Goal: Task Accomplishment & Management: Manage account settings

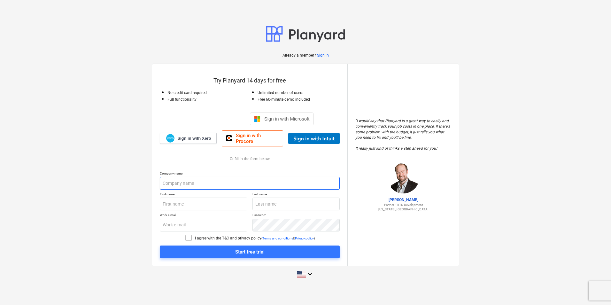
click at [200, 181] on input "text" at bounding box center [250, 183] width 180 height 13
type input "Mazzard Construction"
type input "[PERSON_NAME]"
type input "[GEOGRAPHIC_DATA]"
type input "[PERSON_NAME][EMAIL_ADDRESS][DOMAIN_NAME]"
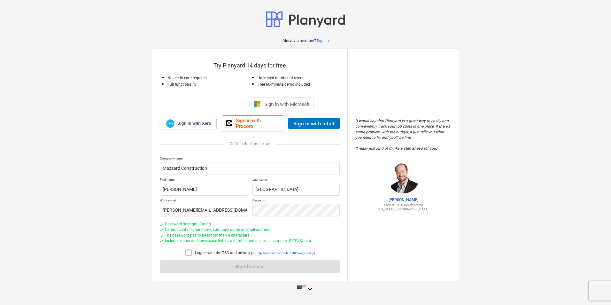
click at [186, 251] on icon at bounding box center [189, 253] width 8 height 8
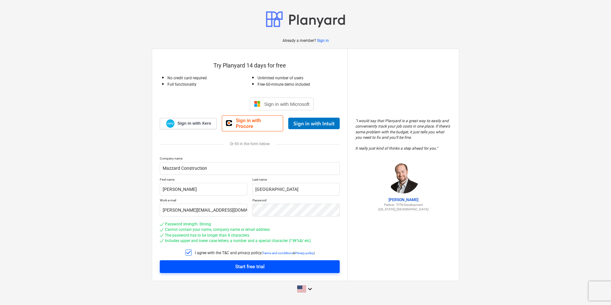
click at [209, 266] on span "Start free trial" at bounding box center [249, 266] width 165 height 8
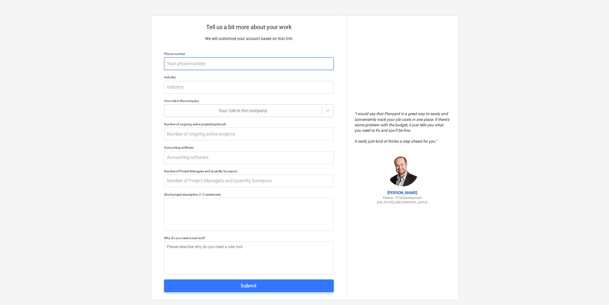
click at [200, 58] on input "text" at bounding box center [249, 63] width 170 height 13
type textarea "x"
type input "0"
type textarea "x"
type input "07"
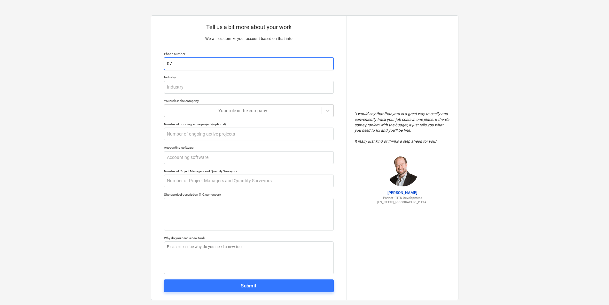
type textarea "x"
type input "073"
type textarea "x"
type input "0739"
type textarea "x"
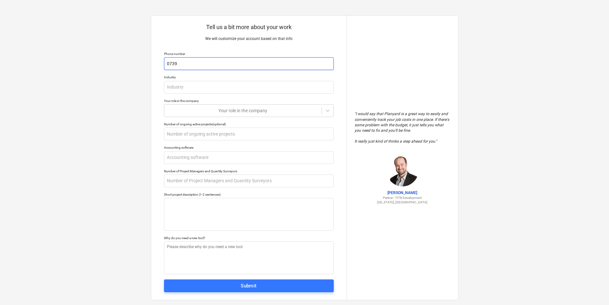
type input "07392"
type textarea "x"
type input "073927"
type textarea "x"
type input "0739278"
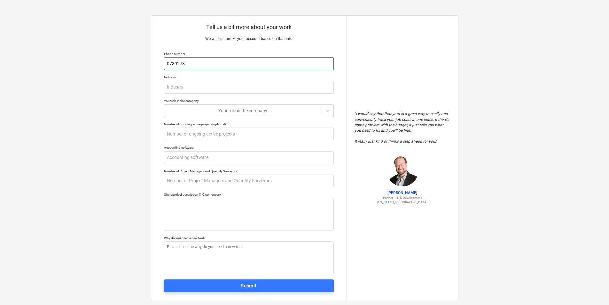
type textarea "x"
type input "07392783"
type textarea "x"
type input "073927839"
type textarea "x"
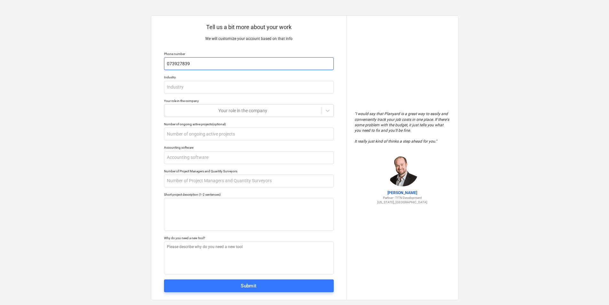
type input "0739278399"
type textarea "x"
type input "07392783991"
type textarea "x"
type input "C"
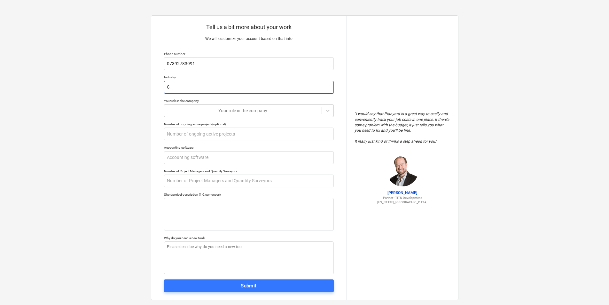
type textarea "x"
type input "Co"
type textarea "x"
type input "Con"
type textarea "x"
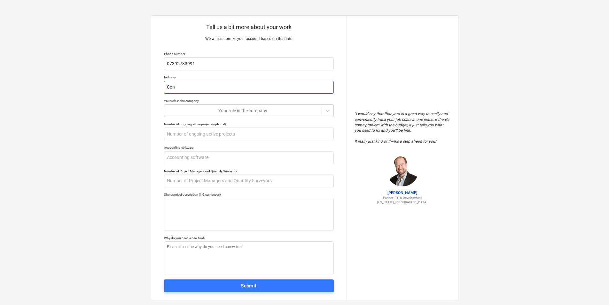
type input "Cons"
type textarea "x"
type input "Const"
type textarea "x"
type input "Constr"
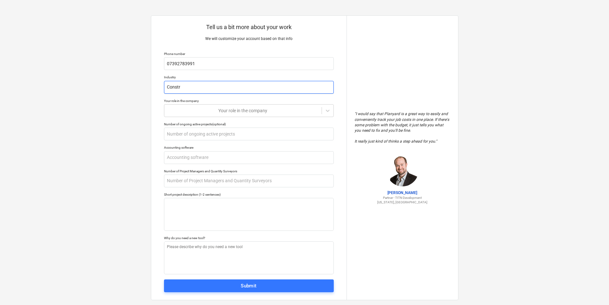
type textarea "x"
type input "Constru"
type textarea "x"
type input "Construc"
type textarea "x"
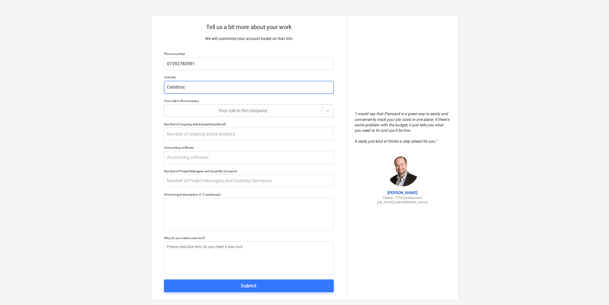
type input "Construct"
type textarea "x"
type input "Constructi"
type textarea "x"
type input "Constructio"
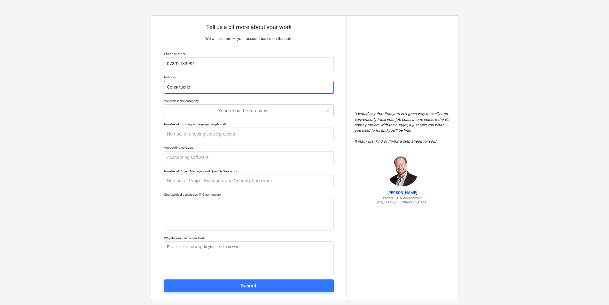
type textarea "x"
type input "Construction"
click at [219, 110] on div at bounding box center [242, 110] width 151 height 6
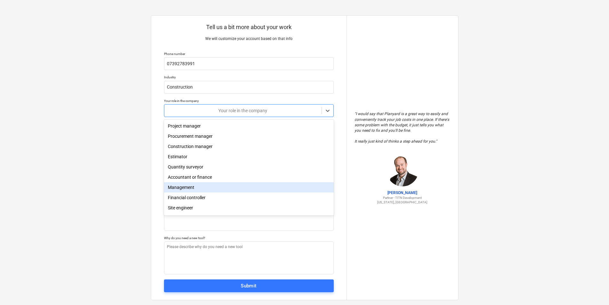
scroll to position [23, 0]
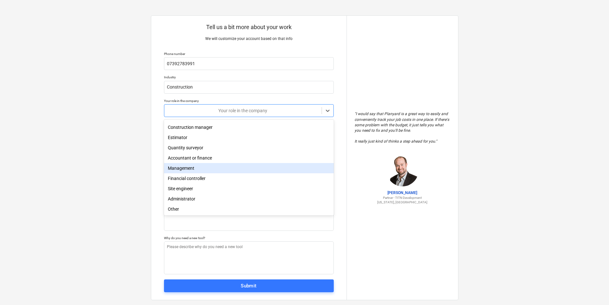
click at [197, 167] on div "Management" at bounding box center [249, 168] width 170 height 10
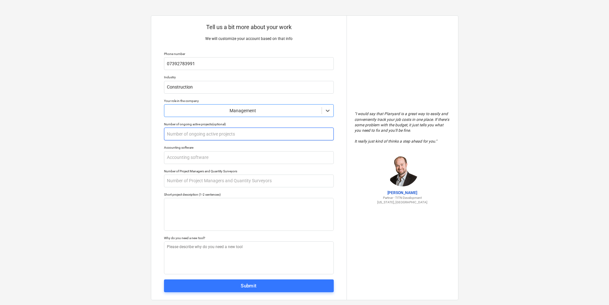
click at [199, 136] on input "text" at bounding box center [249, 133] width 170 height 13
type textarea "x"
type input "3"
click at [199, 158] on input "text" at bounding box center [249, 157] width 170 height 13
type textarea "x"
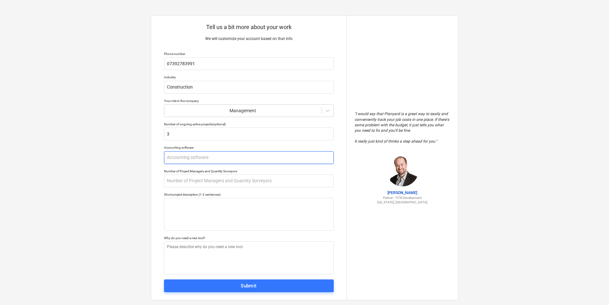
type input "X"
type textarea "x"
type input "Xe"
type textarea "x"
type input "Xee"
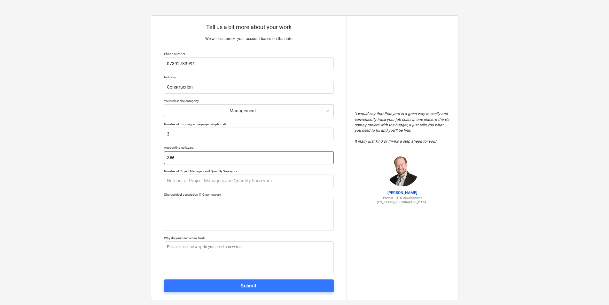
type textarea "x"
type input "Xeer"
type textarea "x"
type input "Xee"
type textarea "x"
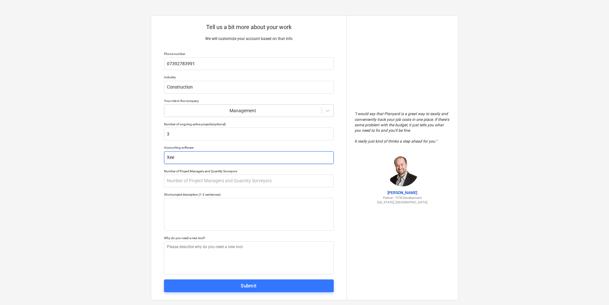
type input "Xe"
type textarea "x"
type input "Xer"
type textarea "x"
type input "Xero"
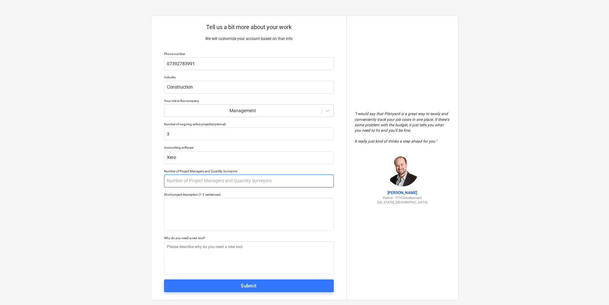
click at [213, 181] on input "text" at bounding box center [249, 180] width 170 height 13
type textarea "x"
type input "1"
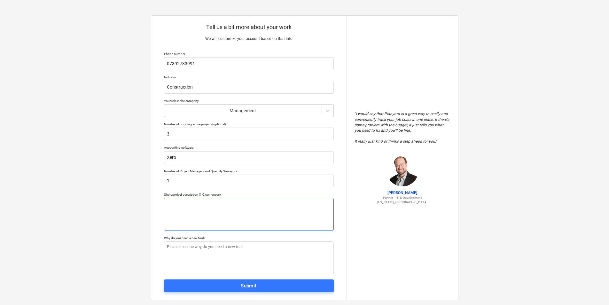
type textarea "x"
click at [220, 206] on textarea at bounding box center [249, 214] width 170 height 33
type textarea "C"
type textarea "x"
type textarea "Co"
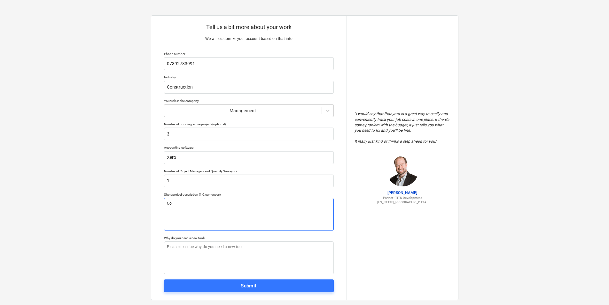
type textarea "x"
type textarea "Con"
type textarea "x"
type textarea "Cons"
type textarea "x"
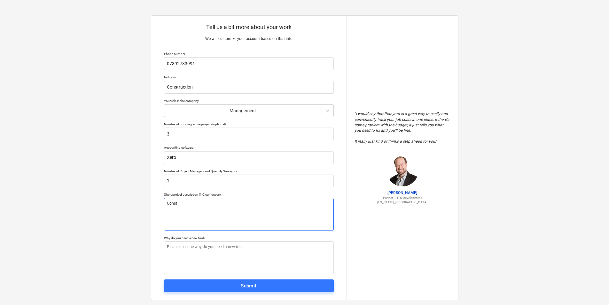
type textarea "Constr"
type textarea "x"
type textarea "Constru"
type textarea "x"
type textarea "Construc"
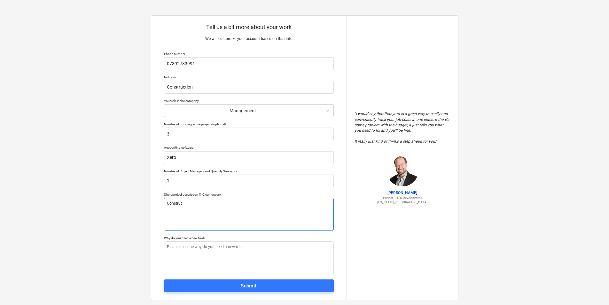
type textarea "x"
type textarea "Construct"
type textarea "x"
type textarea "Constructi"
type textarea "x"
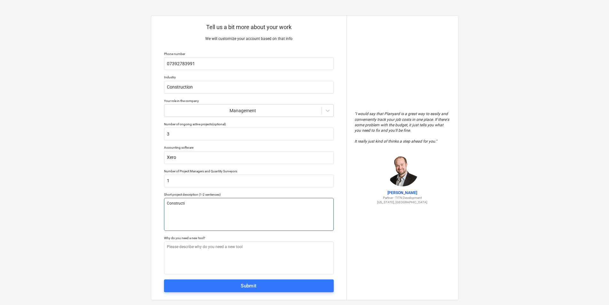
type textarea "Constructio"
type textarea "x"
type textarea "Construction"
type textarea "x"
type textarea "Construction o"
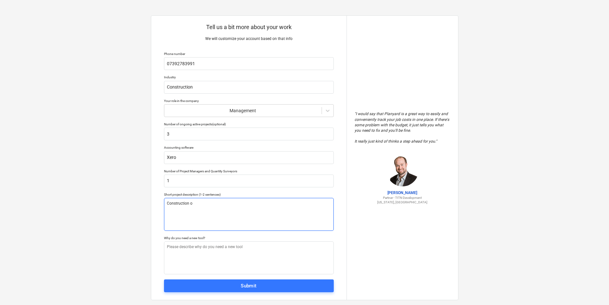
type textarea "x"
type textarea "Construction of"
type textarea "x"
type textarea "Construction of"
type textarea "x"
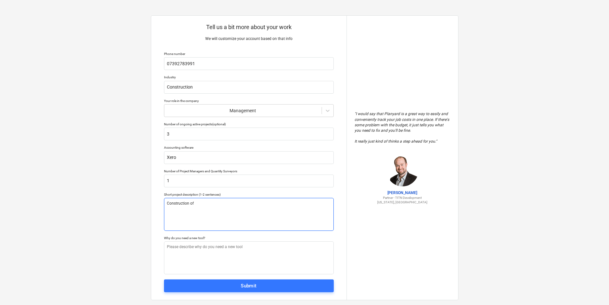
type textarea "Construction of 5"
type textarea "x"
type textarea "Construction of 50"
type textarea "x"
type textarea "Construction of 50"
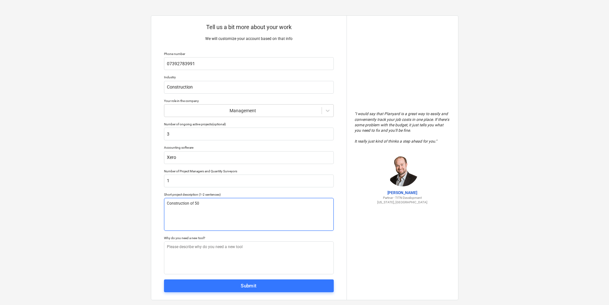
type textarea "x"
type textarea "Construction of 50 h"
type textarea "x"
type textarea "Construction of 50 ho"
type textarea "x"
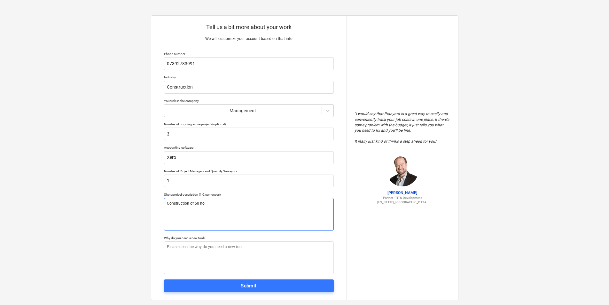
type textarea "Construction of 50 hou"
type textarea "x"
type textarea "Construction of 50 hous"
type textarea "x"
type textarea "Construction of 50 house"
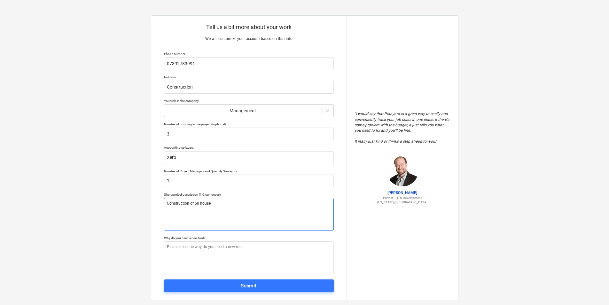
type textarea "x"
type textarea "Construction of 50 houses"
type textarea "x"
type textarea "Construction of 50 houses"
type textarea "x"
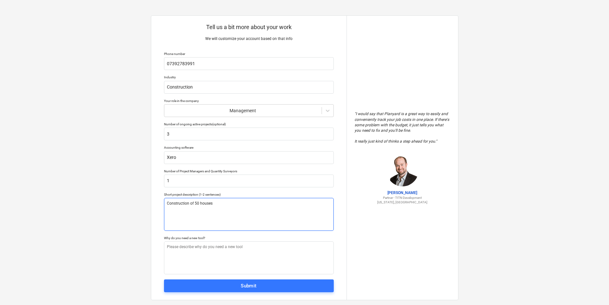
type textarea "Construction of 50 houses i"
type textarea "x"
type textarea "Construction of 50 houses in"
type textarea "x"
type textarea "Construction of 50 houses in"
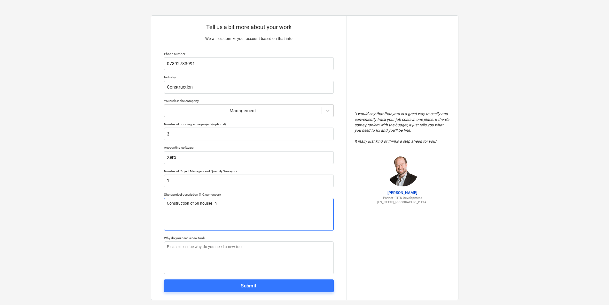
type textarea "x"
type textarea "Construction of 50 houses in B"
type textarea "x"
type textarea "Construction of 50 houses in Ba"
type textarea "x"
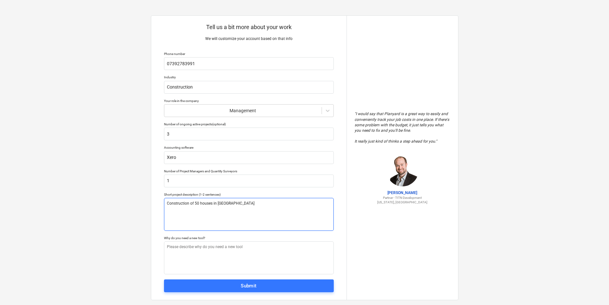
type textarea "Construction of 50 houses in Bar"
type textarea "x"
type textarea "Construction of 50 houses in Barn"
type textarea "x"
type textarea "Construction of 50 houses in Barns"
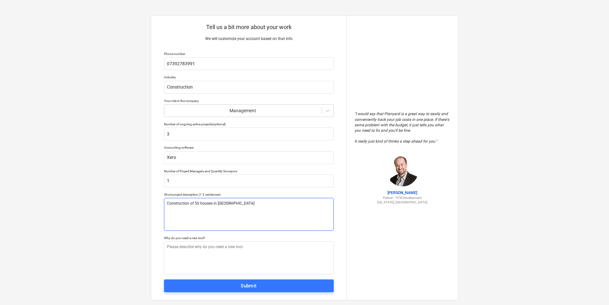
type textarea "x"
type textarea "Construction of 50 houses in Barnst"
type textarea "x"
type textarea "Construction of 50 houses in Barnsta"
type textarea "x"
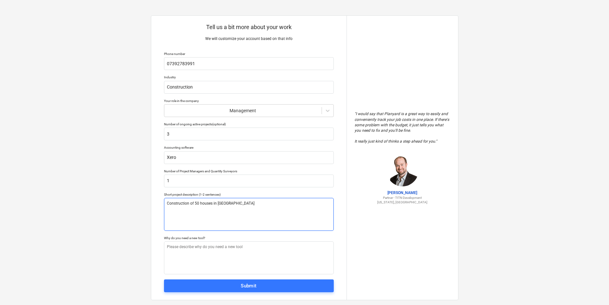
type textarea "Construction of 50 houses in Barnstap"
type textarea "x"
type textarea "Construction of 50 houses in Barnstapl"
type textarea "x"
type textarea "Construction of 50 houses in Barnstaple,"
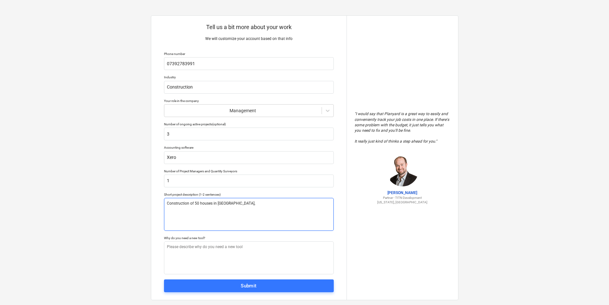
type textarea "x"
type textarea "Construction of 50 houses in Barnstaple,"
type textarea "x"
type textarea "Construction of 50 houses in Barnstaple, D"
type textarea "x"
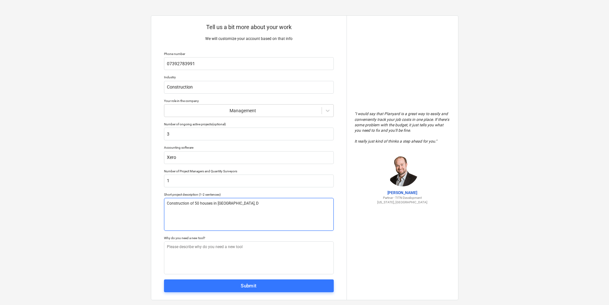
type textarea "Construction of 50 houses in Barnstaple, De"
type textarea "x"
type textarea "Construction of 50 houses in Barnstaple, Dev"
type textarea "x"
type textarea "Construction of 50 houses in Barnstaple, Devon"
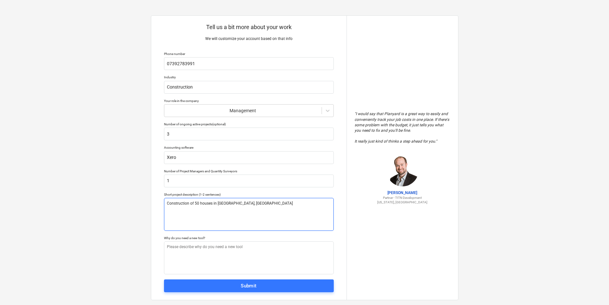
type textarea "x"
type textarea "Construction of 50 houses in Barnstaple, Devonb"
type textarea "x"
type textarea "Construction of 50 houses in Barnstaple, Devonb."
type textarea "x"
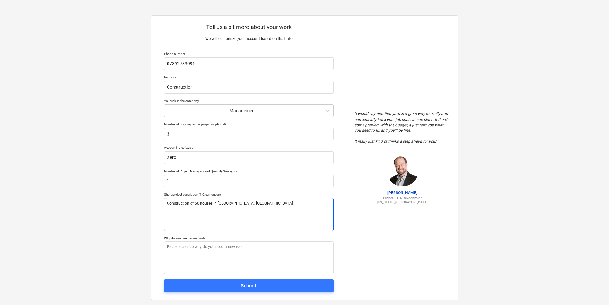
type textarea "Construction of 50 houses in Barnstaple, Devonb"
type textarea "x"
type textarea "Construction of 50 houses in Barnstaple, Devon"
type textarea "x"
type textarea "Construction of 50 houses in Barnstaple, Devon."
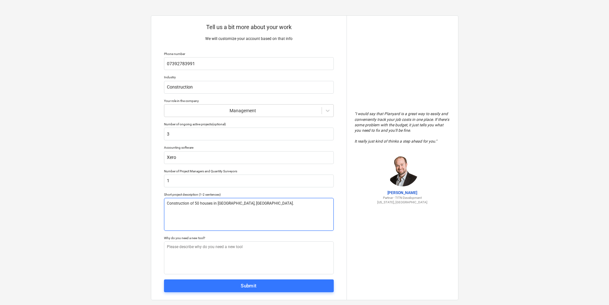
type textarea "x"
type textarea "Construction of 50 houses in Barnstaple, Devon."
type textarea "x"
type textarea "Construction of 50 houses in Barnstaple, Devon. W"
type textarea "x"
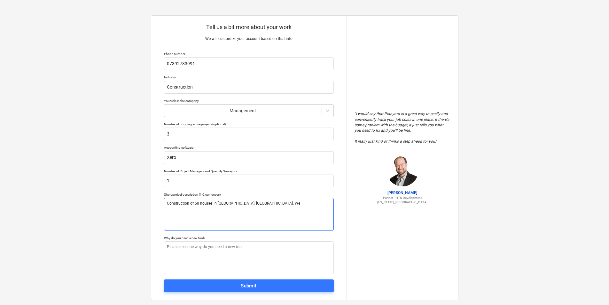
type textarea "Construction of 50 houses in Barnstaple, Devon. We"
type textarea "x"
type textarea "Construction of 50 houses in Barnstaple, Devon. We n"
type textarea "x"
type textarea "Construction of 50 houses in Barnstaple, Devon. We ne"
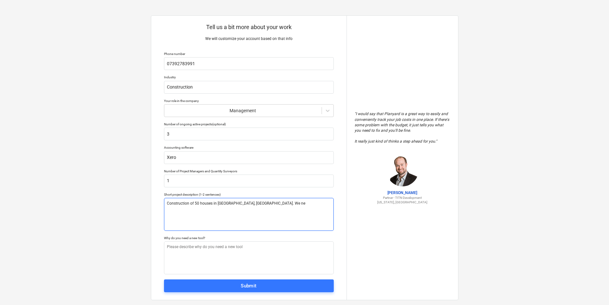
type textarea "x"
type textarea "Construction of 50 houses in Barnstaple, Devon. We nee"
type textarea "x"
type textarea "Construction of 50 houses in Barnstaple, Devon. We need"
type textarea "x"
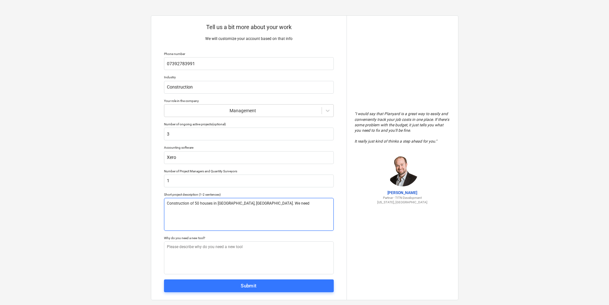
type textarea "Construction of 50 houses in Barnstaple, Devon. We need"
type textarea "x"
type textarea "Construction of 50 houses in Barnstaple, Devon. We need a"
type textarea "x"
type textarea "Construction of 50 houses in Barnstaple, Devon. We need a"
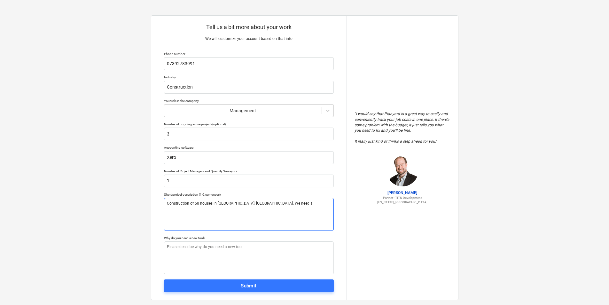
type textarea "x"
type textarea "Construction of 50 houses in Barnstaple, Devon. We need a s"
type textarea "x"
type textarea "Construction of 50 houses in Barnstaple, Devon. We need a sy"
type textarea "x"
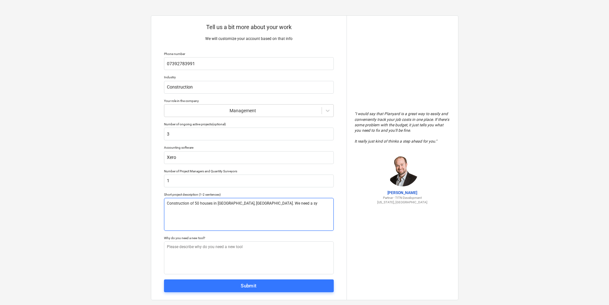
type textarea "Construction of 50 houses in Barnstaple, Devon. We need a sys"
type textarea "x"
type textarea "Construction of 50 houses in Barnstaple, Devon. We need a syst"
type textarea "x"
type textarea "Construction of 50 houses in Barnstaple, Devon. We need a systs"
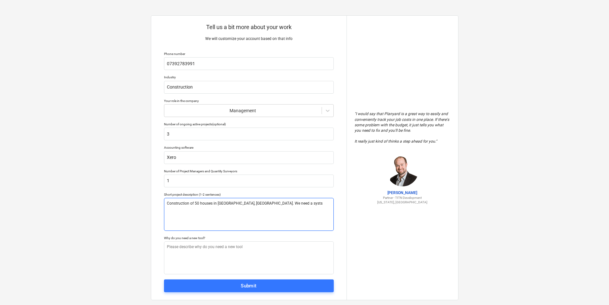
type textarea "x"
type textarea "Construction of 50 houses in Barnstaple, Devon. We need a systsm"
type textarea "x"
type textarea "Construction of 50 houses in Barnstaple, Devon. We need a systsme"
type textarea "x"
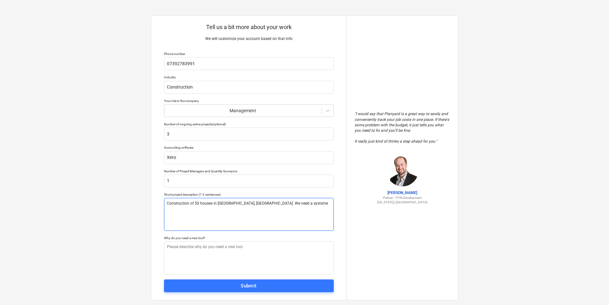
type textarea "Construction of 50 houses in Barnstaple, Devon. We need a systsme"
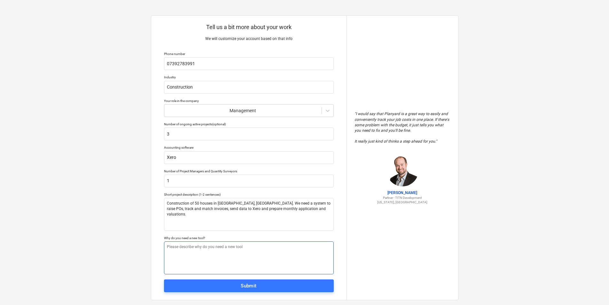
click at [177, 252] on textarea at bounding box center [249, 257] width 170 height 33
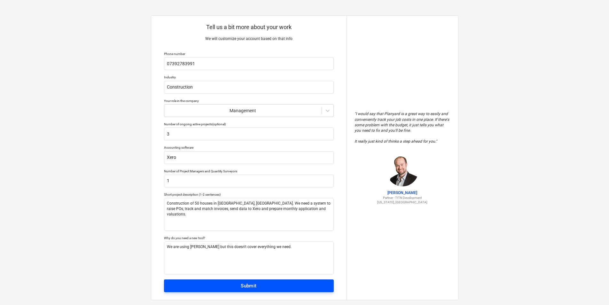
click at [256, 284] on div "Submit" at bounding box center [249, 285] width 16 height 8
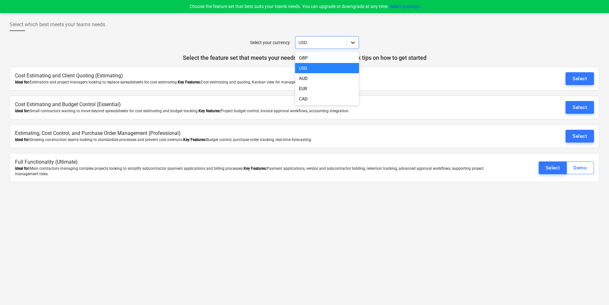
click at [351, 45] on icon at bounding box center [353, 42] width 6 height 6
click at [332, 58] on div "GBP" at bounding box center [327, 58] width 64 height 10
drag, startPoint x: 365, startPoint y: 168, endPoint x: 480, endPoint y: 172, distance: 114.4
click at [480, 172] on div "Ideal for: Main contractors managing complex projects looking to simplify subco…" at bounding box center [256, 171] width 482 height 11
click at [112, 184] on div "Select which best meets your teams needs Select your currency GBP Select the fe…" at bounding box center [304, 159] width 609 height 292
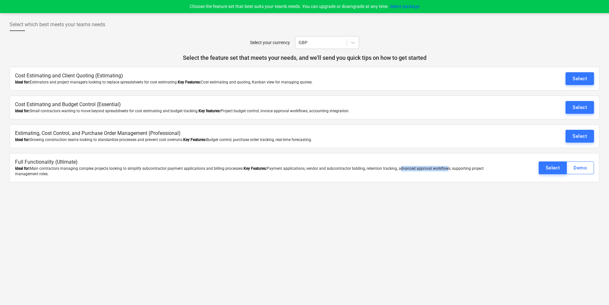
drag, startPoint x: 396, startPoint y: 166, endPoint x: 441, endPoint y: 169, distance: 45.5
click at [441, 169] on div "Ideal for: Main contractors managing complex projects looking to simplify subco…" at bounding box center [256, 171] width 482 height 11
drag, startPoint x: 441, startPoint y: 169, endPoint x: 380, endPoint y: 147, distance: 65.2
click at [380, 147] on div "Estimating, Cost Control, and Purchase Order Management (Professional) Ideal fo…" at bounding box center [304, 136] width 589 height 24
click at [575, 167] on div "Demo" at bounding box center [579, 168] width 13 height 8
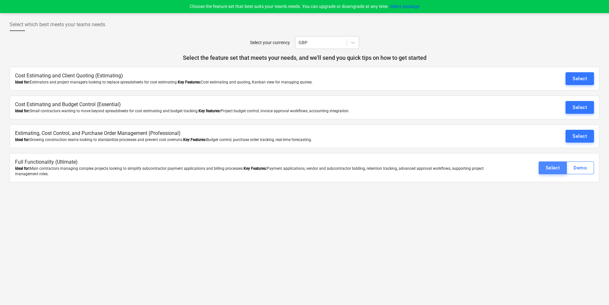
click at [547, 164] on div "Select" at bounding box center [552, 168] width 14 height 8
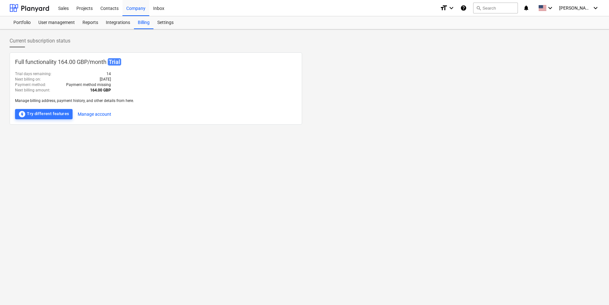
click at [103, 89] on b "164.00 GBP" at bounding box center [100, 90] width 21 height 4
drag, startPoint x: 103, startPoint y: 89, endPoint x: 103, endPoint y: 100, distance: 10.2
click at [103, 100] on p "Manage billing address, payment history, and other details from here." at bounding box center [155, 100] width 281 height 5
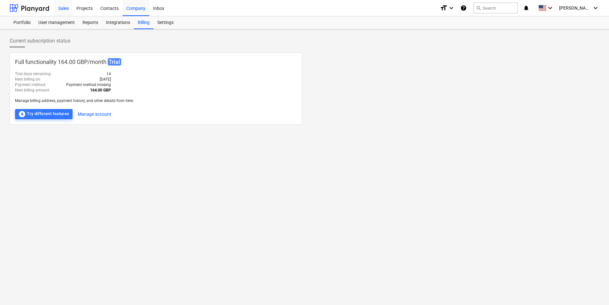
click at [65, 7] on div "Sales" at bounding box center [63, 8] width 18 height 16
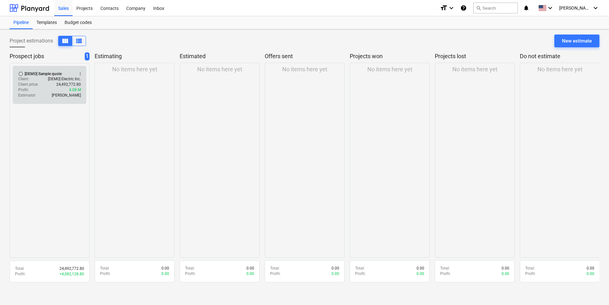
click at [15, 81] on div "radio_button_unchecked [DEMO] Sample quote more_vert Client : [DEMO] Electric I…" at bounding box center [49, 85] width 73 height 38
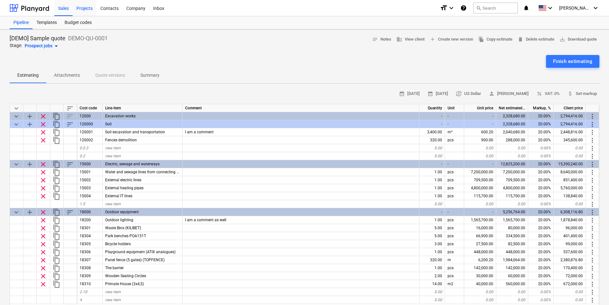
click at [87, 7] on div "Projects" at bounding box center [85, 8] width 24 height 16
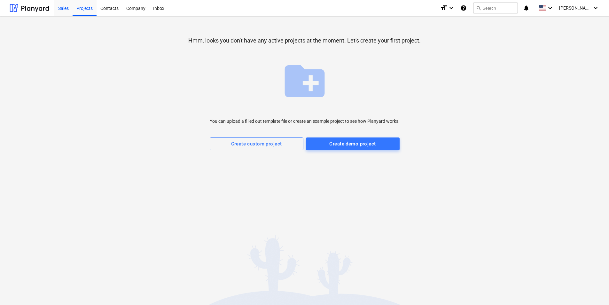
click at [64, 7] on div "Sales" at bounding box center [63, 8] width 18 height 16
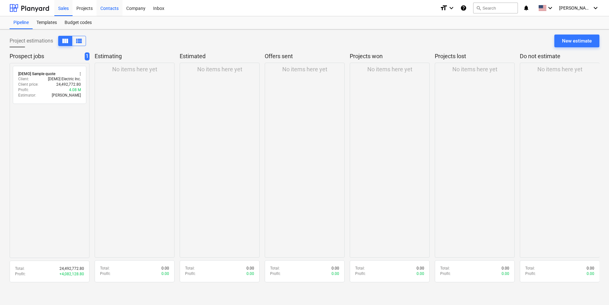
click at [115, 11] on div "Contacts" at bounding box center [109, 8] width 26 height 16
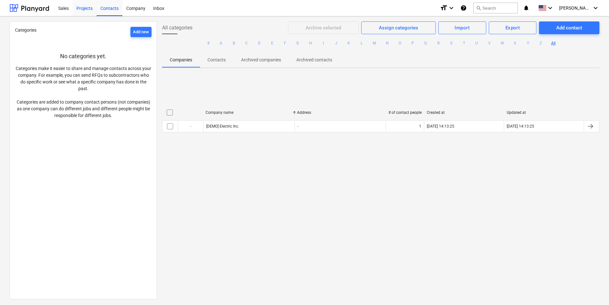
click at [88, 9] on div "Projects" at bounding box center [85, 8] width 24 height 16
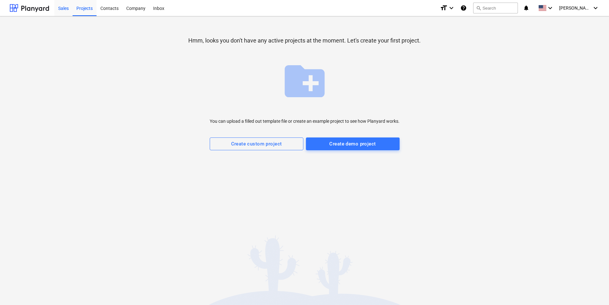
click at [66, 9] on div "Sales" at bounding box center [63, 8] width 18 height 16
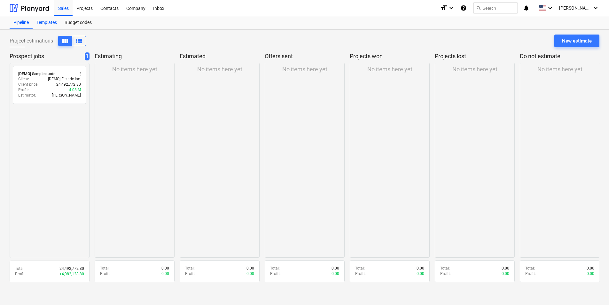
click at [48, 24] on div "Templates" at bounding box center [47, 22] width 28 height 13
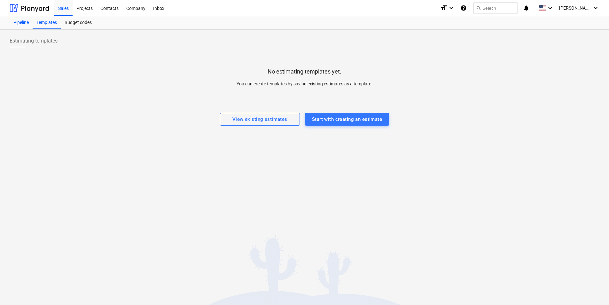
click at [26, 24] on div "Pipeline" at bounding box center [21, 22] width 23 height 13
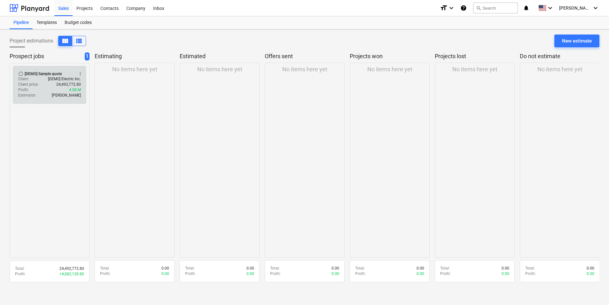
click at [43, 99] on div "radio_button_unchecked [DEMO] Sample quote more_vert Client : [DEMO] Electric I…" at bounding box center [49, 85] width 73 height 38
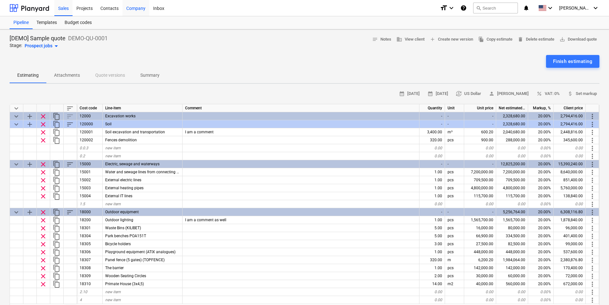
click at [129, 9] on div "Company" at bounding box center [135, 8] width 27 height 16
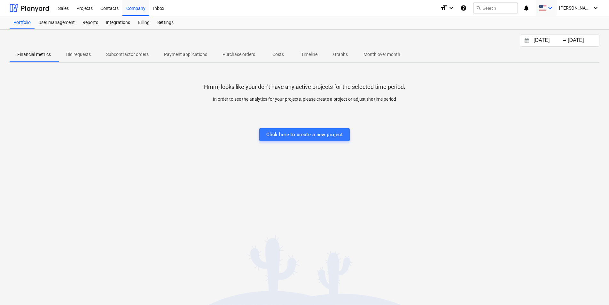
drag, startPoint x: 558, startPoint y: 18, endPoint x: 553, endPoint y: 8, distance: 11.3
click at [558, 18] on div "Portfolio User management Reports Integrations Billing Settings" at bounding box center [304, 22] width 589 height 13
click at [546, 8] on span at bounding box center [542, 8] width 8 height 6
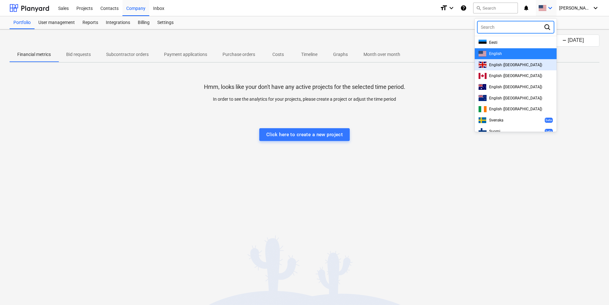
click at [523, 66] on div "English ([GEOGRAPHIC_DATA])" at bounding box center [515, 65] width 74 height 6
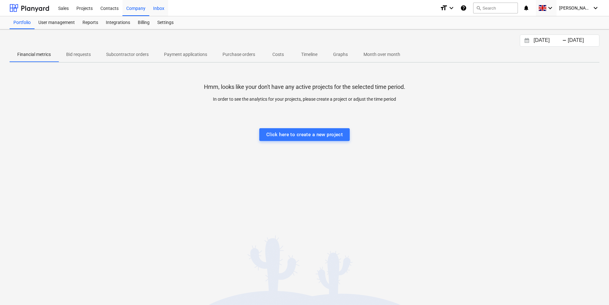
click at [162, 11] on div "Inbox" at bounding box center [158, 8] width 19 height 16
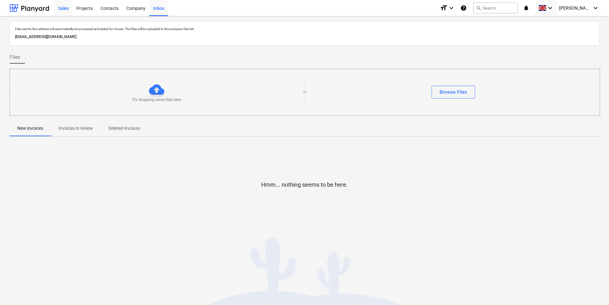
click at [62, 9] on div "Sales" at bounding box center [63, 8] width 18 height 16
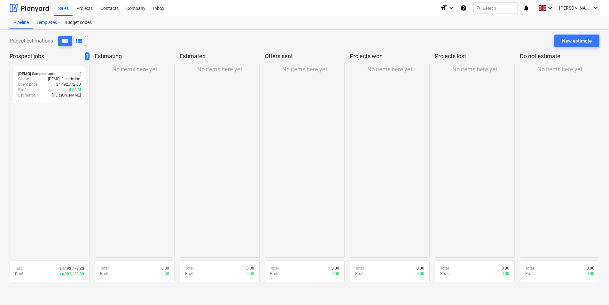
click at [55, 25] on div "Templates" at bounding box center [47, 22] width 28 height 13
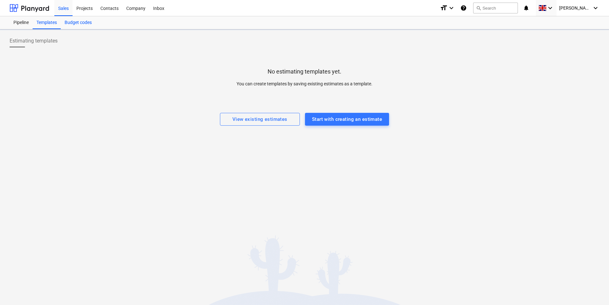
click at [83, 24] on div "Budget codes" at bounding box center [78, 22] width 35 height 13
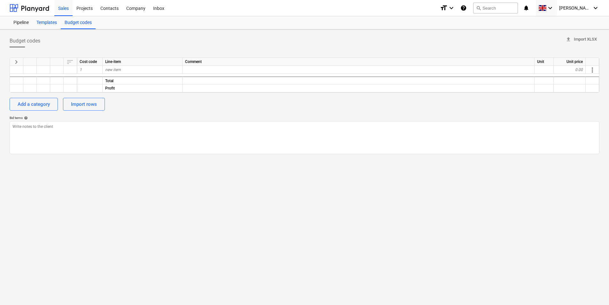
click at [44, 26] on div "Templates" at bounding box center [47, 22] width 28 height 13
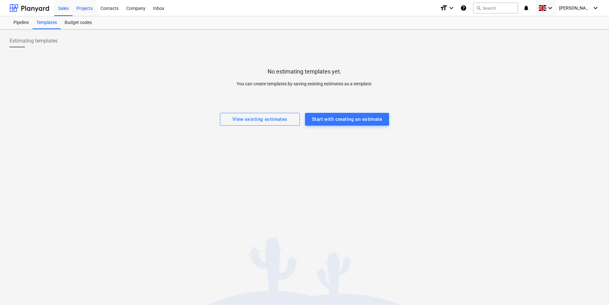
click at [80, 11] on div "Projects" at bounding box center [85, 8] width 24 height 16
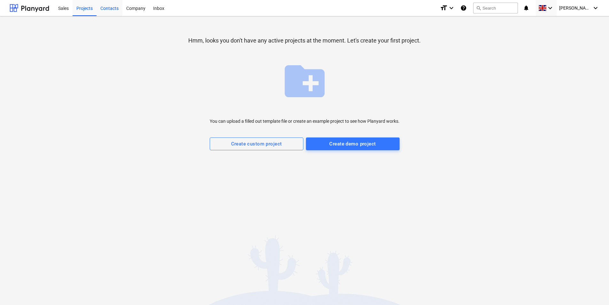
click at [108, 5] on div "Contacts" at bounding box center [109, 8] width 26 height 16
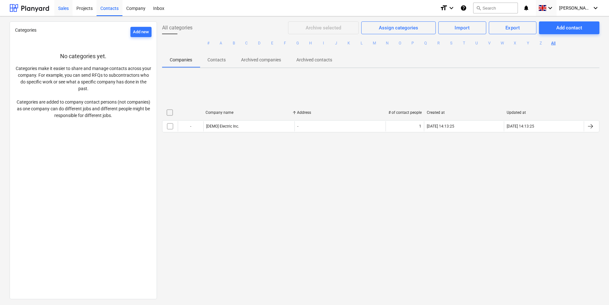
click at [66, 11] on div "Sales" at bounding box center [63, 8] width 18 height 16
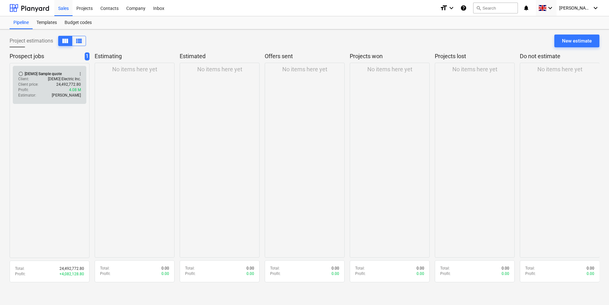
click at [45, 82] on div "Client price : 24,492,772.80" at bounding box center [49, 84] width 63 height 5
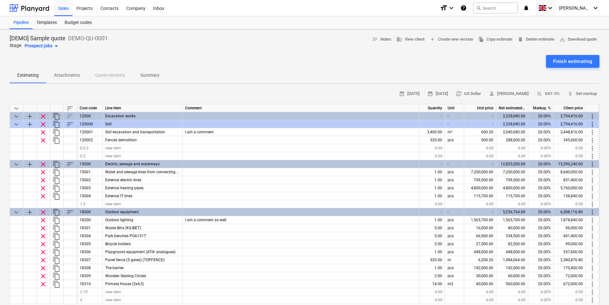
click at [73, 74] on p "Attachments" at bounding box center [67, 75] width 26 height 7
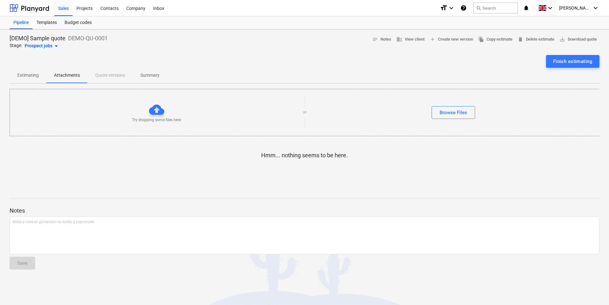
click at [146, 74] on p "Summary" at bounding box center [149, 75] width 19 height 7
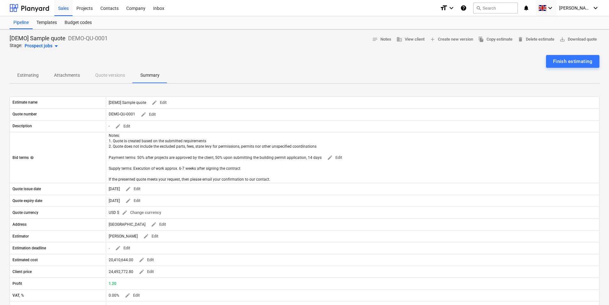
click at [108, 76] on div "Estimating Attachments Quote versions Summary" at bounding box center [304, 75] width 589 height 15
click at [152, 74] on p "Summary" at bounding box center [149, 75] width 19 height 7
click at [111, 75] on div "Estimating Attachments Quote versions Summary" at bounding box center [304, 75] width 589 height 15
click at [104, 73] on div "Estimating Attachments Quote versions Summary" at bounding box center [304, 75] width 589 height 15
click at [71, 77] on p "Attachments" at bounding box center [67, 75] width 26 height 7
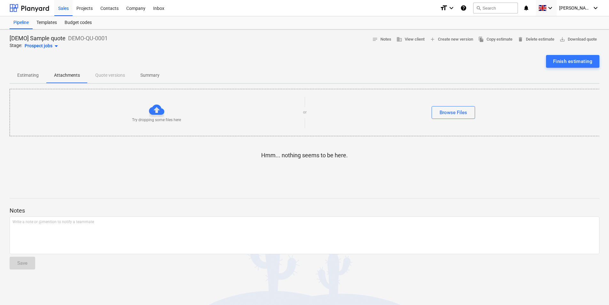
click at [41, 73] on span "Estimating" at bounding box center [28, 75] width 37 height 11
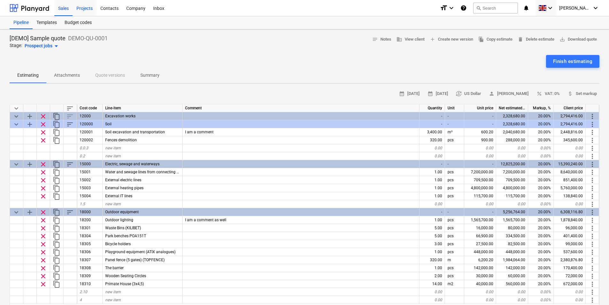
click at [83, 9] on div "Projects" at bounding box center [85, 8] width 24 height 16
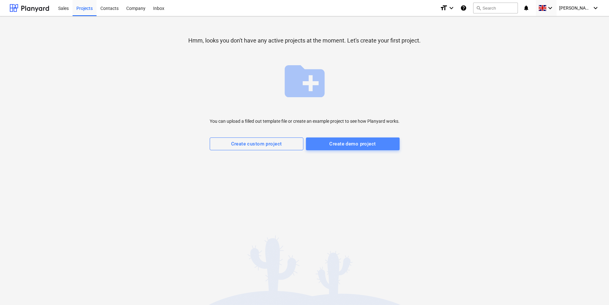
click at [356, 144] on div "Create demo project" at bounding box center [352, 144] width 46 height 8
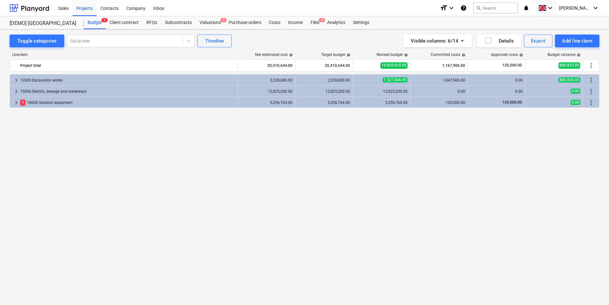
click at [180, 192] on div "keyboard_arrow_right 12000 Excavation works 2,328,680.00 2,328,680.00 1,527,846…" at bounding box center [304, 176] width 589 height 204
click at [211, 23] on div "Valuations 1" at bounding box center [210, 22] width 29 height 13
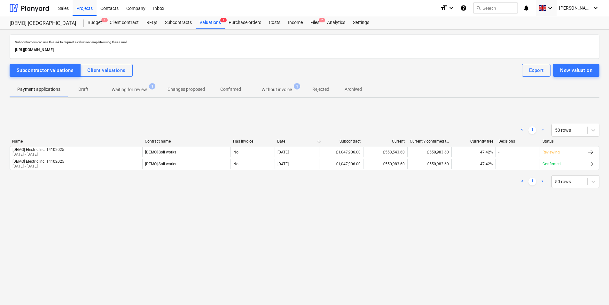
click at [270, 89] on p "Without invoice" at bounding box center [276, 89] width 30 height 7
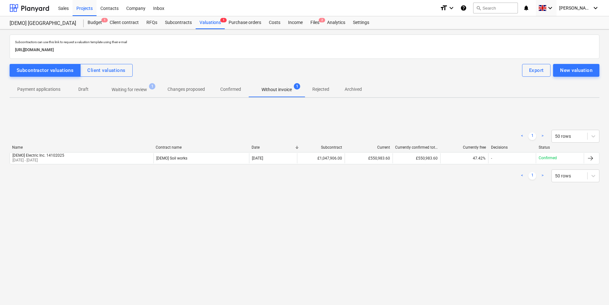
click at [236, 92] on p "Confirmed" at bounding box center [230, 89] width 21 height 7
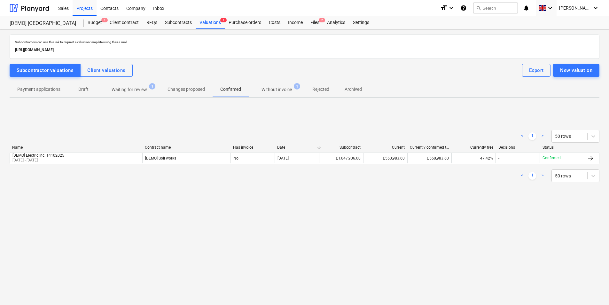
click at [201, 94] on span "Changes proposed" at bounding box center [186, 89] width 53 height 11
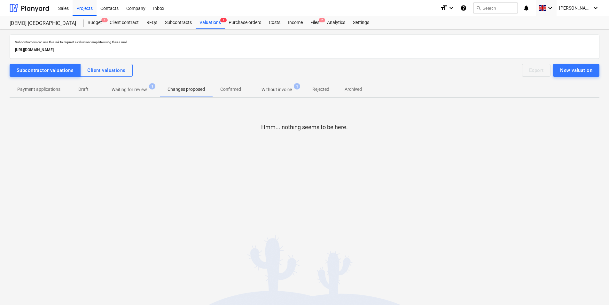
click at [153, 88] on span "1" at bounding box center [152, 86] width 6 height 6
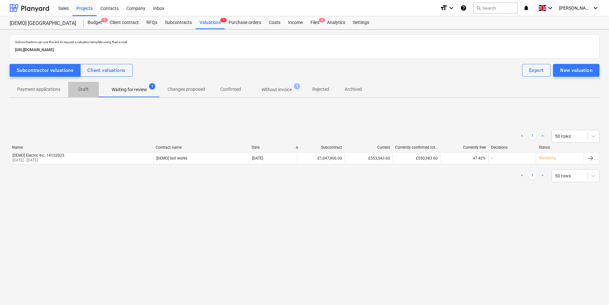
click at [84, 91] on p "Draft" at bounding box center [83, 89] width 15 height 7
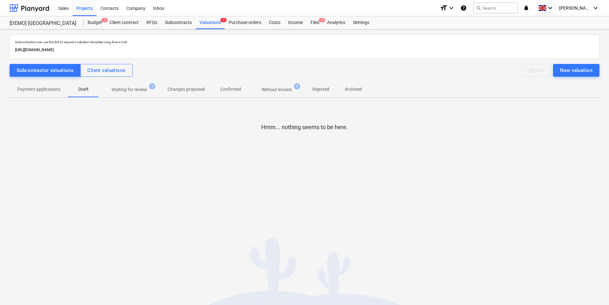
click at [58, 90] on p "Payment applications" at bounding box center [38, 89] width 43 height 7
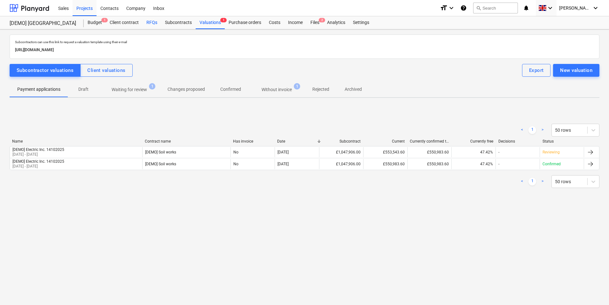
click at [150, 24] on div "RFQs" at bounding box center [151, 22] width 19 height 13
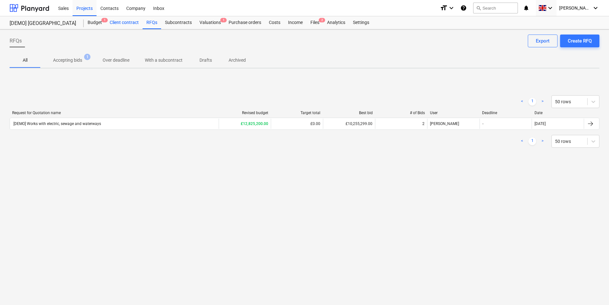
click at [117, 19] on div "Client contract" at bounding box center [124, 22] width 37 height 13
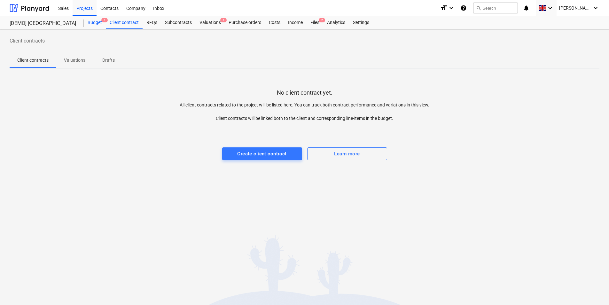
click at [95, 21] on div "Budget 1" at bounding box center [95, 22] width 22 height 13
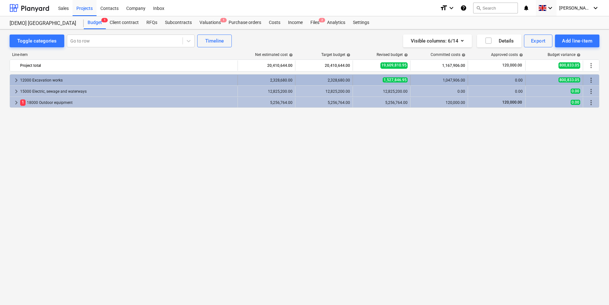
click at [14, 78] on span "keyboard_arrow_right" at bounding box center [16, 80] width 8 height 8
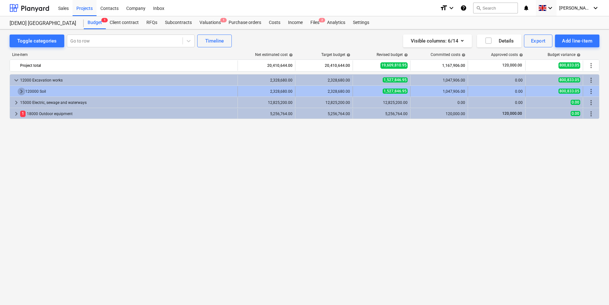
click at [21, 94] on span "keyboard_arrow_right" at bounding box center [22, 92] width 8 height 8
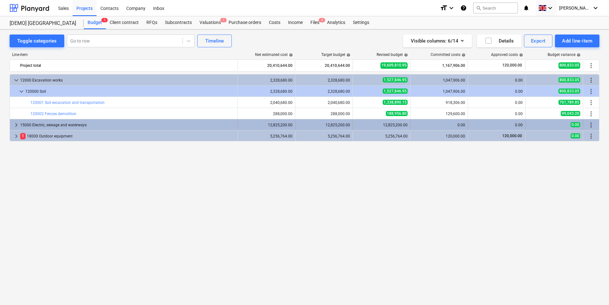
click at [16, 126] on span "keyboard_arrow_right" at bounding box center [16, 125] width 8 height 8
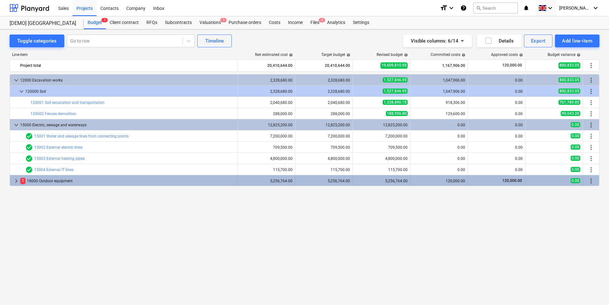
click at [14, 181] on span "keyboard_arrow_right" at bounding box center [16, 181] width 8 height 8
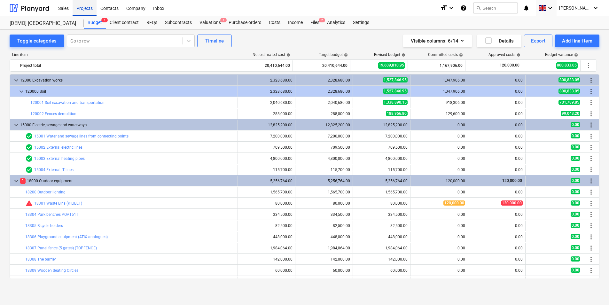
click at [90, 9] on div "Projects" at bounding box center [85, 8] width 24 height 16
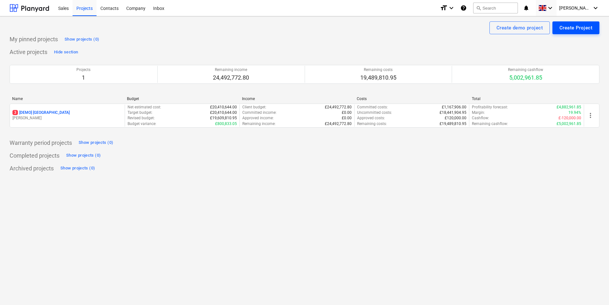
click at [569, 27] on div "Create Project" at bounding box center [575, 28] width 33 height 8
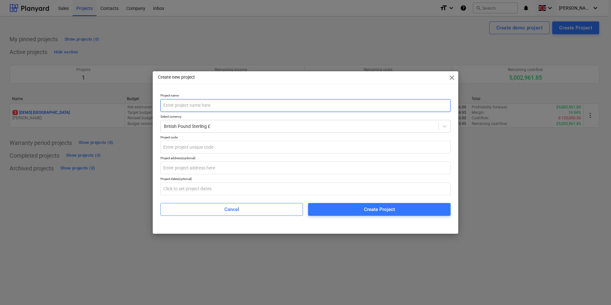
click at [197, 104] on input "text" at bounding box center [305, 105] width 290 height 13
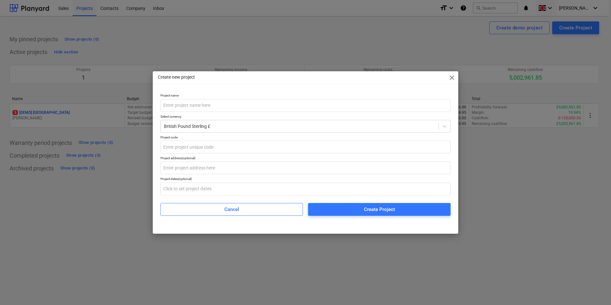
click at [455, 77] on span "close" at bounding box center [452, 78] width 8 height 8
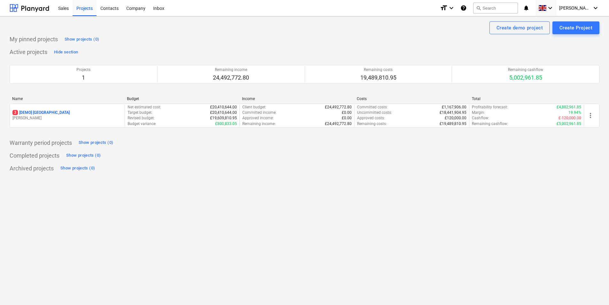
click at [350, 174] on div "Create demo project Create Project My pinned projects Show projects (0) Active …" at bounding box center [304, 160] width 609 height 288
click at [569, 33] on button "Create Project" at bounding box center [575, 27] width 47 height 13
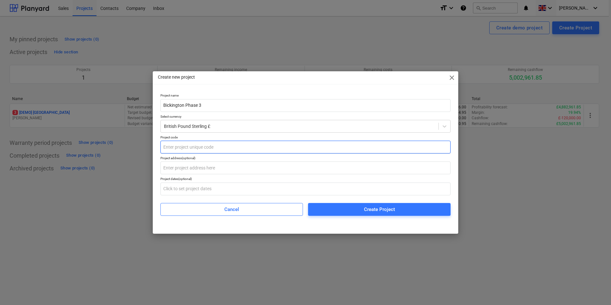
click at [215, 147] on input "text" at bounding box center [305, 147] width 290 height 13
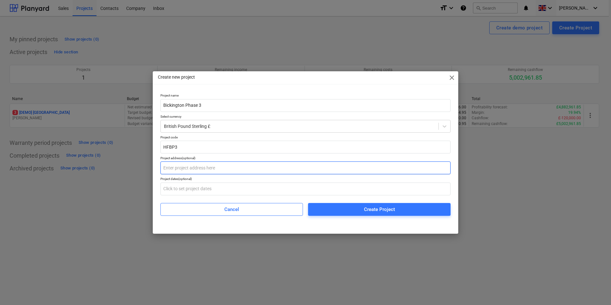
click at [284, 170] on input "text" at bounding box center [305, 167] width 290 height 13
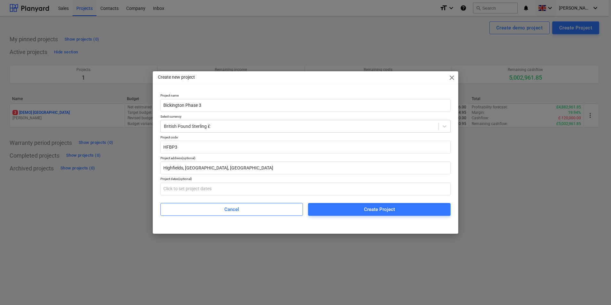
click at [322, 211] on span "Create Project" at bounding box center [379, 209] width 127 height 8
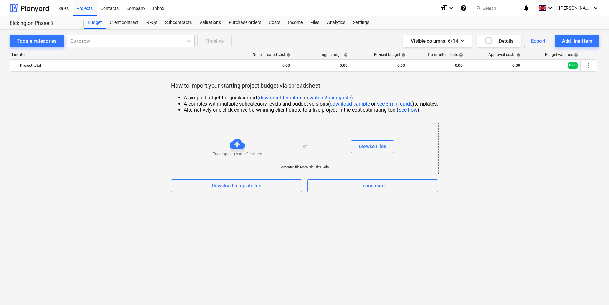
click at [294, 98] on link "download template" at bounding box center [280, 98] width 43 height 6
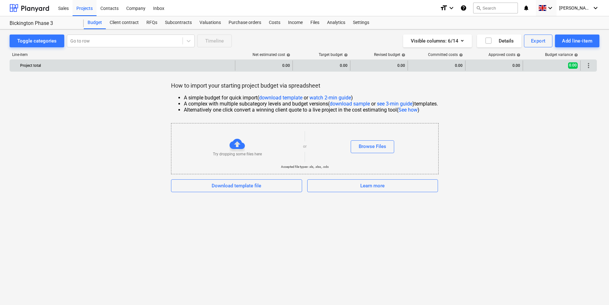
click at [57, 65] on div "Project total" at bounding box center [126, 65] width 212 height 10
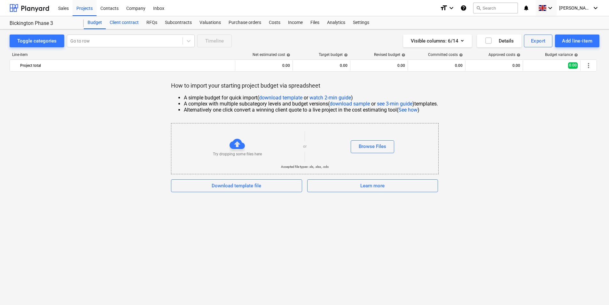
click at [131, 23] on div "Client contract" at bounding box center [124, 22] width 37 height 13
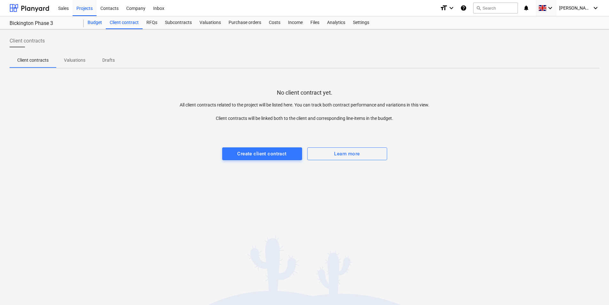
click at [103, 23] on div "Budget" at bounding box center [95, 22] width 22 height 13
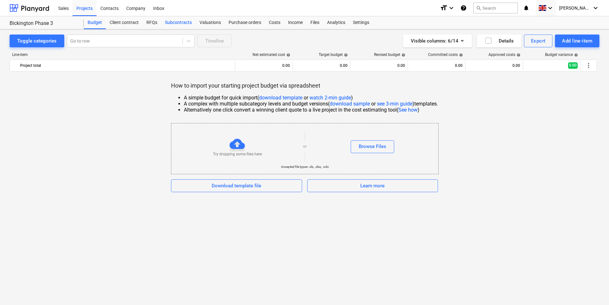
click at [171, 21] on div "Subcontracts" at bounding box center [178, 22] width 35 height 13
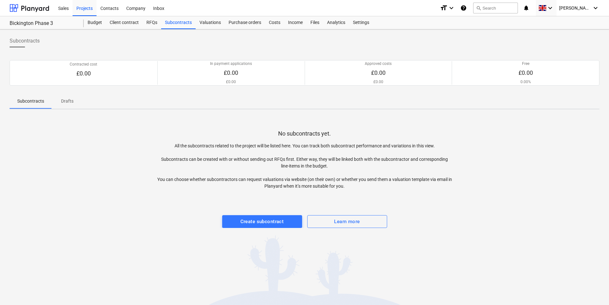
click at [281, 228] on div "Subcontracts Contracted cost £0.00 In payment applications £0.00 £0.00 Approved…" at bounding box center [304, 166] width 609 height 275
click at [274, 225] on div "Create subcontract" at bounding box center [261, 221] width 43 height 8
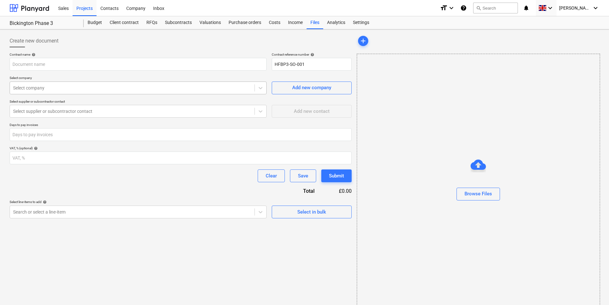
click at [42, 90] on div at bounding box center [132, 88] width 238 height 6
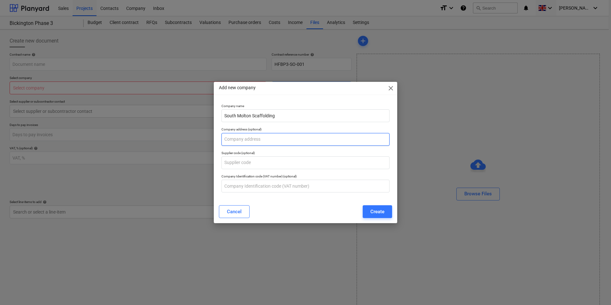
click at [246, 140] on input "text" at bounding box center [305, 139] width 168 height 13
click at [225, 154] on p "Supplier code (optional)" at bounding box center [305, 153] width 168 height 5
click at [375, 208] on div "Create" at bounding box center [377, 211] width 14 height 8
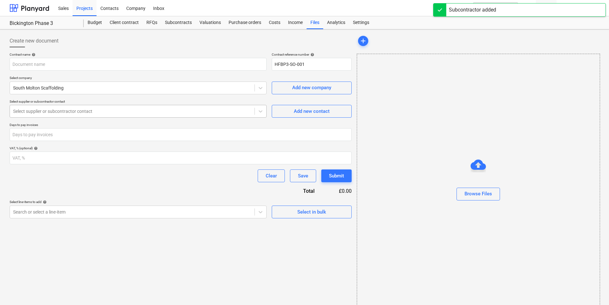
click at [94, 111] on div at bounding box center [132, 111] width 238 height 6
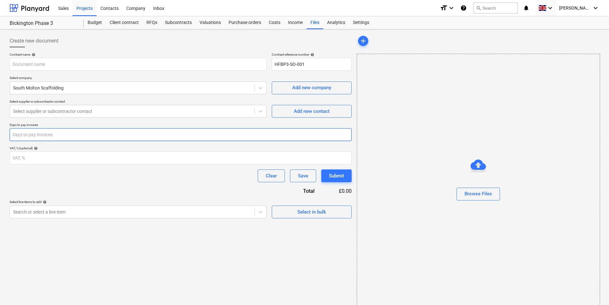
click at [275, 128] on input "number" at bounding box center [181, 134] width 342 height 13
click at [84, 176] on div "Clear Save Submit" at bounding box center [181, 175] width 342 height 13
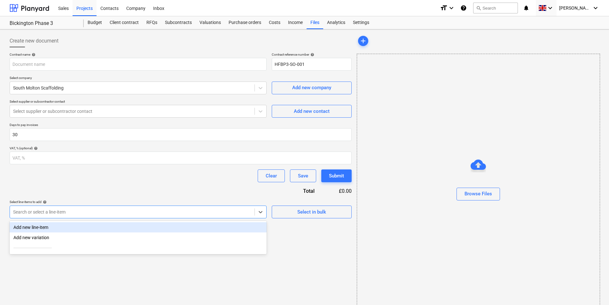
click at [79, 212] on div at bounding box center [132, 212] width 238 height 6
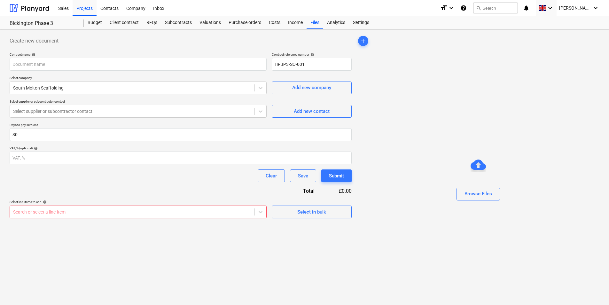
drag, startPoint x: 79, startPoint y: 212, endPoint x: 219, endPoint y: 177, distance: 144.9
click at [219, 177] on div "Clear Save Submit" at bounding box center [181, 175] width 342 height 13
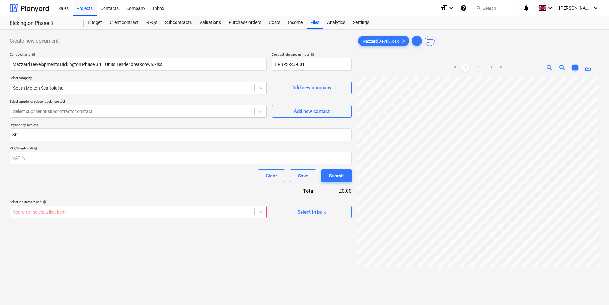
click at [575, 69] on span "chat" at bounding box center [575, 68] width 8 height 8
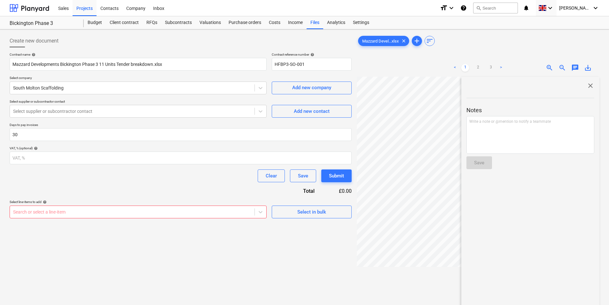
click at [586, 85] on span "close" at bounding box center [590, 86] width 8 height 8
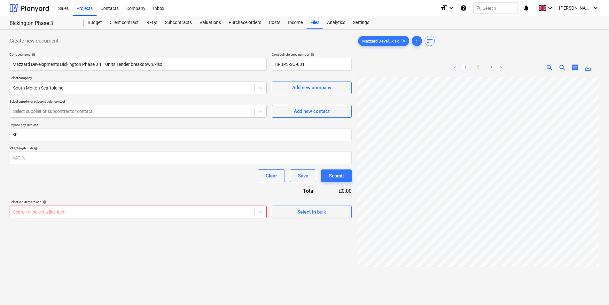
click at [589, 70] on span "save_alt" at bounding box center [588, 68] width 8 height 8
click at [248, 253] on div "Create new document Contract name help Mazzard Developments Bickington Phase 3 …" at bounding box center [180, 199] width 347 height 334
click at [301, 211] on div "Select in bulk" at bounding box center [311, 212] width 29 height 8
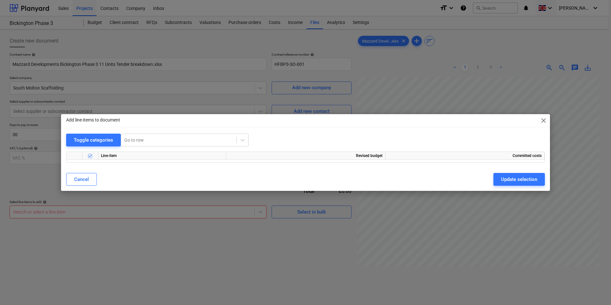
click at [544, 120] on span "close" at bounding box center [544, 121] width 8 height 8
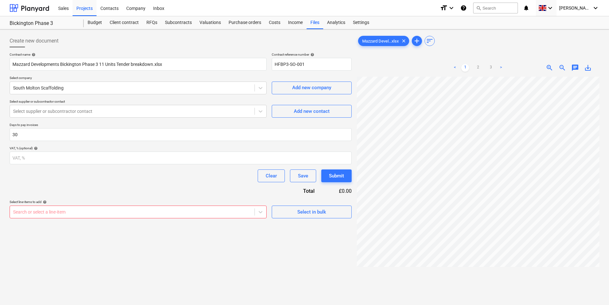
click at [549, 70] on span "zoom_in" at bounding box center [549, 68] width 8 height 8
click at [432, 43] on span "sort" at bounding box center [430, 41] width 8 height 8
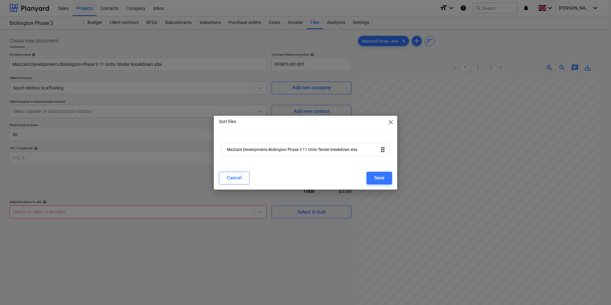
click at [391, 123] on span "close" at bounding box center [391, 122] width 8 height 8
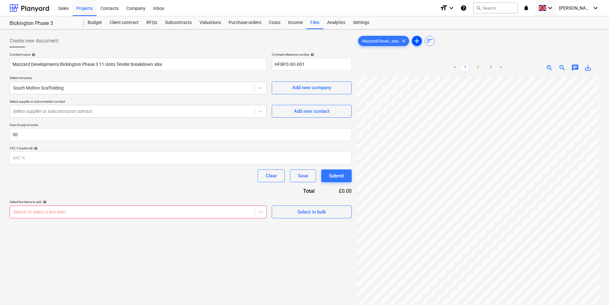
click at [420, 43] on span "add" at bounding box center [417, 41] width 8 height 8
click at [410, 149] on div "Browse Files" at bounding box center [478, 181] width 243 height 255
click at [432, 41] on span "sort" at bounding box center [430, 41] width 8 height 8
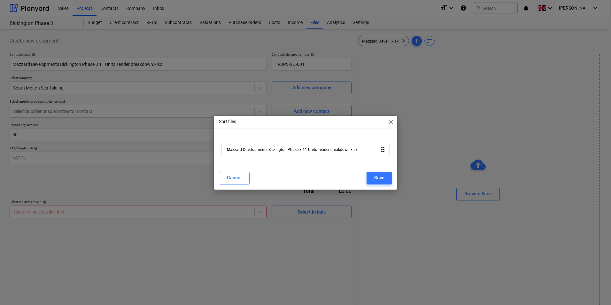
click at [391, 125] on span "close" at bounding box center [391, 122] width 8 height 8
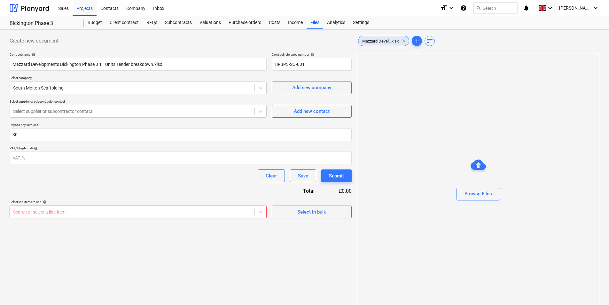
click at [406, 41] on span "clear" at bounding box center [404, 41] width 8 height 8
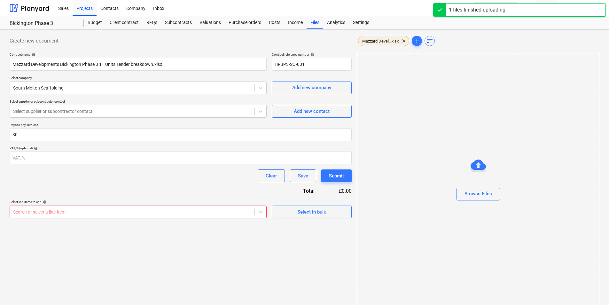
click at [376, 40] on span "Mazzard Devel...xlsx" at bounding box center [380, 41] width 44 height 5
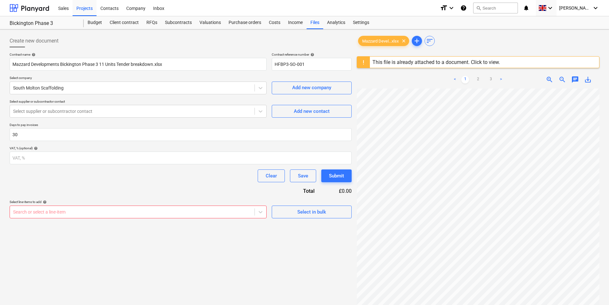
scroll to position [51, 0]
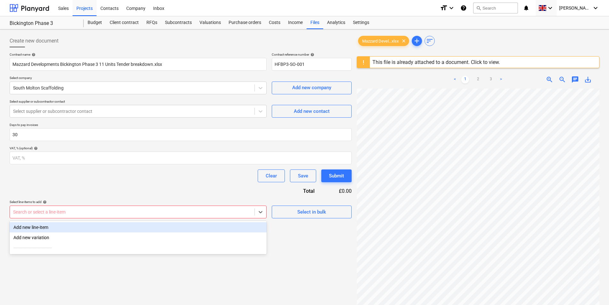
click at [89, 214] on div at bounding box center [132, 212] width 238 height 6
click at [89, 207] on div "Search or select a line-item" at bounding box center [132, 211] width 244 height 9
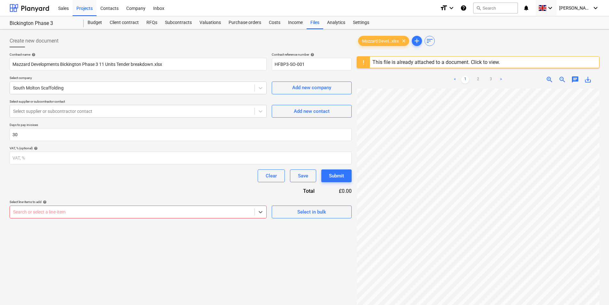
click at [89, 236] on div "Create new document Contract name help Mazzard Developments Bickington Phase 3 …" at bounding box center [180, 205] width 347 height 346
click at [64, 159] on input "number" at bounding box center [181, 157] width 342 height 13
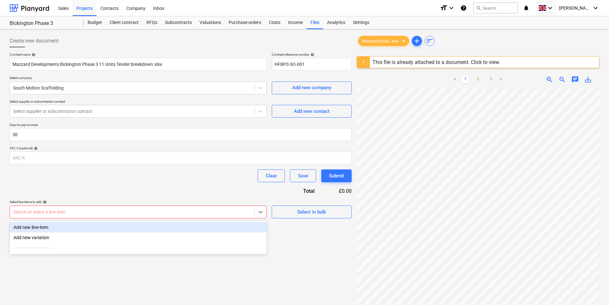
click at [59, 207] on div "Search or select a line-item" at bounding box center [132, 211] width 244 height 9
click at [63, 229] on div "Add new line-item" at bounding box center [138, 227] width 257 height 10
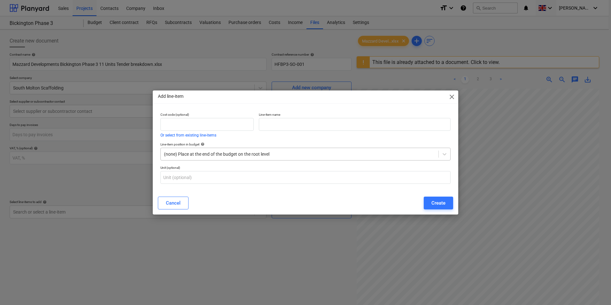
click at [188, 157] on div at bounding box center [299, 154] width 271 height 6
drag, startPoint x: 188, startPoint y: 157, endPoint x: 269, endPoint y: 122, distance: 88.9
click at [269, 122] on input "text" at bounding box center [355, 124] width 192 height 13
click at [227, 120] on input "text" at bounding box center [206, 124] width 93 height 13
click at [265, 124] on input "text" at bounding box center [355, 124] width 192 height 13
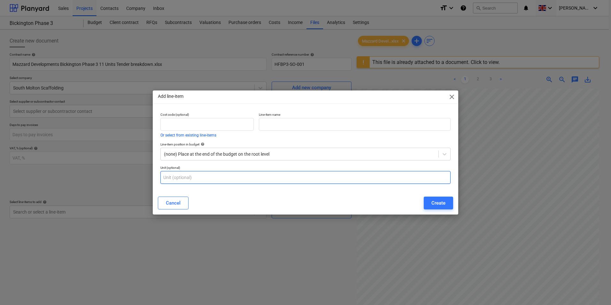
click at [236, 172] on input "text" at bounding box center [305, 177] width 290 height 13
drag, startPoint x: 184, startPoint y: 199, endPoint x: 166, endPoint y: 202, distance: 18.1
click at [166, 202] on div "Cancel" at bounding box center [173, 203] width 15 height 8
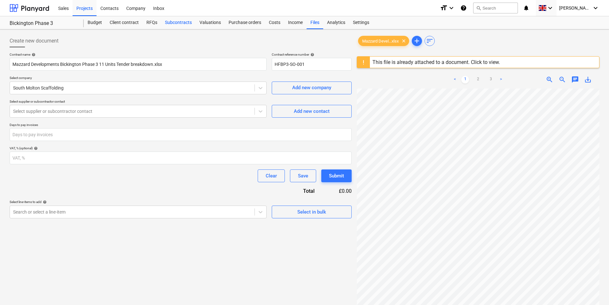
click at [172, 24] on div "Subcontracts" at bounding box center [178, 22] width 35 height 13
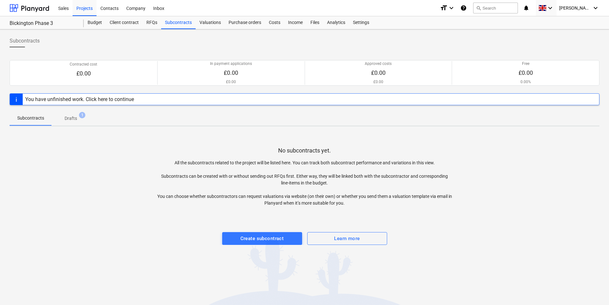
click at [138, 98] on div "You have unfinished work. Click here to continue" at bounding box center [304, 99] width 589 height 12
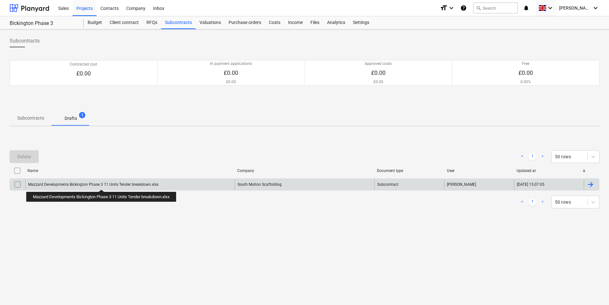
drag, startPoint x: 103, startPoint y: 184, endPoint x: 19, endPoint y: 182, distance: 83.1
click at [19, 182] on input "checkbox" at bounding box center [17, 184] width 10 height 10
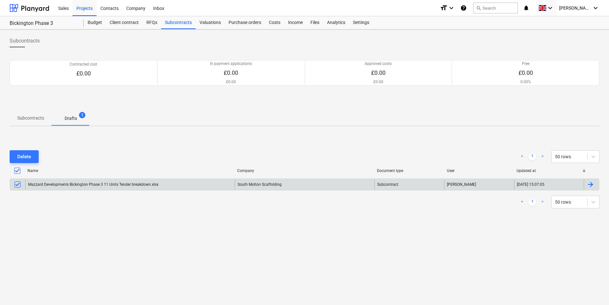
click at [590, 188] on div at bounding box center [590, 185] width 8 height 8
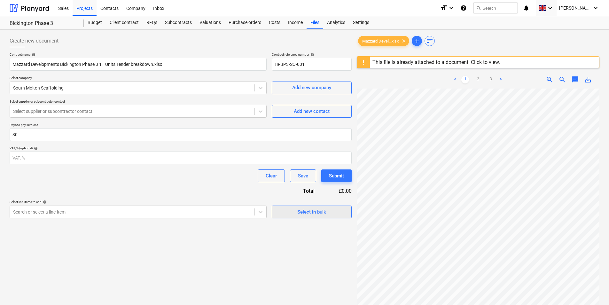
click at [279, 215] on button "Select in bulk" at bounding box center [312, 211] width 80 height 13
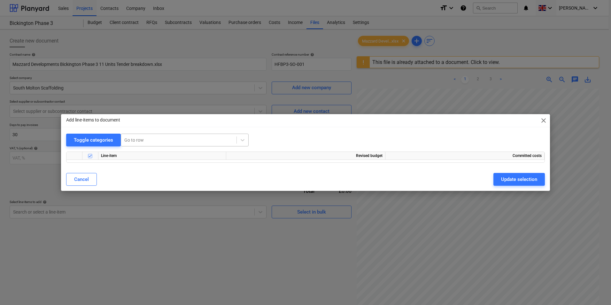
click at [131, 140] on div at bounding box center [178, 140] width 109 height 6
click at [541, 121] on span "close" at bounding box center [544, 121] width 8 height 8
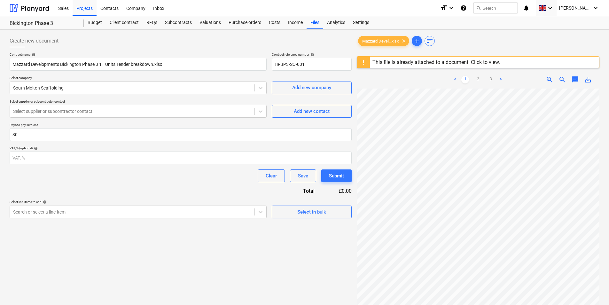
click at [144, 192] on div "Contract name help Mazzard Developments Bickington Phase 3 11 Units Tender brea…" at bounding box center [181, 135] width 342 height 166
click at [40, 212] on div at bounding box center [132, 212] width 238 height 6
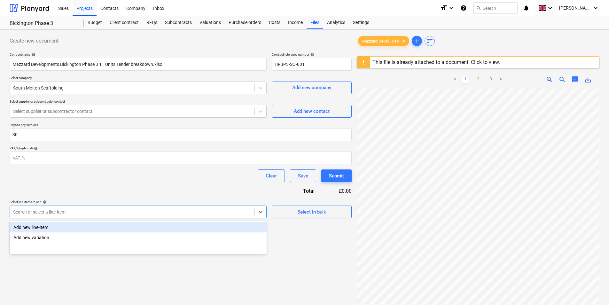
click at [39, 227] on div "Add new line-item" at bounding box center [138, 227] width 257 height 10
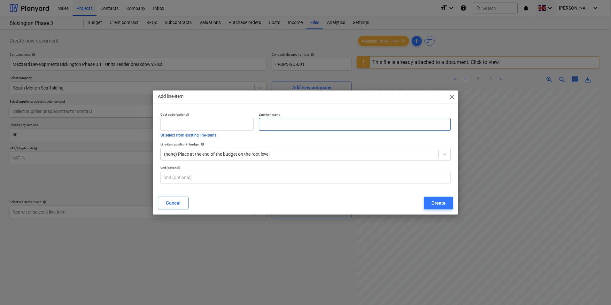
click at [266, 125] on input "text" at bounding box center [355, 124] width 192 height 13
drag, startPoint x: 255, startPoint y: 92, endPoint x: 197, endPoint y: 59, distance: 65.8
click at [197, 59] on div "Add line-item close Cost code (optional) Or select from existing line-items Lin…" at bounding box center [305, 152] width 611 height 305
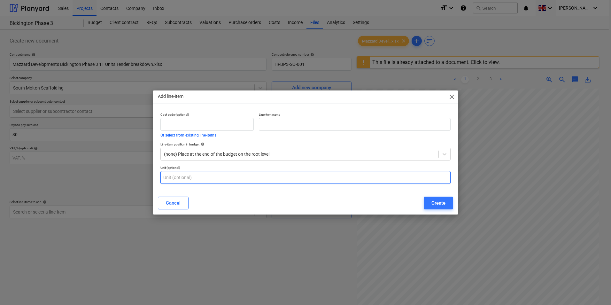
click at [187, 180] on input "text" at bounding box center [305, 177] width 290 height 13
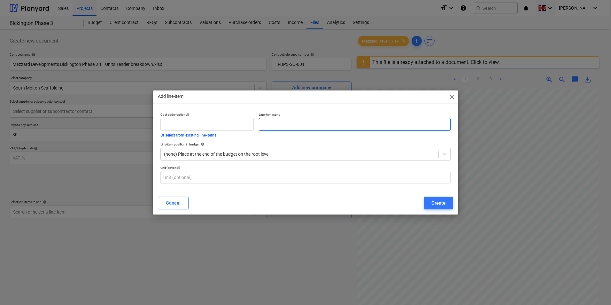
click at [278, 125] on input "text" at bounding box center [355, 124] width 192 height 13
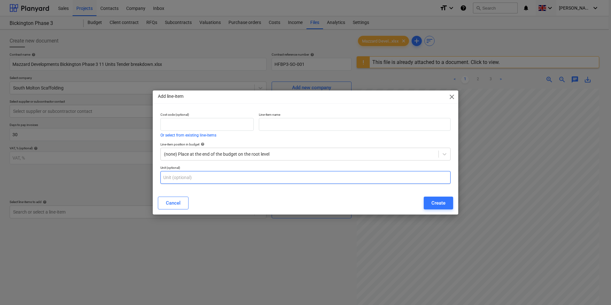
click at [224, 177] on input "text" at bounding box center [305, 177] width 290 height 13
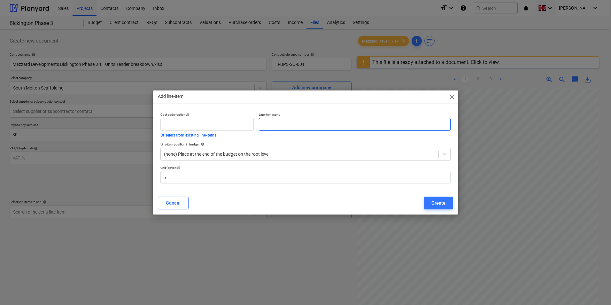
click at [286, 119] on input "text" at bounding box center [355, 124] width 192 height 13
click at [433, 205] on div "Create" at bounding box center [438, 203] width 14 height 8
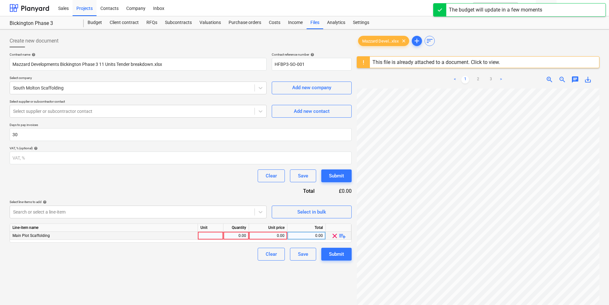
click at [209, 235] on div at bounding box center [211, 236] width 26 height 8
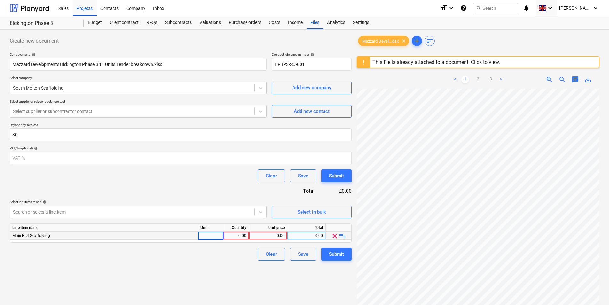
click at [234, 234] on div "0.00" at bounding box center [236, 236] width 20 height 8
click at [114, 238] on div "Main Plot Scaffolding" at bounding box center [104, 236] width 188 height 8
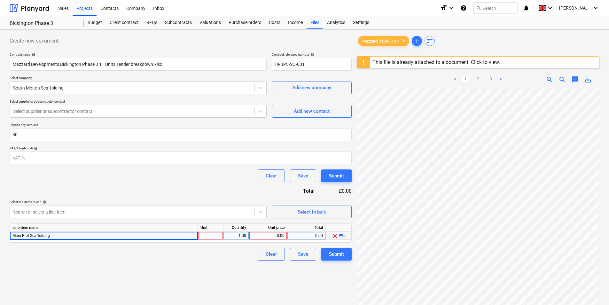
click at [83, 236] on div "Main Plot Scaffolding" at bounding box center [104, 236] width 188 height 8
click at [265, 234] on div "0.00" at bounding box center [267, 236] width 33 height 8
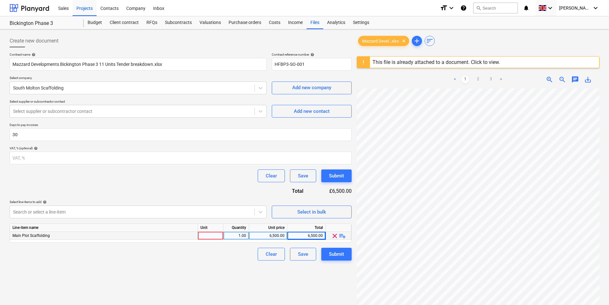
click at [80, 235] on div "Main Plot Scaffolding" at bounding box center [104, 236] width 188 height 8
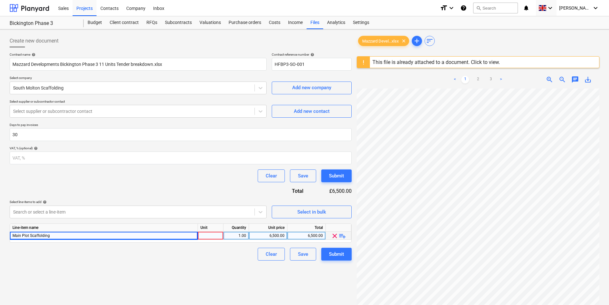
click at [31, 236] on span "Main Plot Scaffolding" at bounding box center [30, 235] width 37 height 4
click at [22, 234] on span "Main Plot Scaffolding" at bounding box center [30, 235] width 37 height 4
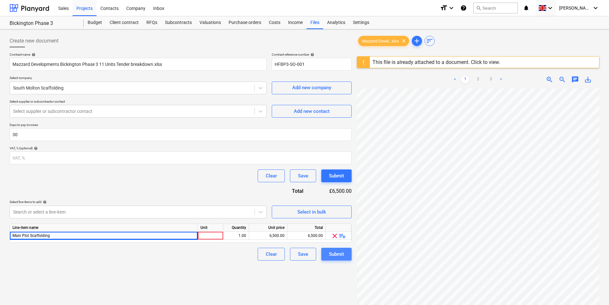
click at [332, 250] on div "Submit" at bounding box center [336, 254] width 15 height 8
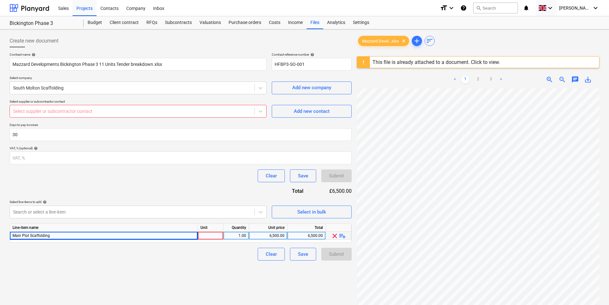
click at [214, 237] on div at bounding box center [211, 236] width 26 height 8
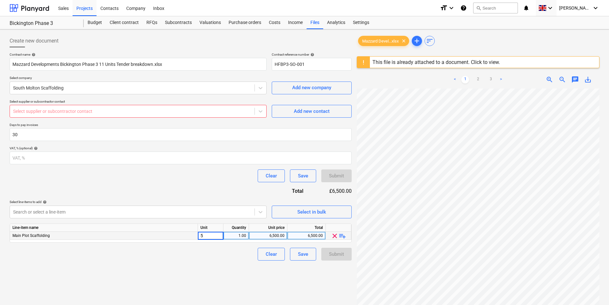
click at [207, 257] on div "Clear Save Submit" at bounding box center [181, 254] width 342 height 13
click at [295, 255] on button "Save" at bounding box center [303, 254] width 26 height 13
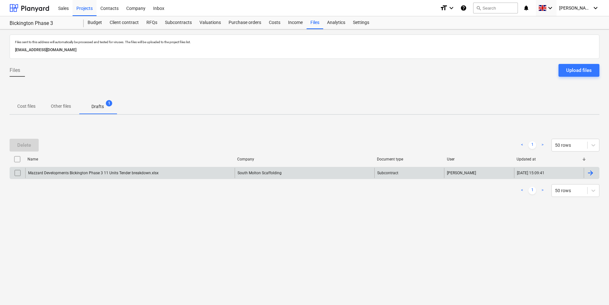
click at [590, 170] on div at bounding box center [590, 173] width 8 height 8
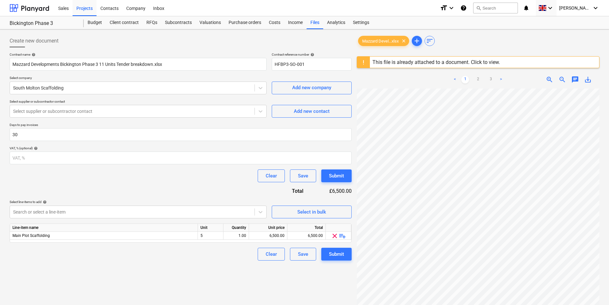
scroll to position [76, 0]
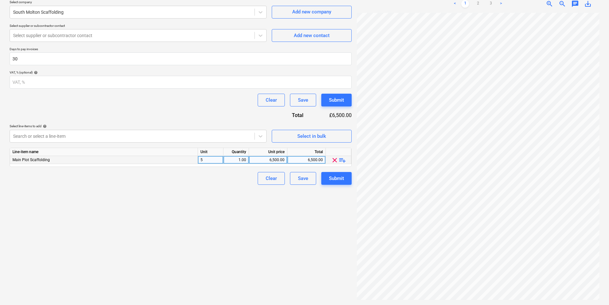
click at [334, 158] on span "clear" at bounding box center [335, 160] width 8 height 8
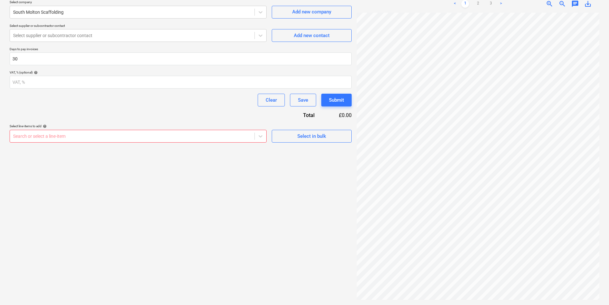
click at [100, 136] on div at bounding box center [132, 136] width 238 height 6
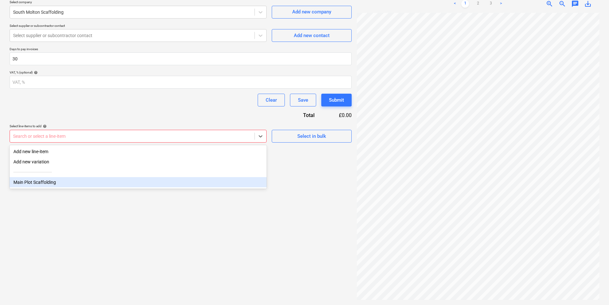
click at [86, 183] on div "Main Plot Scaffolding" at bounding box center [138, 182] width 257 height 10
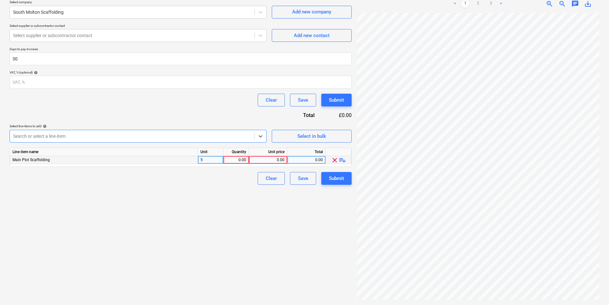
click at [208, 160] on div "5" at bounding box center [211, 160] width 26 height 8
click at [209, 196] on div "Create new document Contract name help Mazzard Developments Bickington Phase 3 …" at bounding box center [180, 129] width 347 height 346
click at [335, 181] on div "Submit" at bounding box center [336, 178] width 15 height 8
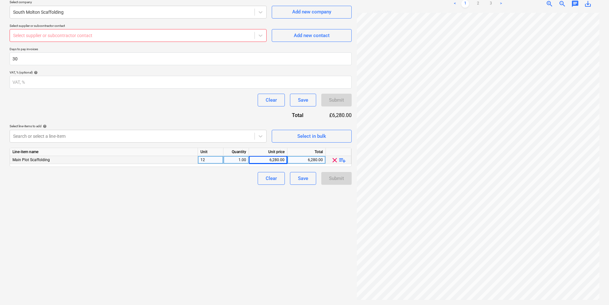
click at [346, 160] on span "playlist_add" at bounding box center [342, 160] width 8 height 8
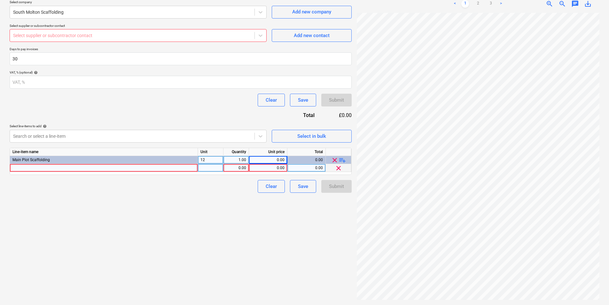
click at [98, 165] on div at bounding box center [104, 168] width 188 height 8
click at [213, 170] on div "pcs" at bounding box center [211, 168] width 26 height 8
click at [213, 170] on div "12" at bounding box center [211, 168] width 26 height 8
click at [245, 217] on div "Create new document Contract name help Mazzard Developments Bickington Phase 3 …" at bounding box center [180, 129] width 347 height 346
click at [271, 162] on div "0.00" at bounding box center [267, 160] width 33 height 8
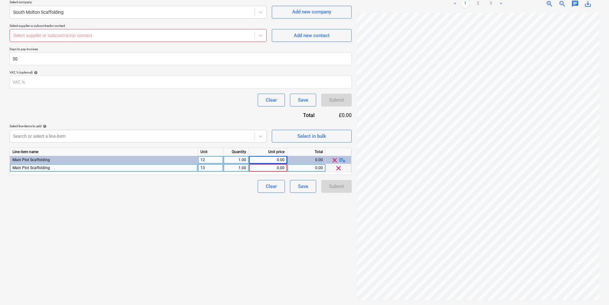
click at [271, 162] on div "0.00" at bounding box center [267, 160] width 33 height 8
click at [271, 172] on div "0.00" at bounding box center [267, 168] width 33 height 8
click at [217, 220] on div "Create new document Contract name help Mazzard Developments Bickington Phase 3 …" at bounding box center [180, 129] width 347 height 346
click at [283, 161] on div "6,190.00" at bounding box center [267, 160] width 33 height 8
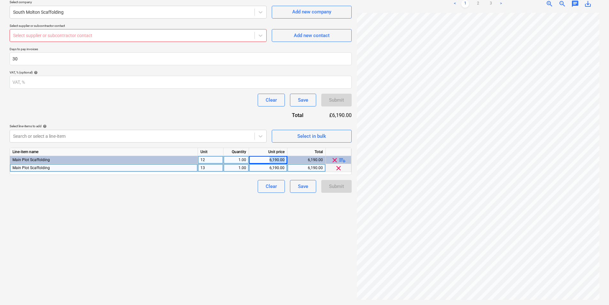
click at [283, 161] on div "6,190.00" at bounding box center [267, 160] width 33 height 8
drag, startPoint x: 283, startPoint y: 161, endPoint x: 265, endPoint y: 223, distance: 64.6
click at [265, 223] on div "Create new document Contract name help Mazzard Developments Bickington Phase 3 …" at bounding box center [180, 129] width 347 height 346
click at [265, 187] on button "Clear" at bounding box center [270, 186] width 27 height 13
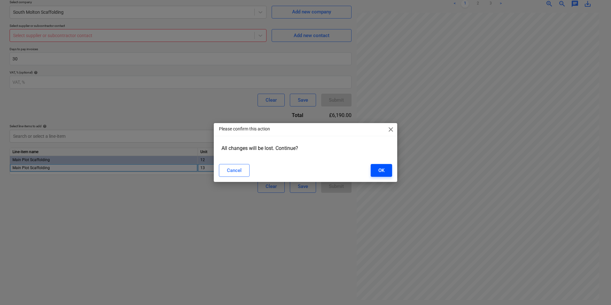
click at [380, 171] on div "OK" at bounding box center [381, 170] width 6 height 8
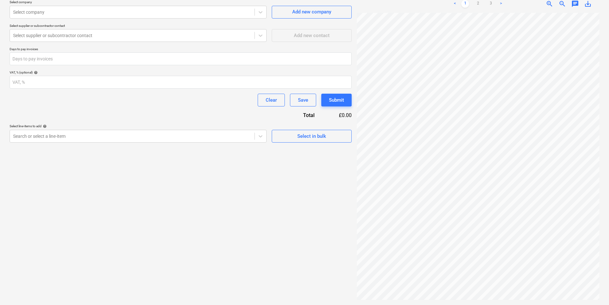
click at [242, 183] on div "Create new document Contract name help Contract reference number help HFBP3-SO-…" at bounding box center [180, 129] width 347 height 346
click at [139, 200] on div "Create new document Contract name help Contract reference number help HFBP3-SO-…" at bounding box center [180, 129] width 347 height 346
click at [321, 136] on div "Select in bulk" at bounding box center [311, 136] width 29 height 8
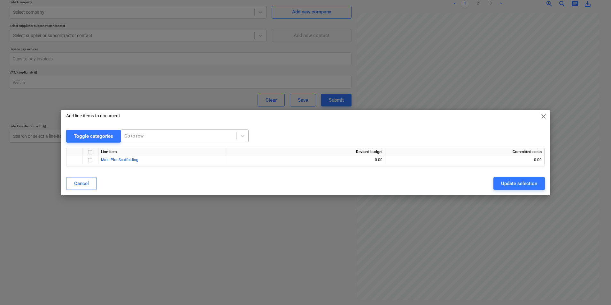
click at [149, 136] on div at bounding box center [178, 136] width 109 height 6
click at [151, 149] on div "Main Plot Scaffolding" at bounding box center [184, 151] width 128 height 10
click at [133, 163] on div "Main Plot Scaffolding" at bounding box center [162, 160] width 128 height 8
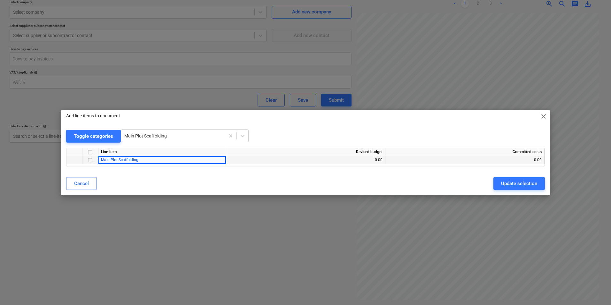
click at [91, 161] on input "checkbox" at bounding box center [90, 160] width 8 height 8
click at [94, 186] on button "Cancel" at bounding box center [81, 183] width 31 height 13
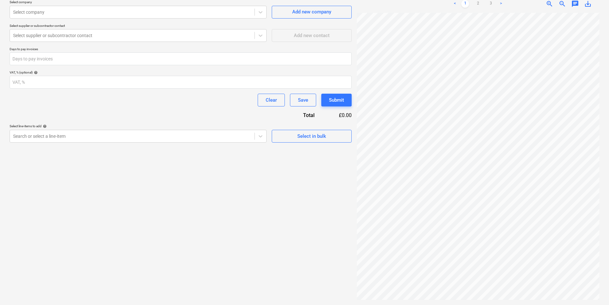
click at [94, 186] on div "Create new document Contract name help Contract reference number help HFBP3-SO-…" at bounding box center [180, 129] width 347 height 346
click at [179, 110] on div "Contract name help Contract reference number help HFBP3-SO-002 Select company S…" at bounding box center [181, 60] width 342 height 166
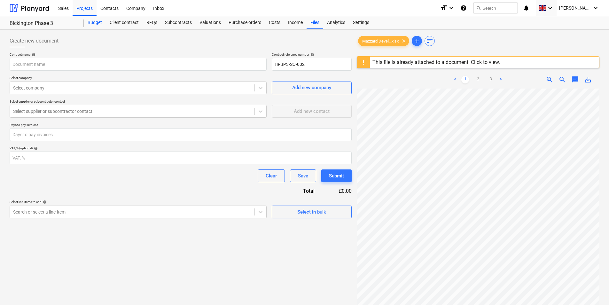
click at [96, 23] on div "Budget" at bounding box center [95, 22] width 22 height 13
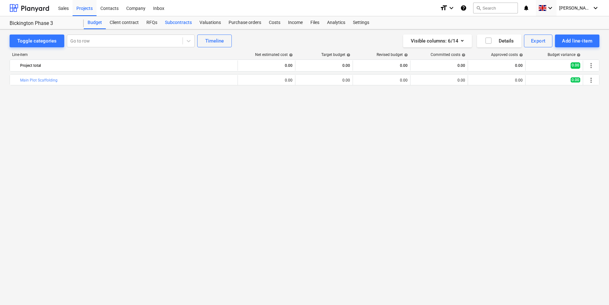
click at [181, 19] on div "Subcontracts" at bounding box center [178, 22] width 35 height 13
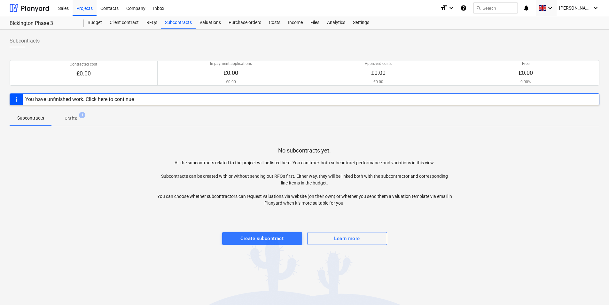
click at [77, 118] on span "Drafts 1" at bounding box center [70, 118] width 23 height 7
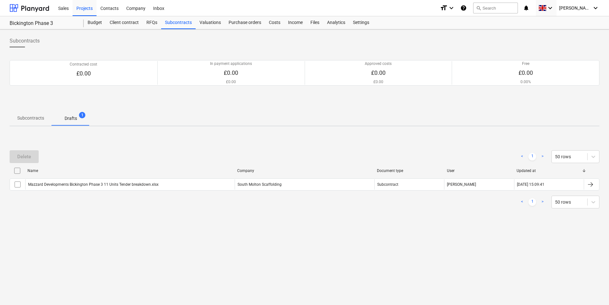
click at [41, 119] on p "Subcontracts" at bounding box center [30, 118] width 27 height 7
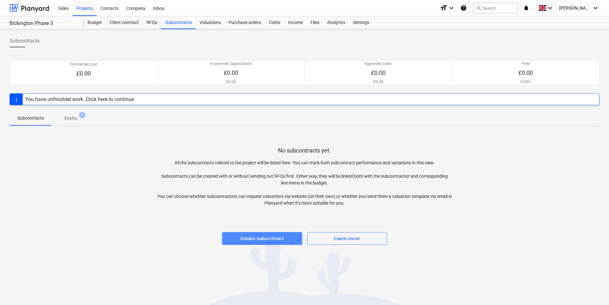
click at [246, 236] on div "Create subcontract" at bounding box center [261, 238] width 43 height 8
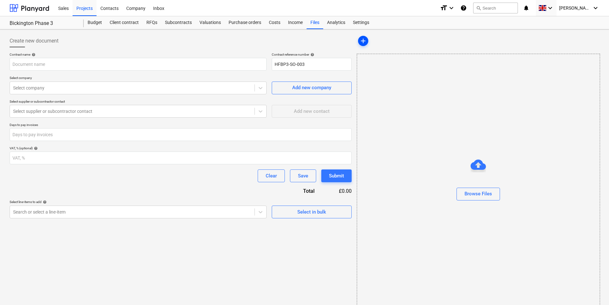
click at [361, 42] on span "add" at bounding box center [363, 41] width 8 height 8
click at [99, 21] on div "Budget" at bounding box center [95, 22] width 22 height 13
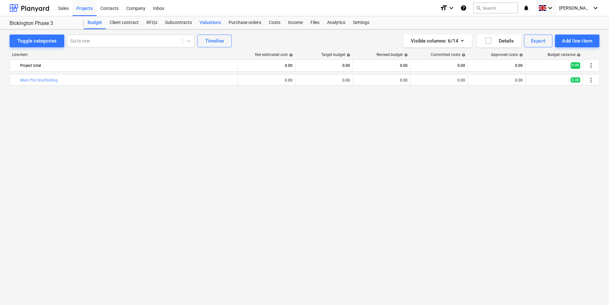
click at [212, 22] on div "Valuations" at bounding box center [210, 22] width 29 height 13
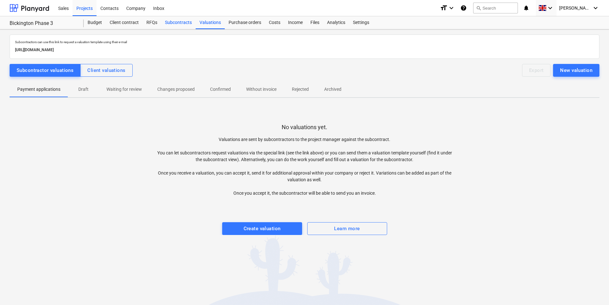
click at [184, 23] on div "Subcontracts" at bounding box center [178, 22] width 35 height 13
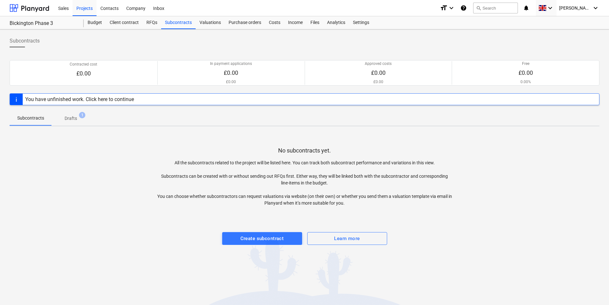
click at [131, 99] on div "You have unfinished work. Click here to continue" at bounding box center [79, 99] width 109 height 6
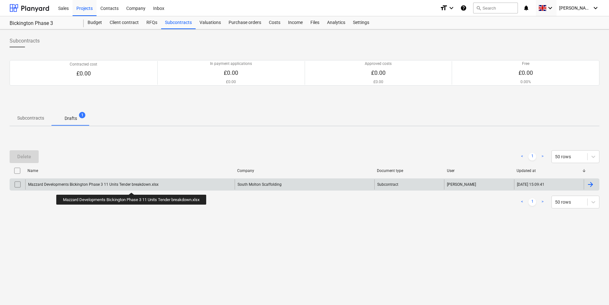
click at [133, 187] on div "Mazzard Developments Bickington Phase 3 11 Units Tender breakdown.xlsx" at bounding box center [93, 184] width 130 height 4
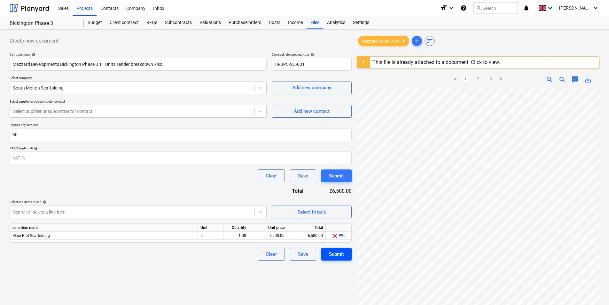
click at [332, 251] on div "Submit" at bounding box center [336, 254] width 15 height 8
click at [171, 115] on div "Select supplier or subcontractor contact" at bounding box center [132, 111] width 244 height 9
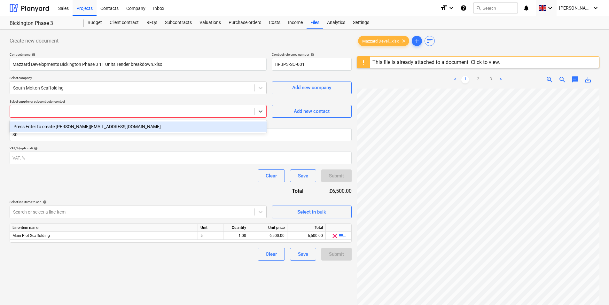
click at [151, 195] on div "Contract name help Mazzard Developments Bickington Phase 3 11 Units Tender brea…" at bounding box center [181, 156] width 342 height 208
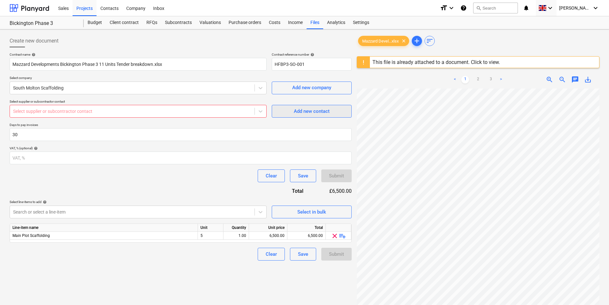
click at [286, 112] on span "Add new contact" at bounding box center [312, 111] width 64 height 8
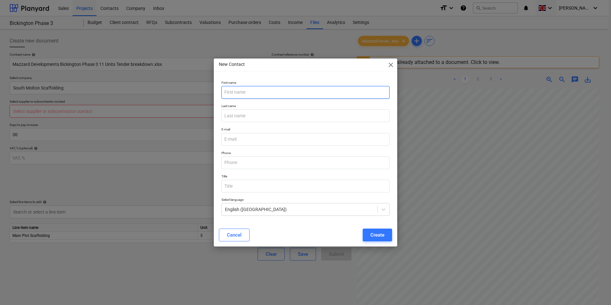
click at [246, 91] on input "text" at bounding box center [305, 92] width 168 height 13
click at [375, 232] on div "Create" at bounding box center [377, 235] width 14 height 8
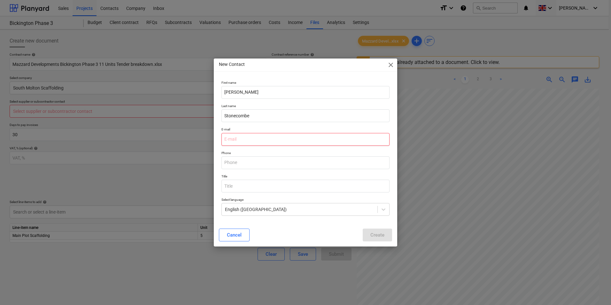
click at [259, 139] on input "email" at bounding box center [305, 139] width 168 height 13
click at [385, 237] on button "Create" at bounding box center [377, 234] width 29 height 13
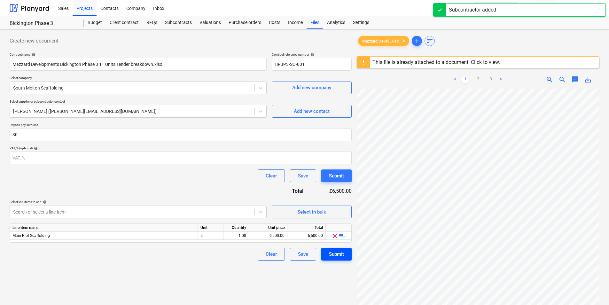
click at [335, 254] on div "Submit" at bounding box center [336, 254] width 15 height 8
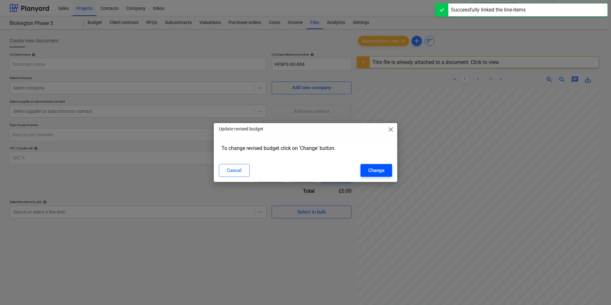
click at [365, 174] on button "Change" at bounding box center [376, 170] width 32 height 13
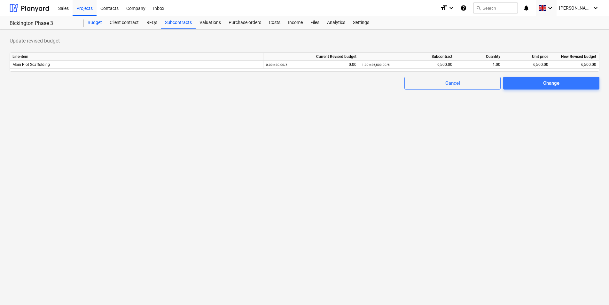
click at [99, 25] on div "Budget" at bounding box center [95, 22] width 22 height 13
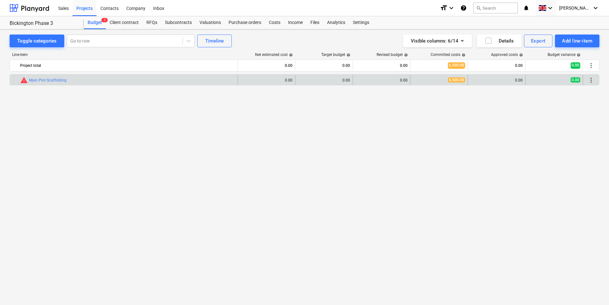
click at [287, 83] on div "edit 0.00" at bounding box center [266, 80] width 52 height 10
click at [301, 80] on span "edit" at bounding box center [301, 80] width 5 height 5
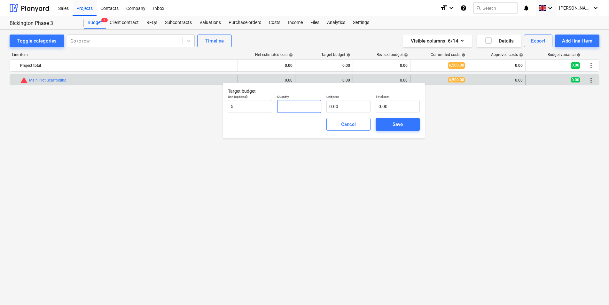
click at [297, 109] on input "text" at bounding box center [299, 106] width 44 height 13
click at [357, 105] on input "text" at bounding box center [348, 106] width 44 height 13
click at [307, 127] on div "Cancel Save" at bounding box center [323, 124] width 197 height 23
click at [294, 104] on input "text" at bounding box center [299, 106] width 44 height 13
click at [323, 134] on div "Cancel Save" at bounding box center [323, 124] width 197 height 23
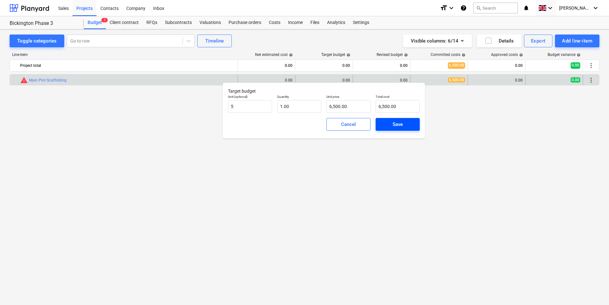
click at [384, 126] on span "Save" at bounding box center [397, 124] width 29 height 8
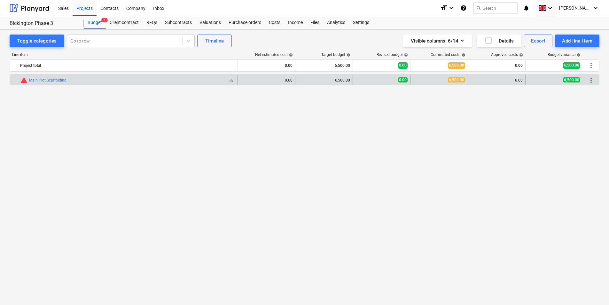
click at [231, 81] on span "bar_chart" at bounding box center [230, 80] width 5 height 5
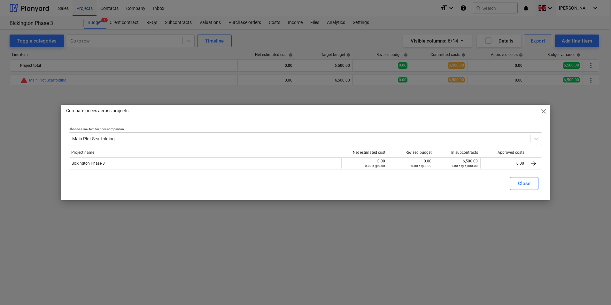
click at [544, 113] on span "close" at bounding box center [544, 111] width 8 height 8
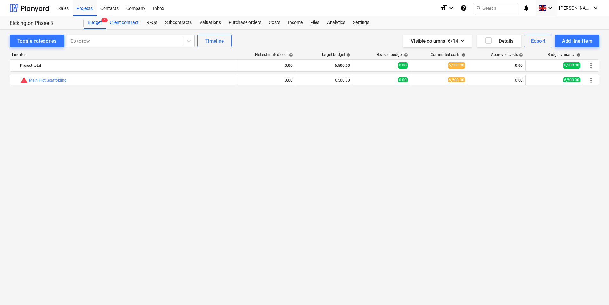
click at [121, 24] on div "Client contract" at bounding box center [124, 22] width 37 height 13
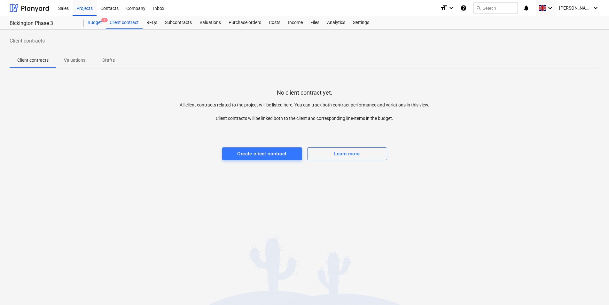
click at [90, 25] on div "Budget 1" at bounding box center [95, 22] width 22 height 13
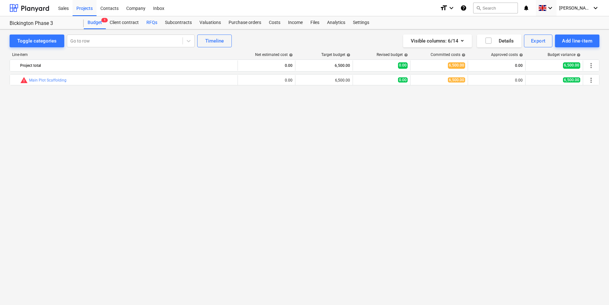
click at [152, 22] on div "RFQs" at bounding box center [151, 22] width 19 height 13
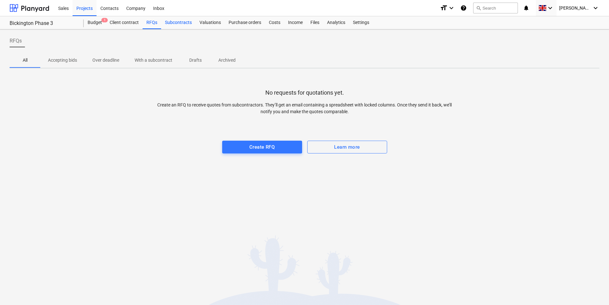
click at [183, 22] on div "Subcontracts" at bounding box center [178, 22] width 35 height 13
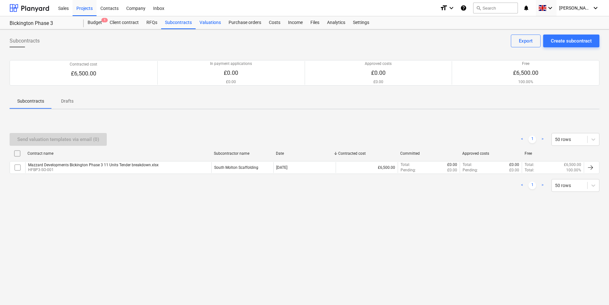
click at [209, 20] on div "Valuations" at bounding box center [210, 22] width 29 height 13
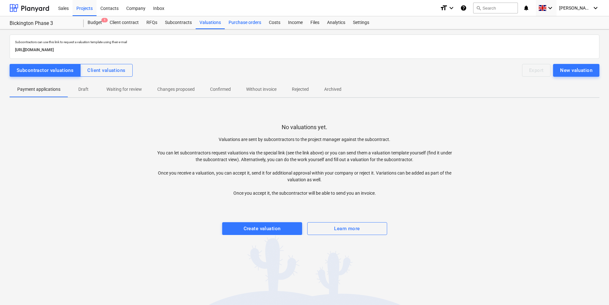
click at [242, 20] on div "Purchase orders" at bounding box center [245, 22] width 40 height 13
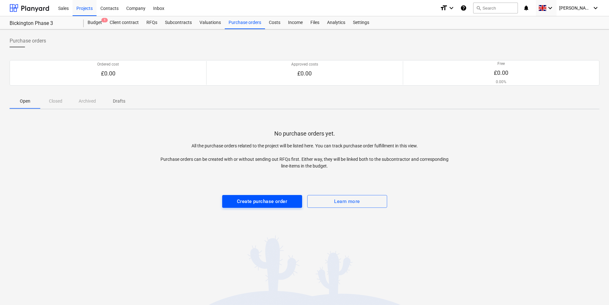
click at [283, 202] on div "Create purchase order" at bounding box center [262, 201] width 50 height 8
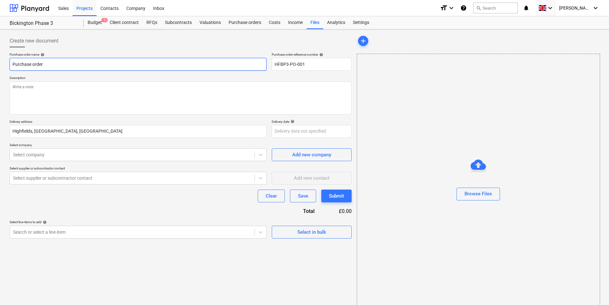
click at [114, 62] on input "Purchase order" at bounding box center [138, 64] width 257 height 13
click at [471, 192] on div "Browse Files" at bounding box center [477, 193] width 27 height 8
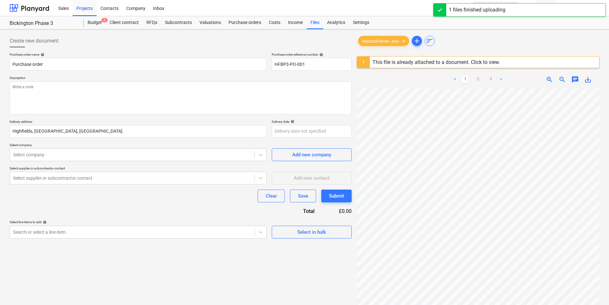
click at [250, 263] on div "Create new document Purchase order name help Purchase order Purchase order refe…" at bounding box center [180, 205] width 347 height 346
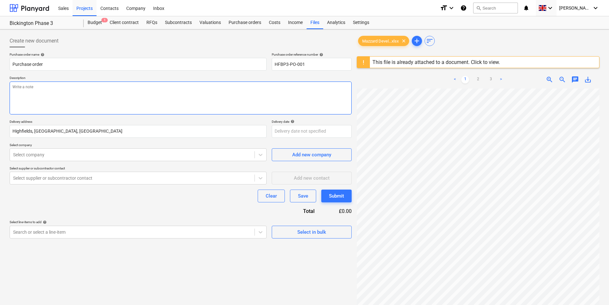
click at [83, 87] on textarea at bounding box center [181, 97] width 342 height 33
click at [82, 154] on div at bounding box center [132, 154] width 238 height 6
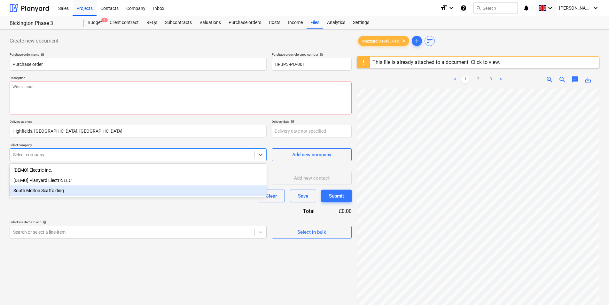
click at [76, 190] on div "South Molton Scaffolding" at bounding box center [138, 190] width 257 height 10
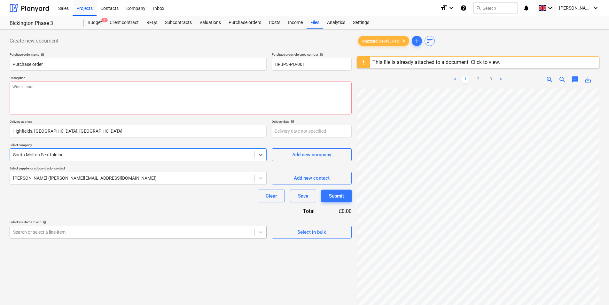
click at [196, 231] on div at bounding box center [132, 232] width 238 height 6
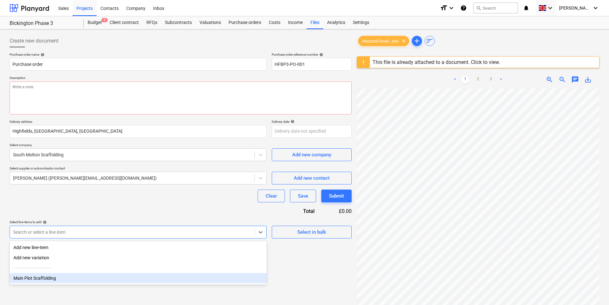
click at [170, 280] on div "Main Plot Scaffolding" at bounding box center [138, 278] width 257 height 10
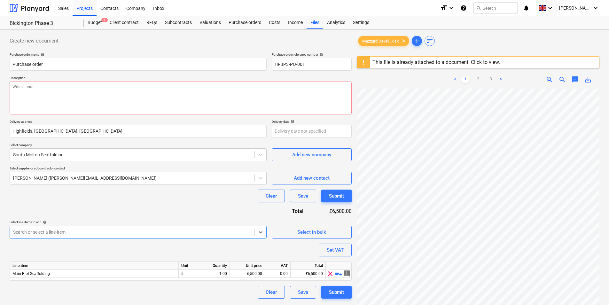
click at [174, 251] on div "Purchase order name help Purchase order Purchase order reference number help HF…" at bounding box center [181, 175] width 342 height 246
click at [86, 62] on input "Purchase order" at bounding box center [138, 64] width 257 height 13
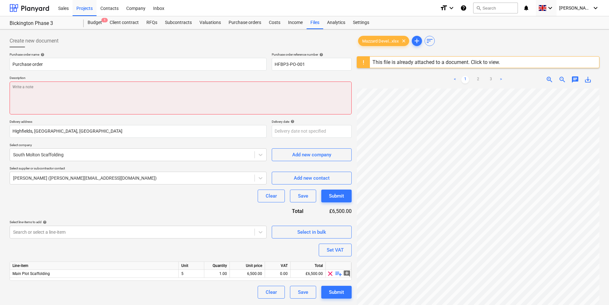
click at [85, 95] on textarea at bounding box center [181, 97] width 342 height 33
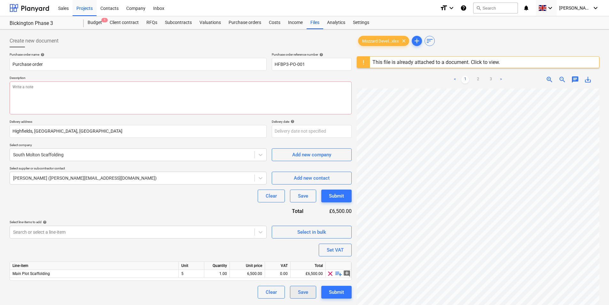
click at [308, 294] on button "Save" at bounding box center [303, 292] width 26 height 13
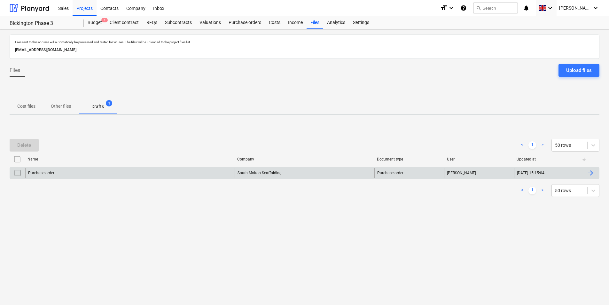
click at [594, 173] on div at bounding box center [590, 173] width 15 height 10
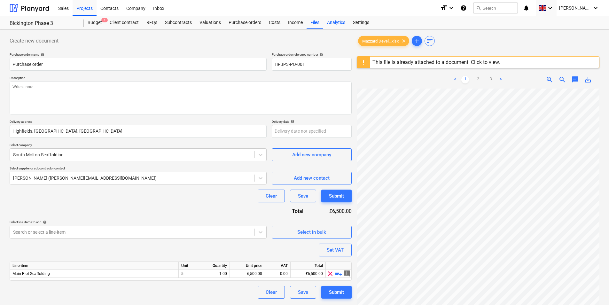
click at [337, 21] on div "Analytics" at bounding box center [336, 22] width 26 height 13
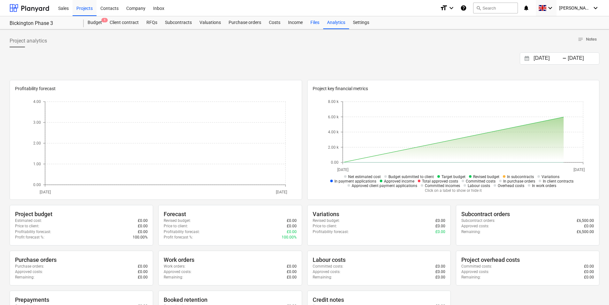
click at [306, 23] on div "Files" at bounding box center [314, 22] width 17 height 13
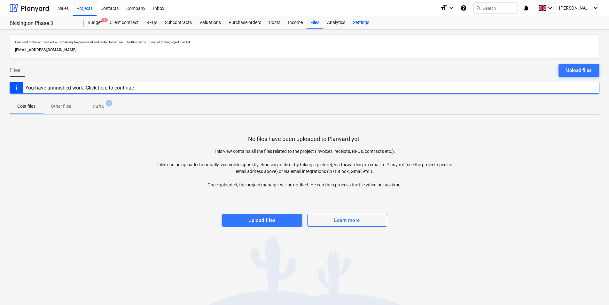
click at [352, 25] on div "Settings" at bounding box center [361, 22] width 24 height 13
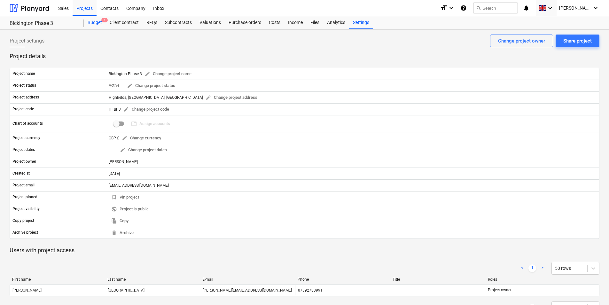
click at [98, 26] on div "Budget 1" at bounding box center [95, 22] width 22 height 13
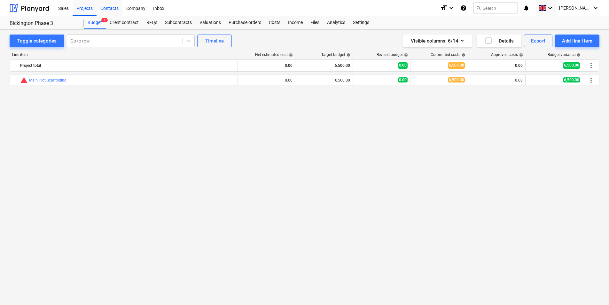
click at [112, 6] on div "Contacts" at bounding box center [109, 8] width 26 height 16
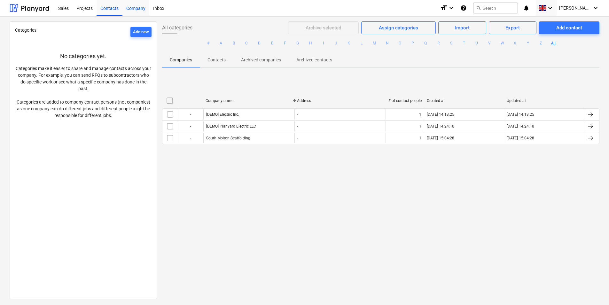
click at [132, 7] on div "Company" at bounding box center [135, 8] width 27 height 16
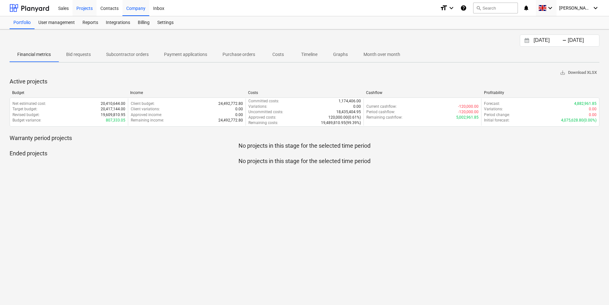
click at [83, 8] on div "Projects" at bounding box center [85, 8] width 24 height 16
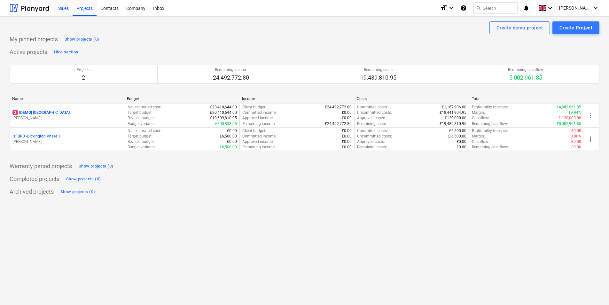
click at [63, 9] on div "Sales" at bounding box center [63, 8] width 18 height 16
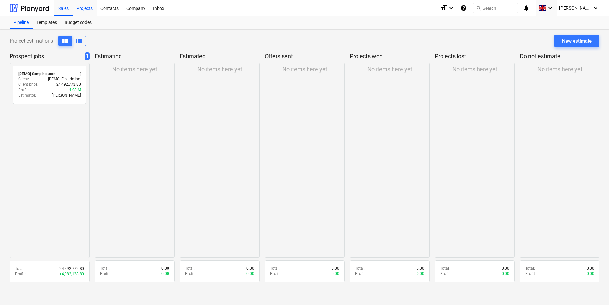
click at [82, 9] on div "Projects" at bounding box center [85, 8] width 24 height 16
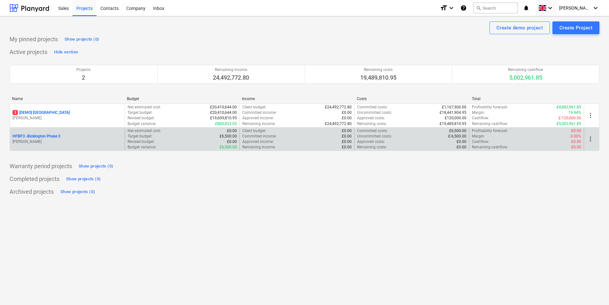
click at [75, 134] on div "HFBP3 - Bickington Phase 3" at bounding box center [67, 136] width 110 height 5
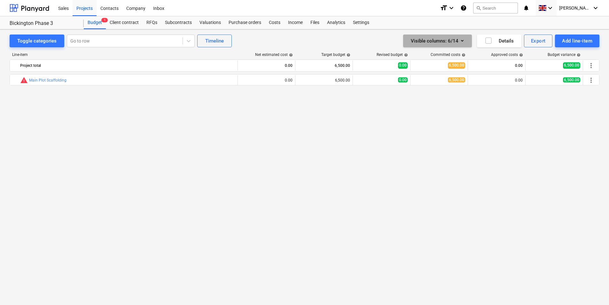
click at [457, 42] on div "Visible columns : 6/14" at bounding box center [437, 41] width 53 height 8
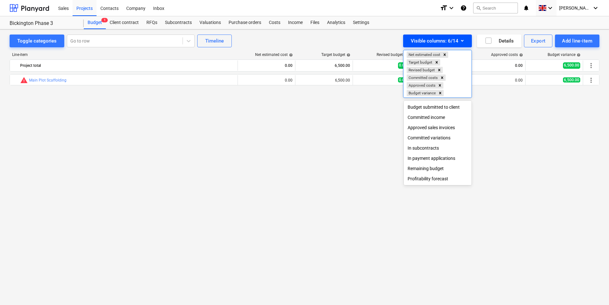
click at [457, 42] on div at bounding box center [304, 152] width 609 height 305
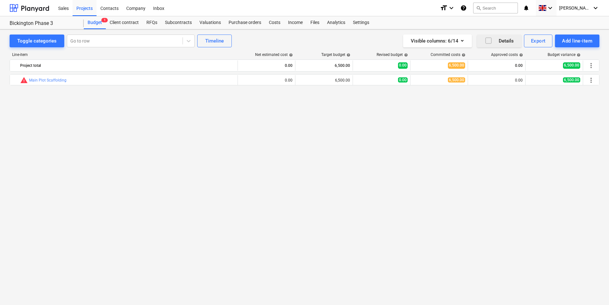
click at [483, 37] on span "button" at bounding box center [485, 41] width 13 height 8
click at [487, 38] on icon "button" at bounding box center [488, 41] width 8 height 8
click at [495, 123] on div "bar_chart warning Main Plot Scaffolding edit 0.00 0.00 5 @ 0.00 edit 6,500.00 1…" at bounding box center [304, 176] width 589 height 204
click at [566, 42] on div "Add line-item" at bounding box center [577, 41] width 30 height 8
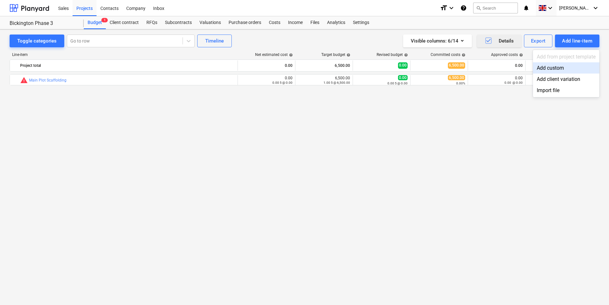
click at [550, 64] on div "Add custom" at bounding box center [566, 67] width 66 height 11
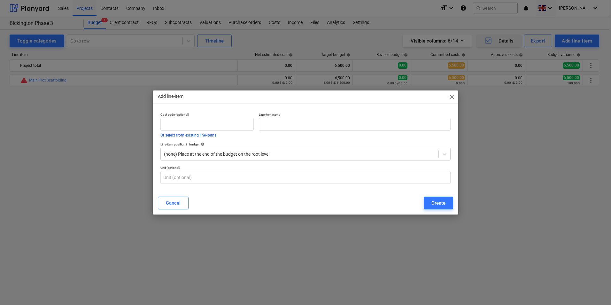
click at [454, 98] on span "close" at bounding box center [452, 97] width 8 height 8
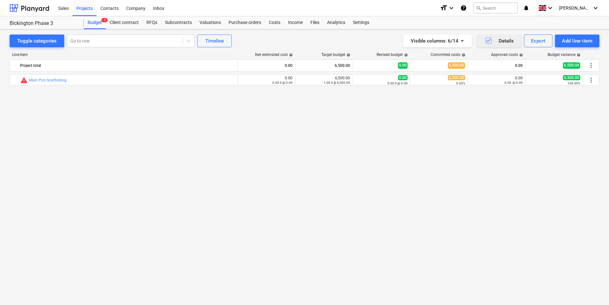
click at [348, 145] on div "bar_chart warning Main Plot Scaffolding edit 0.00 0.00 5 @ 0.00 edit 6,500.00 1…" at bounding box center [304, 176] width 589 height 204
click at [318, 23] on div "Files" at bounding box center [314, 22] width 17 height 13
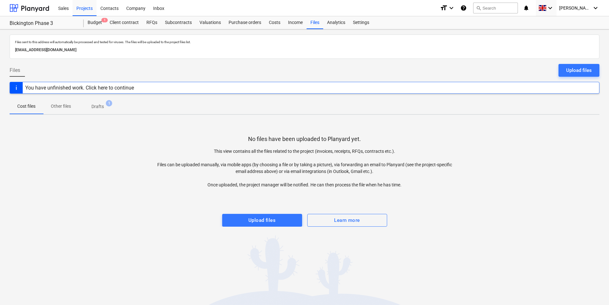
click at [112, 86] on div "You have unfinished work. Click here to continue" at bounding box center [79, 88] width 109 height 6
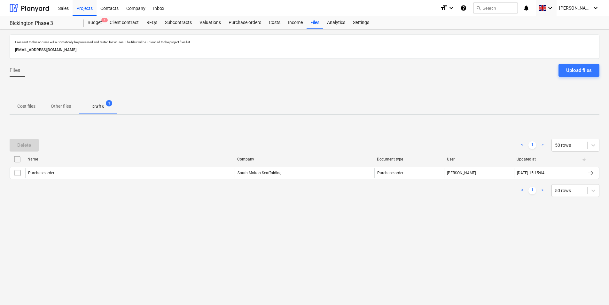
click at [114, 103] on span "Drafts 1" at bounding box center [98, 107] width 38 height 12
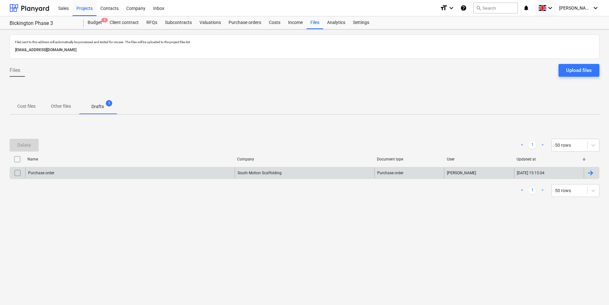
click at [212, 173] on div "Purchase order" at bounding box center [129, 173] width 209 height 10
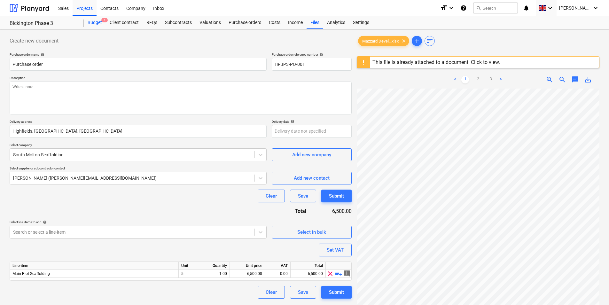
click at [90, 22] on div "Budget 1" at bounding box center [95, 22] width 22 height 13
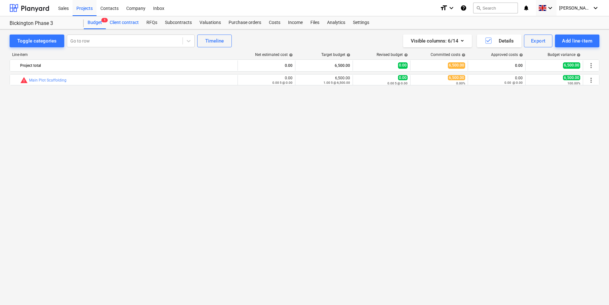
click at [122, 23] on div "Client contract" at bounding box center [124, 22] width 37 height 13
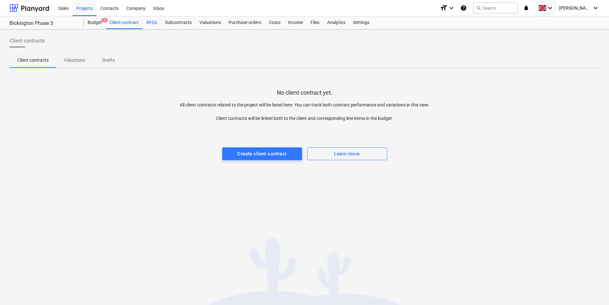
click at [150, 23] on div "RFQs" at bounding box center [151, 22] width 19 height 13
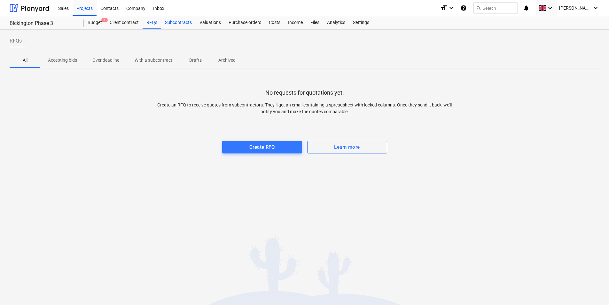
click at [186, 24] on div "Subcontracts" at bounding box center [178, 22] width 35 height 13
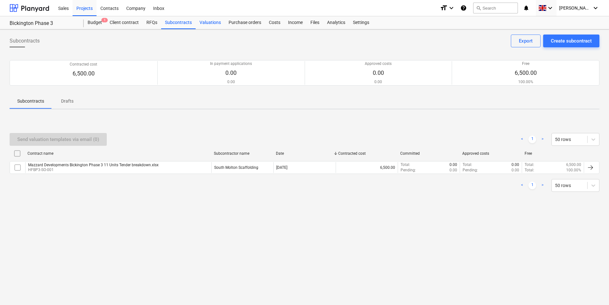
click at [211, 24] on div "Valuations" at bounding box center [210, 22] width 29 height 13
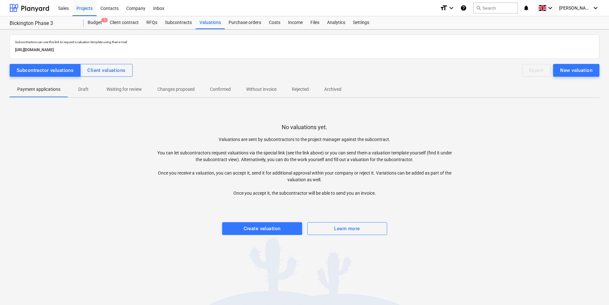
click at [280, 157] on p "Valuations are sent by subcontractors to the project manager against the subcon…" at bounding box center [304, 166] width 295 height 60
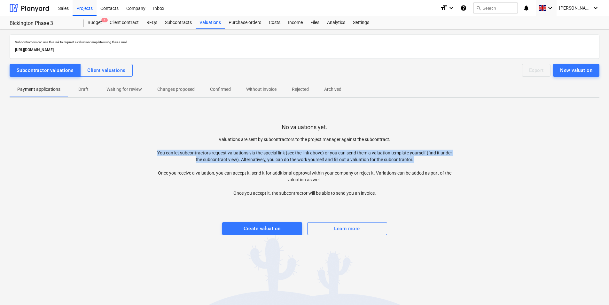
click at [280, 157] on p "Valuations are sent by subcontractors to the project manager against the subcon…" at bounding box center [304, 166] width 295 height 60
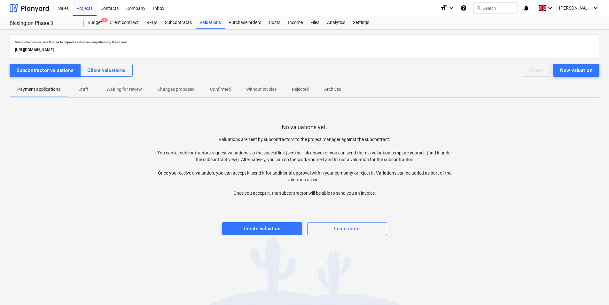
drag, startPoint x: 280, startPoint y: 157, endPoint x: 274, endPoint y: 181, distance: 24.4
click at [274, 181] on p "Valuations are sent by subcontractors to the project manager against the subcon…" at bounding box center [304, 166] width 295 height 60
click at [276, 225] on div "Create valuation" at bounding box center [261, 228] width 37 height 8
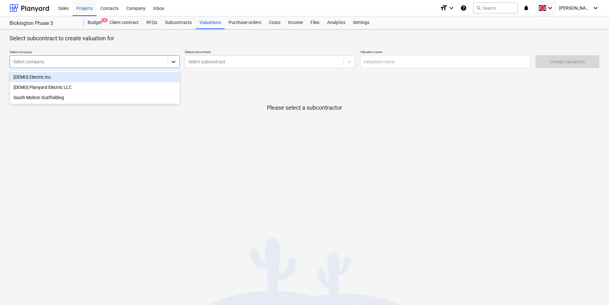
click at [176, 62] on icon at bounding box center [173, 61] width 6 height 6
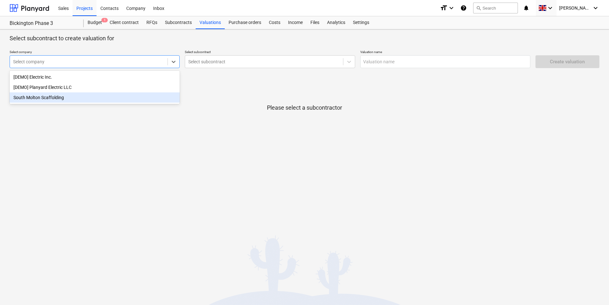
click at [145, 100] on div "South Molton Scaffolding" at bounding box center [95, 97] width 170 height 10
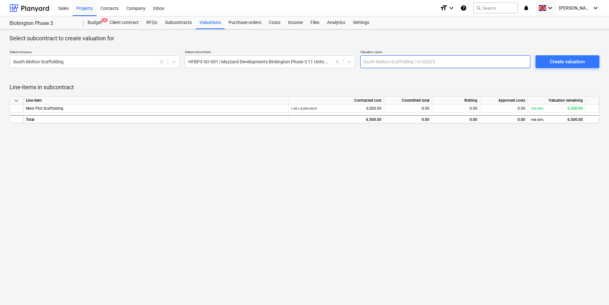
click at [427, 61] on input "text" at bounding box center [445, 61] width 170 height 13
click at [584, 64] on div "Create valuation" at bounding box center [567, 62] width 35 height 8
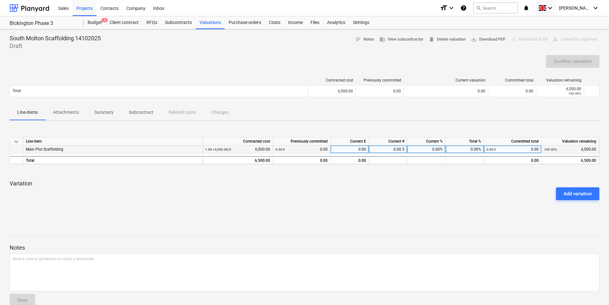
click at [363, 148] on div "0.00" at bounding box center [349, 149] width 38 height 8
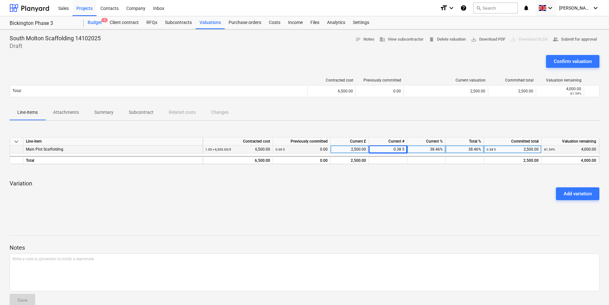
click at [102, 24] on div "Budget 1" at bounding box center [95, 22] width 22 height 13
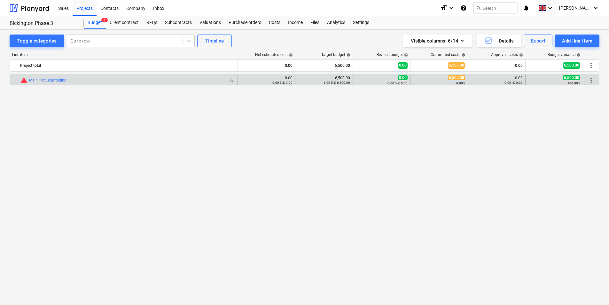
click at [84, 83] on div "bar_chart warning Main Plot Scaffolding" at bounding box center [127, 80] width 215 height 8
click at [64, 81] on link "Main Plot Scaffolding" at bounding box center [47, 80] width 37 height 4
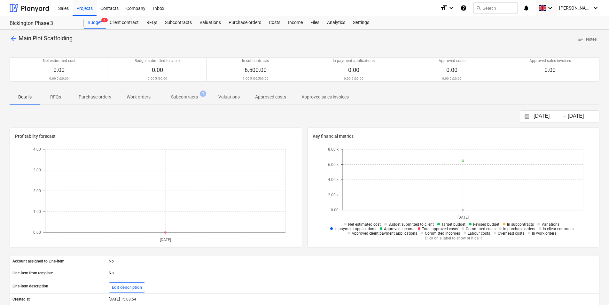
click at [180, 92] on span "Subcontracts 1" at bounding box center [184, 97] width 52 height 12
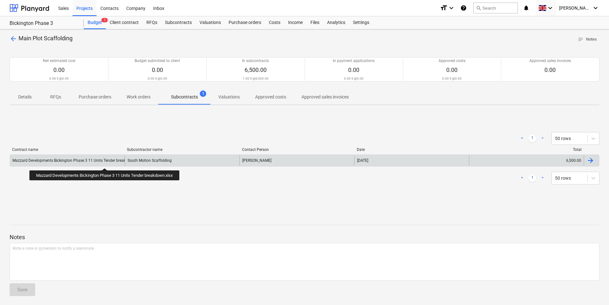
click at [106, 162] on div "Mazzard Developments Bickington Phase 3 11 Units Tender breakdown.xlsx" at bounding box center [77, 160] width 130 height 4
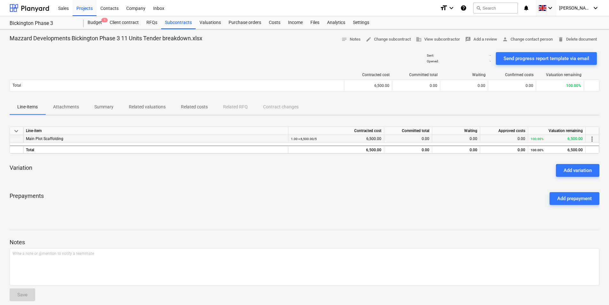
click at [54, 139] on div "Main Plot Scaffolding" at bounding box center [155, 139] width 259 height 8
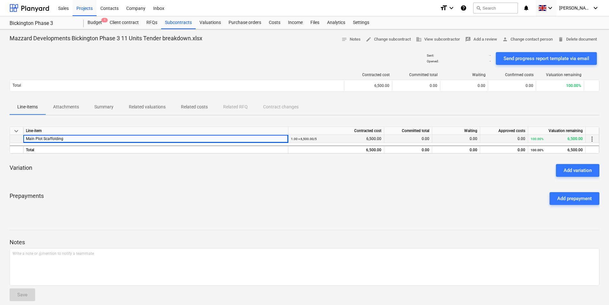
click at [591, 140] on span "more_vert" at bounding box center [592, 139] width 8 height 8
click at [596, 140] on li "Edit" at bounding box center [596, 139] width 19 height 15
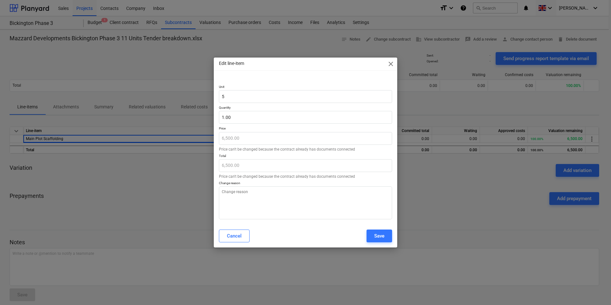
click at [390, 64] on span "close" at bounding box center [391, 64] width 8 height 8
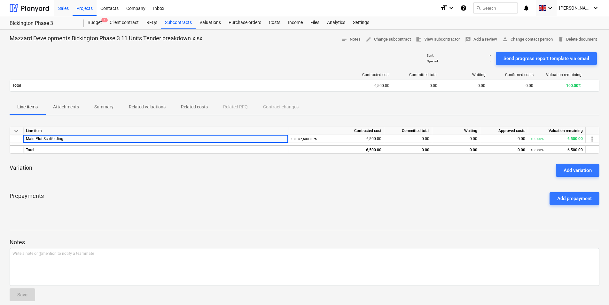
click at [70, 9] on div "Sales" at bounding box center [63, 8] width 18 height 16
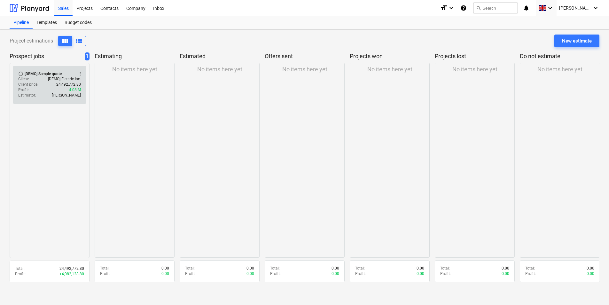
click at [57, 83] on p "24,492,772.80" at bounding box center [68, 84] width 25 height 5
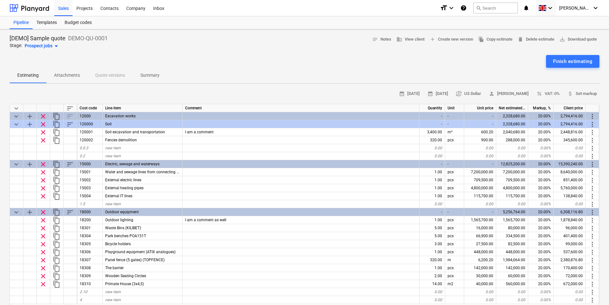
click at [72, 78] on p "Attachments" at bounding box center [67, 75] width 26 height 7
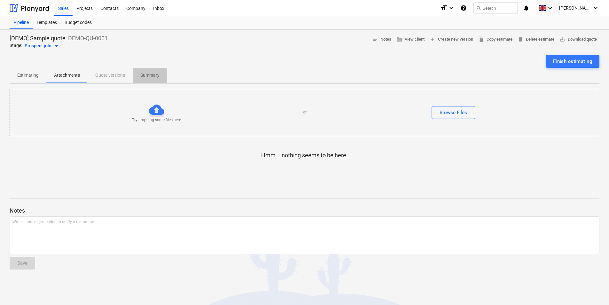
click at [144, 76] on p "Summary" at bounding box center [149, 75] width 19 height 7
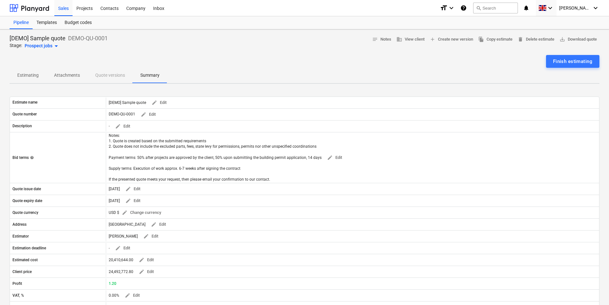
drag, startPoint x: 31, startPoint y: 75, endPoint x: 34, endPoint y: 73, distance: 3.8
click at [31, 75] on p "Estimating" at bounding box center [27, 75] width 21 height 7
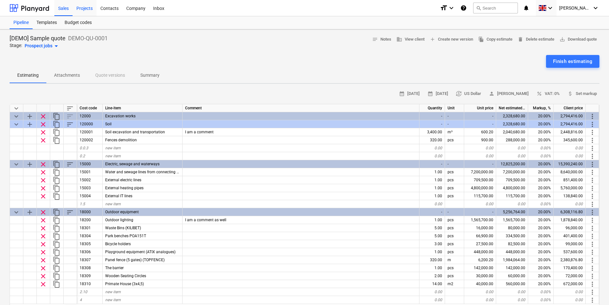
click at [90, 12] on div "Projects" at bounding box center [85, 8] width 24 height 16
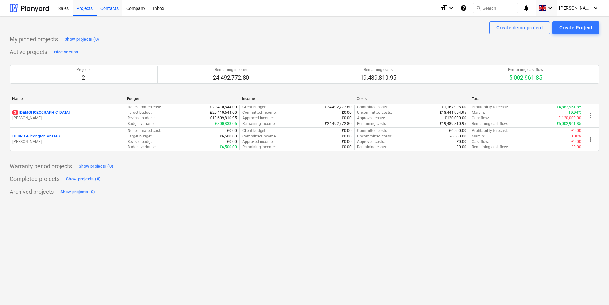
click at [111, 7] on div "Contacts" at bounding box center [109, 8] width 26 height 16
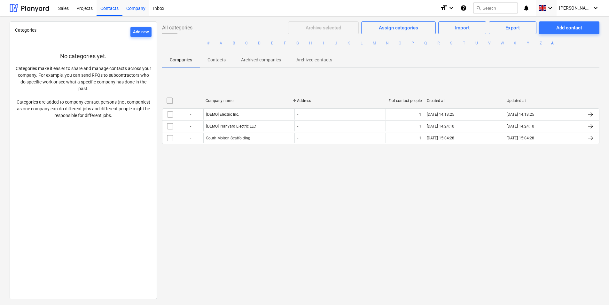
click at [143, 7] on div "Company" at bounding box center [135, 8] width 27 height 16
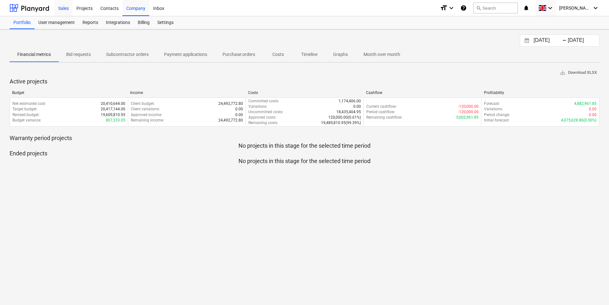
click at [64, 7] on div "Sales" at bounding box center [63, 8] width 18 height 16
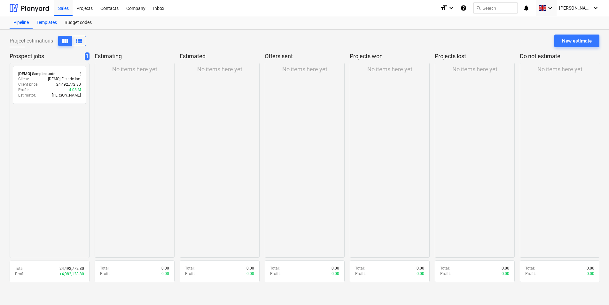
click at [45, 23] on div "Templates" at bounding box center [47, 22] width 28 height 13
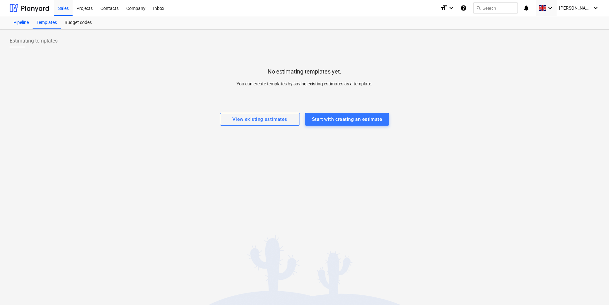
click at [28, 22] on div "Pipeline" at bounding box center [21, 22] width 23 height 13
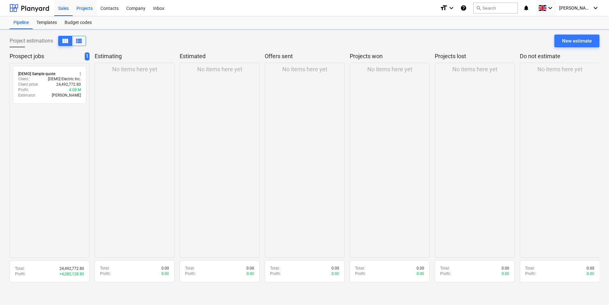
click at [80, 11] on div "Projects" at bounding box center [85, 8] width 24 height 16
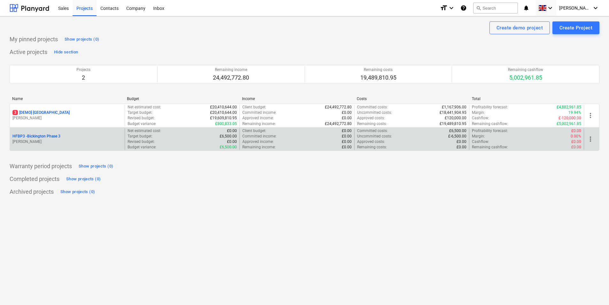
click at [50, 141] on p "[PERSON_NAME]" at bounding box center [67, 141] width 110 height 5
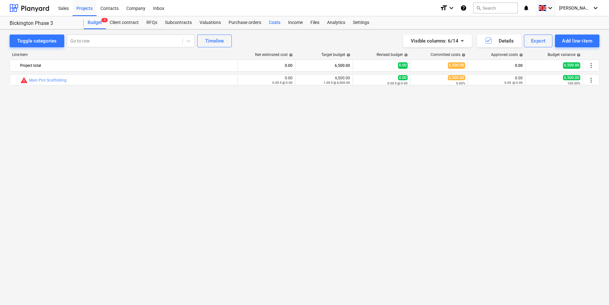
click at [271, 22] on div "Costs" at bounding box center [274, 22] width 19 height 13
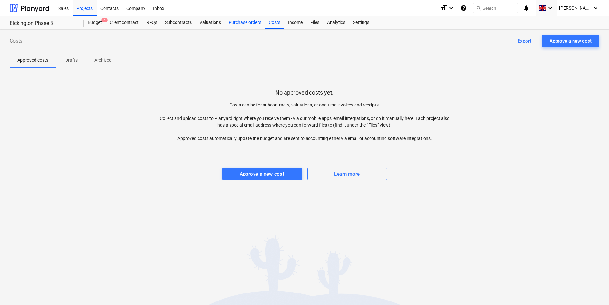
click at [247, 24] on div "Purchase orders" at bounding box center [245, 22] width 40 height 13
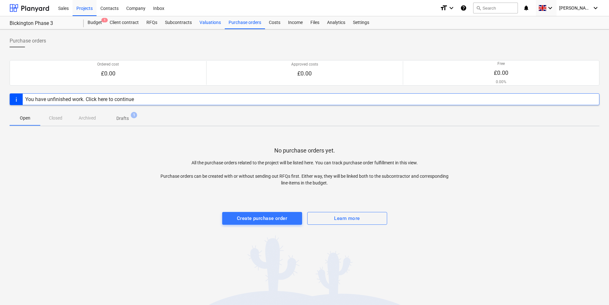
click at [209, 24] on div "Valuations" at bounding box center [210, 22] width 29 height 13
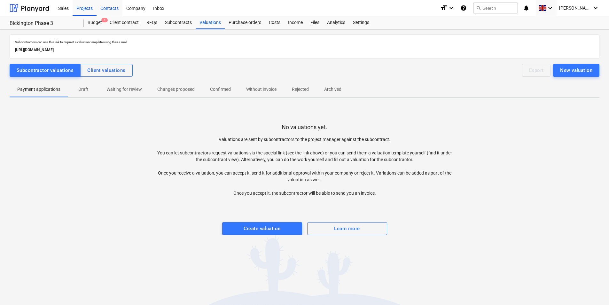
click at [115, 7] on div "Contacts" at bounding box center [109, 8] width 26 height 16
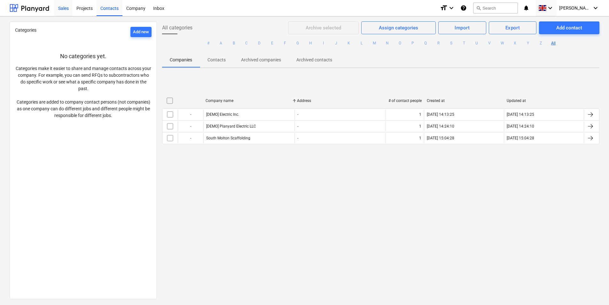
click at [67, 7] on div "Sales" at bounding box center [63, 8] width 18 height 16
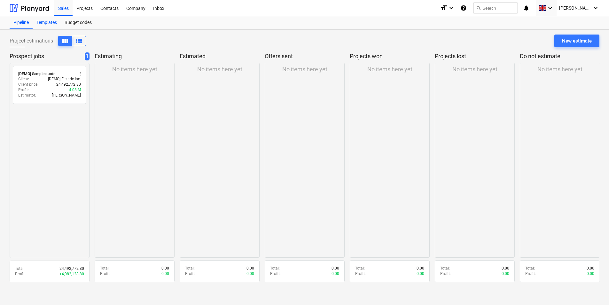
click at [54, 25] on div "Templates" at bounding box center [47, 22] width 28 height 13
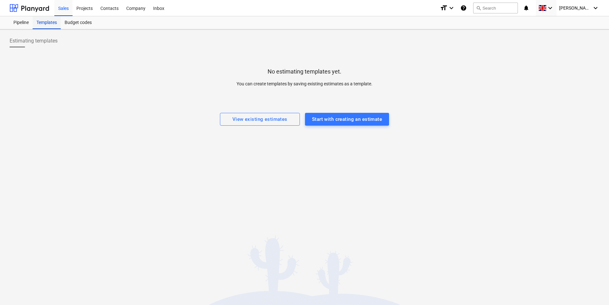
click at [38, 27] on div "Templates" at bounding box center [47, 22] width 28 height 13
click at [29, 26] on div "Pipeline" at bounding box center [21, 22] width 23 height 13
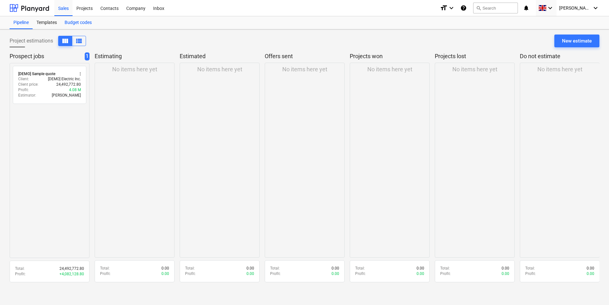
click at [73, 22] on div "Budget codes" at bounding box center [78, 22] width 35 height 13
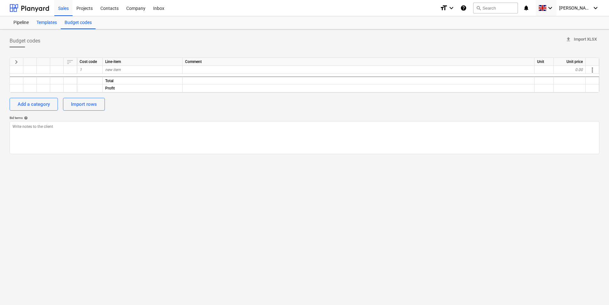
click at [57, 22] on div "Templates" at bounding box center [47, 22] width 28 height 13
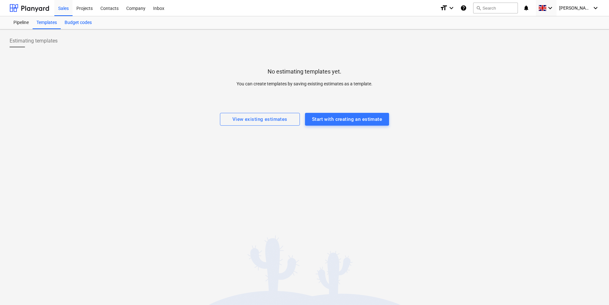
click at [72, 22] on div "Budget codes" at bounding box center [78, 22] width 35 height 13
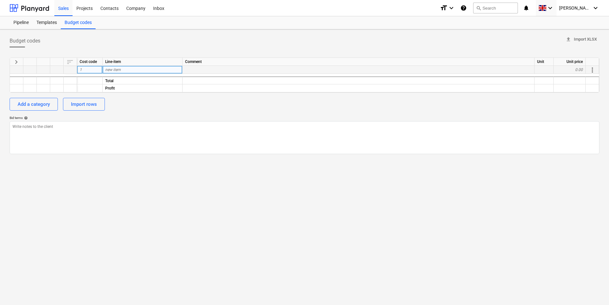
click at [118, 69] on span "new item" at bounding box center [113, 69] width 16 height 4
click at [113, 69] on span "new item" at bounding box center [113, 69] width 16 height 4
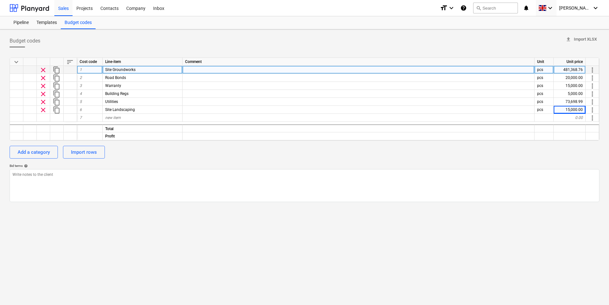
click at [84, 44] on div "Budget codes upload Import XLSX" at bounding box center [304, 41] width 589 height 13
click at [50, 26] on div "Templates" at bounding box center [47, 22] width 28 height 13
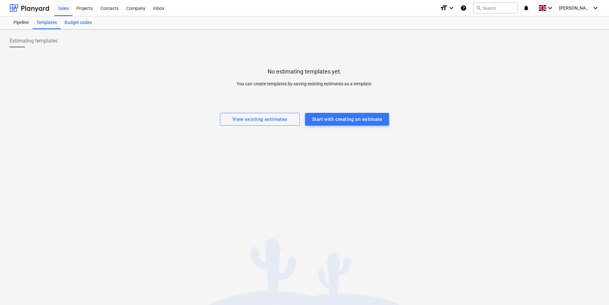
click at [76, 24] on div "Budget codes" at bounding box center [78, 22] width 35 height 13
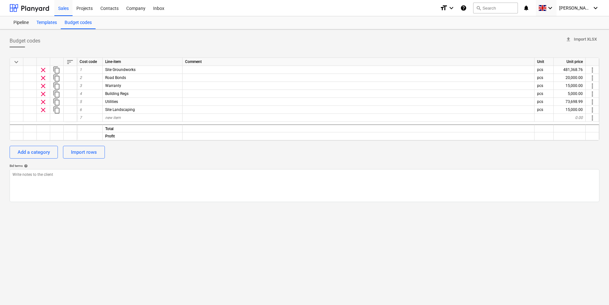
click at [33, 21] on div "Templates" at bounding box center [47, 22] width 28 height 13
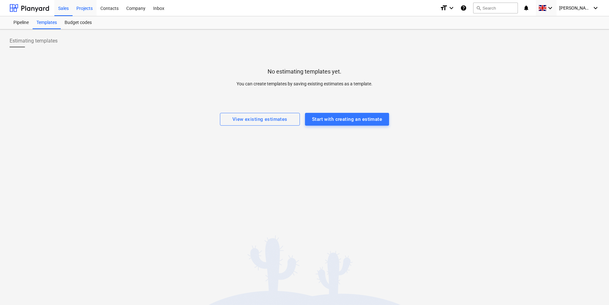
click at [81, 7] on div "Projects" at bounding box center [85, 8] width 24 height 16
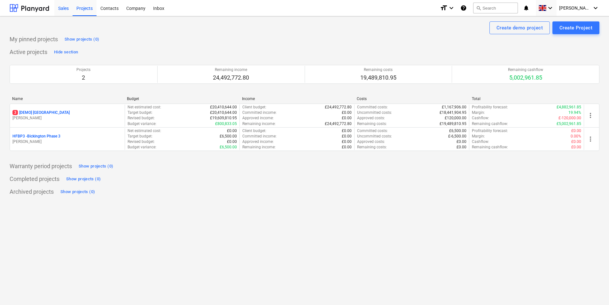
click at [62, 7] on div "Sales" at bounding box center [63, 8] width 18 height 16
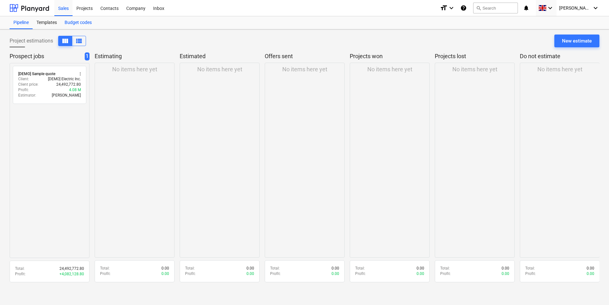
click at [68, 19] on div "Budget codes" at bounding box center [78, 22] width 35 height 13
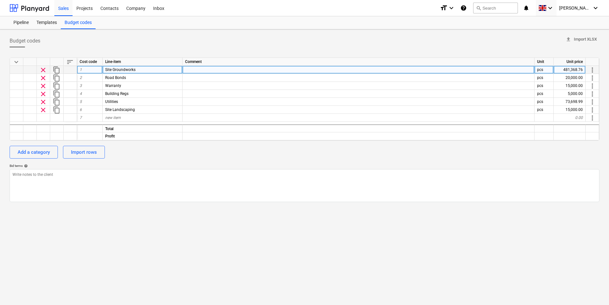
click at [47, 70] on span "clear" at bounding box center [43, 70] width 8 height 8
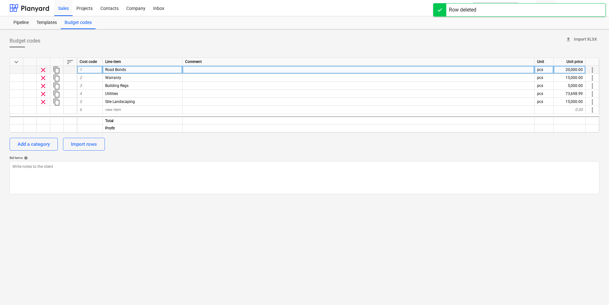
click at [44, 69] on span "clear" at bounding box center [43, 70] width 8 height 8
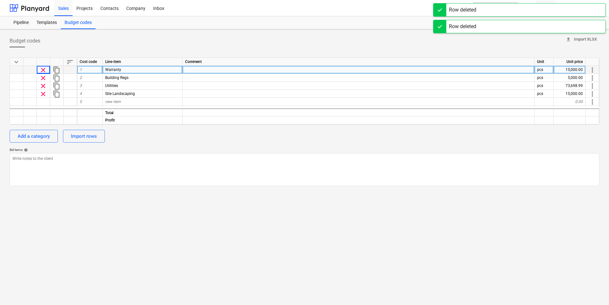
click at [44, 69] on span "clear" at bounding box center [43, 70] width 8 height 8
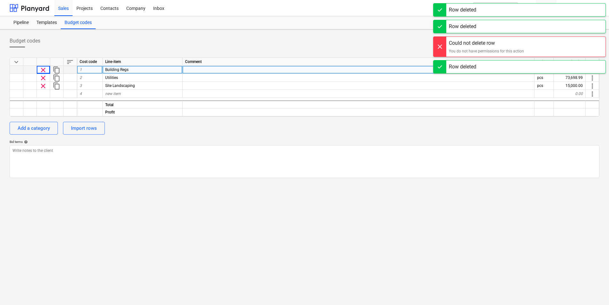
click at [44, 69] on span "clear" at bounding box center [43, 70] width 8 height 8
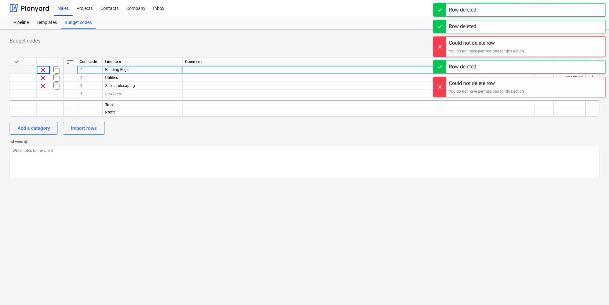
click at [45, 69] on span "clear" at bounding box center [43, 70] width 8 height 8
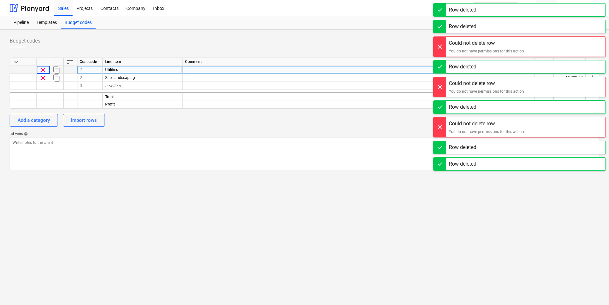
click at [46, 69] on span "clear" at bounding box center [43, 70] width 8 height 8
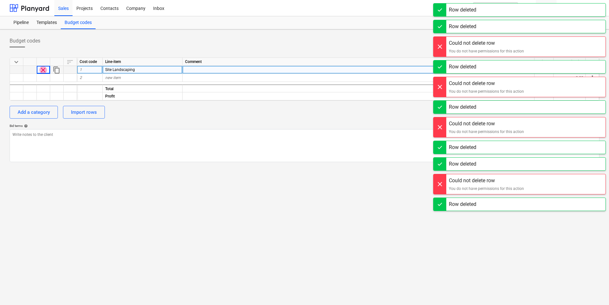
click at [46, 69] on span "clear" at bounding box center [43, 70] width 8 height 8
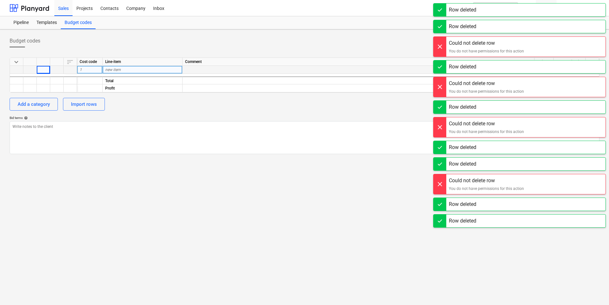
click at [62, 38] on div "Budget codes upload Import XLSX" at bounding box center [304, 41] width 589 height 13
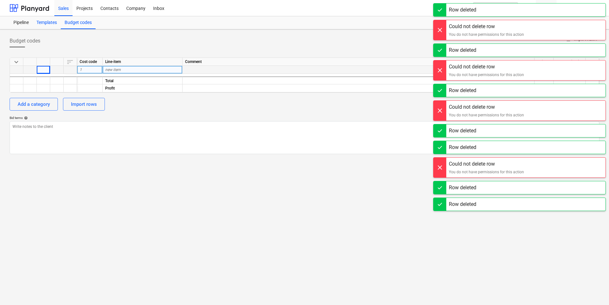
click at [49, 22] on div "Templates" at bounding box center [47, 22] width 28 height 13
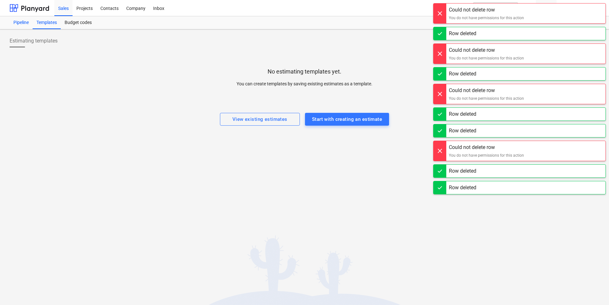
click at [26, 24] on div "Pipeline" at bounding box center [21, 22] width 23 height 13
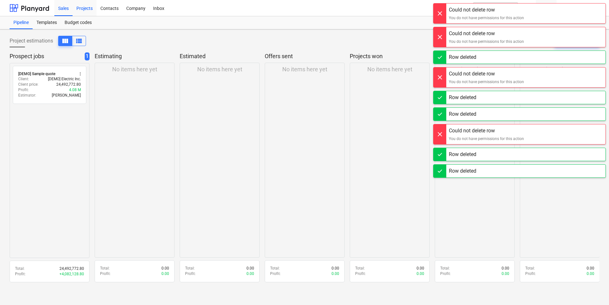
click at [93, 4] on div "Projects" at bounding box center [85, 8] width 24 height 16
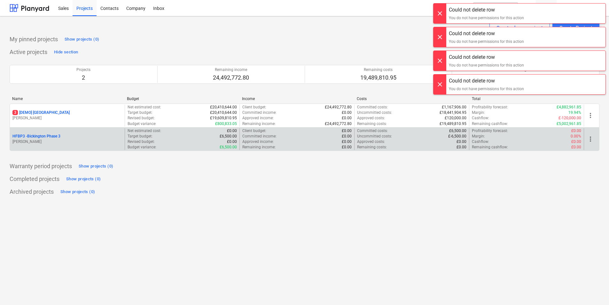
click at [83, 137] on div "HFBP3 - Bickington Phase 3" at bounding box center [67, 136] width 110 height 5
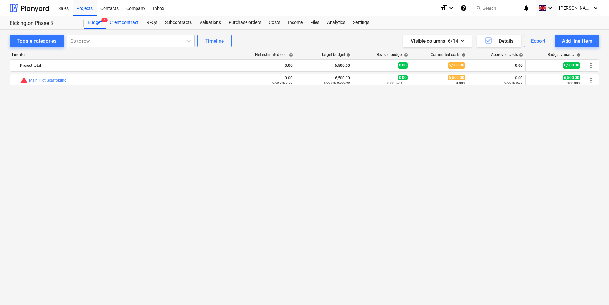
click at [125, 25] on div "Client contract" at bounding box center [124, 22] width 37 height 13
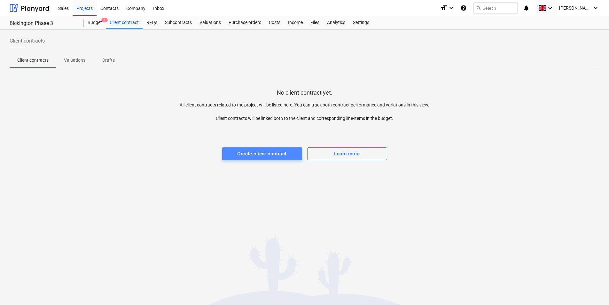
click at [263, 158] on button "Create client contract" at bounding box center [262, 153] width 80 height 13
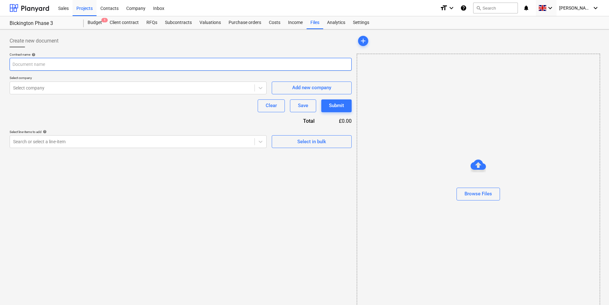
click at [173, 70] on input "text" at bounding box center [181, 64] width 342 height 13
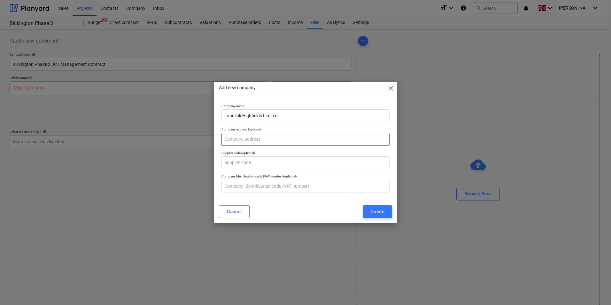
click at [251, 142] on input "text" at bounding box center [305, 139] width 168 height 13
click at [344, 108] on p "Company name" at bounding box center [305, 106] width 168 height 5
click at [363, 210] on button "Create" at bounding box center [377, 211] width 29 height 13
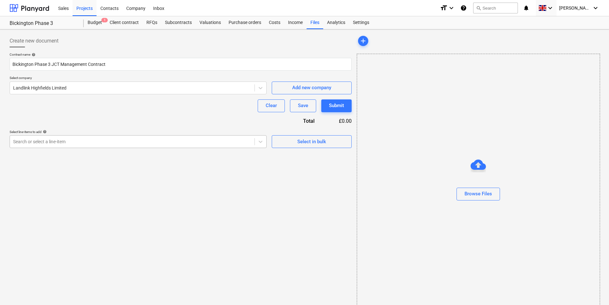
click at [150, 145] on div at bounding box center [132, 141] width 238 height 6
click at [146, 127] on div "Contract name help Bickington Phase 3 JCT Management Contract Select company La…" at bounding box center [181, 100] width 342 height 96
click at [478, 193] on div "Browse Files" at bounding box center [477, 193] width 27 height 8
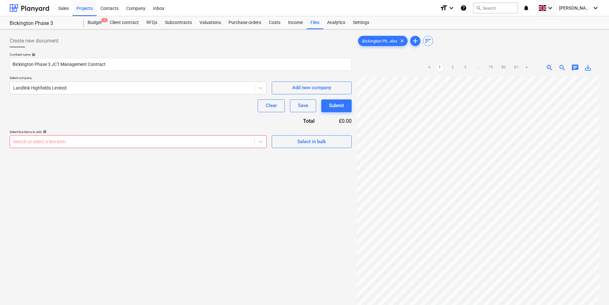
click at [89, 138] on div at bounding box center [132, 141] width 238 height 6
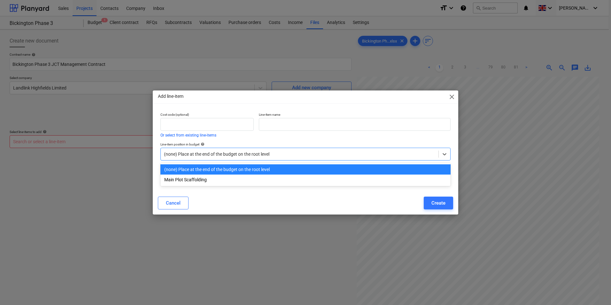
click at [243, 156] on div at bounding box center [299, 154] width 271 height 6
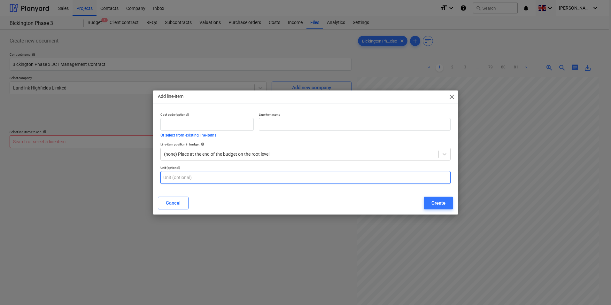
click at [235, 177] on input "text" at bounding box center [305, 177] width 290 height 13
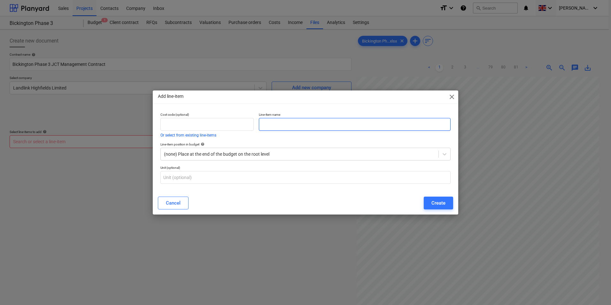
click at [334, 126] on input "text" at bounding box center [355, 124] width 192 height 13
drag, startPoint x: 303, startPoint y: 97, endPoint x: 266, endPoint y: 102, distance: 37.0
click at [256, 97] on div "Add line-item close" at bounding box center [305, 96] width 305 height 13
click at [451, 97] on span "close" at bounding box center [452, 97] width 8 height 8
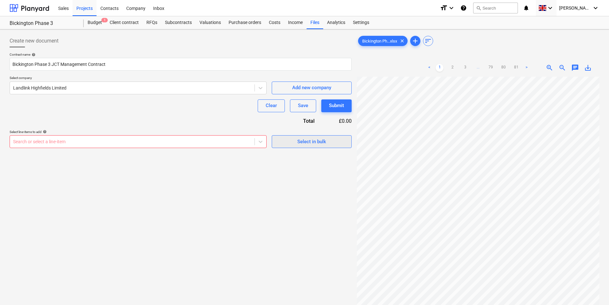
click at [292, 140] on span "Select in bulk" at bounding box center [312, 141] width 64 height 8
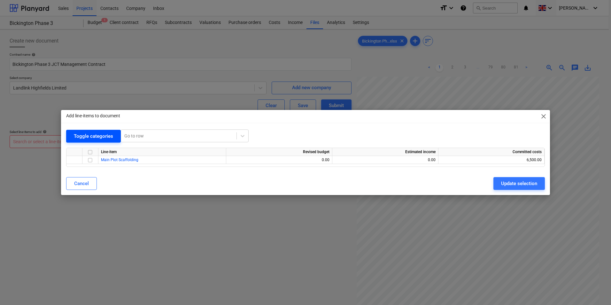
click at [110, 135] on div "Toggle categories" at bounding box center [93, 136] width 39 height 8
click at [129, 134] on div at bounding box center [178, 136] width 109 height 6
click at [103, 134] on div "Toggle categories" at bounding box center [93, 136] width 39 height 8
click at [90, 161] on input "checkbox" at bounding box center [90, 160] width 8 height 8
click at [92, 159] on input "checkbox" at bounding box center [90, 160] width 8 height 8
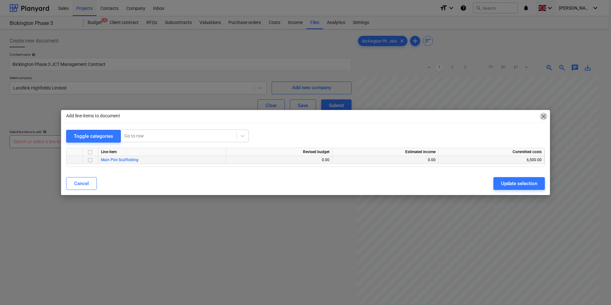
click at [543, 115] on span "close" at bounding box center [544, 116] width 8 height 8
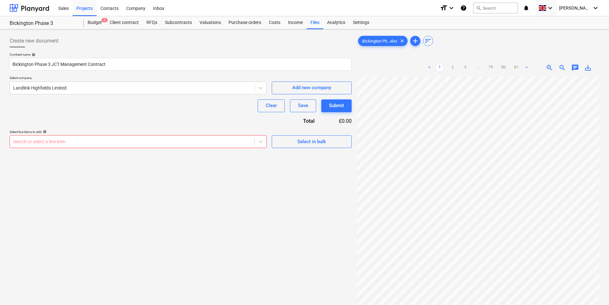
click at [143, 140] on div at bounding box center [132, 141] width 238 height 6
click at [159, 144] on div at bounding box center [132, 141] width 238 height 6
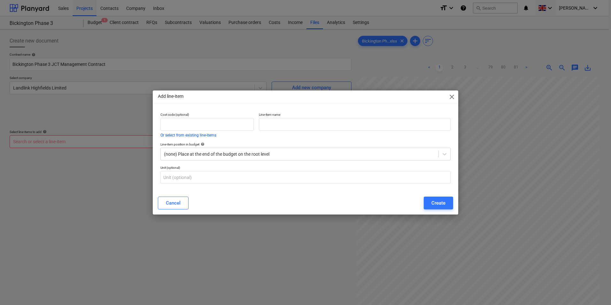
click at [452, 97] on span "close" at bounding box center [452, 97] width 8 height 8
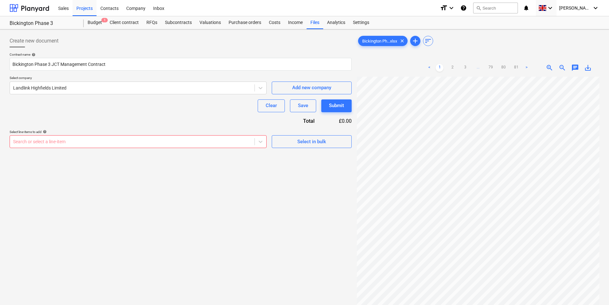
click at [121, 146] on div "Search or select a line-item" at bounding box center [138, 141] width 257 height 13
click at [126, 145] on div at bounding box center [132, 141] width 238 height 6
click at [125, 138] on div at bounding box center [132, 141] width 238 height 6
click at [95, 146] on div "Search or select a line-item" at bounding box center [132, 141] width 244 height 9
click at [92, 142] on div at bounding box center [132, 141] width 238 height 6
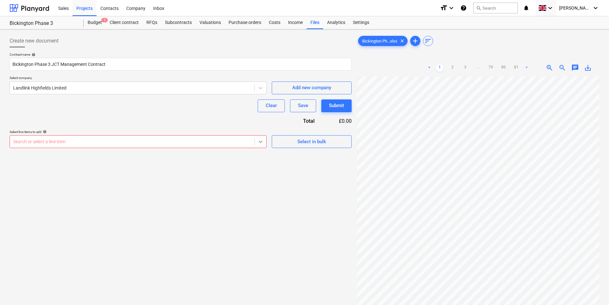
drag, startPoint x: 268, startPoint y: 143, endPoint x: 261, endPoint y: 143, distance: 7.0
click at [267, 143] on div "Select line-items to add help Search or select a line-item Select in bulk" at bounding box center [181, 139] width 342 height 18
click at [258, 142] on icon at bounding box center [260, 141] width 6 height 6
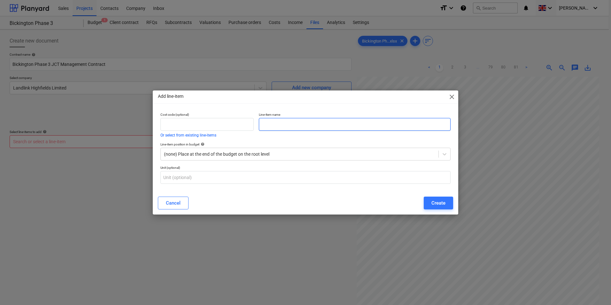
click at [300, 127] on input "text" at bounding box center [355, 124] width 192 height 13
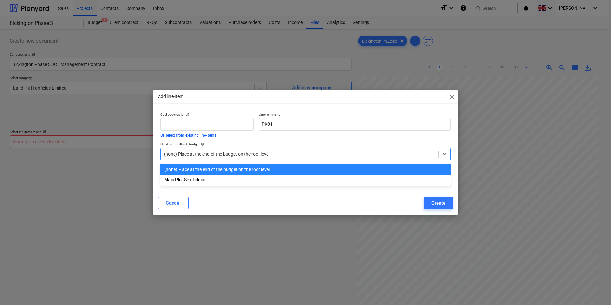
click at [290, 153] on div at bounding box center [299, 154] width 271 height 6
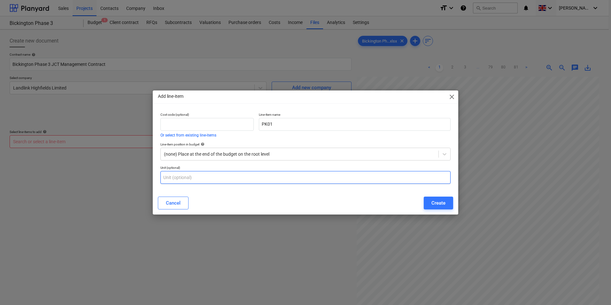
click at [267, 173] on input "text" at bounding box center [305, 177] width 290 height 13
click at [431, 200] on div "Create" at bounding box center [438, 203] width 14 height 8
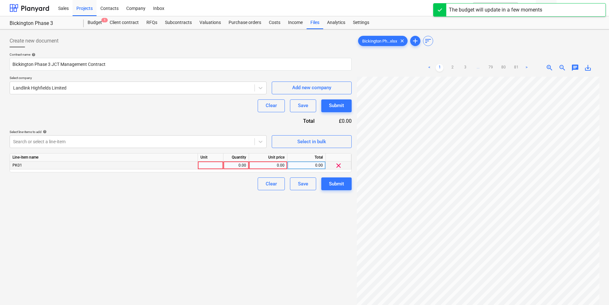
click at [138, 166] on div "PK01" at bounding box center [104, 165] width 188 height 8
drag, startPoint x: 138, startPoint y: 166, endPoint x: 143, endPoint y: 168, distance: 6.0
click at [143, 168] on div "PK01" at bounding box center [104, 165] width 188 height 8
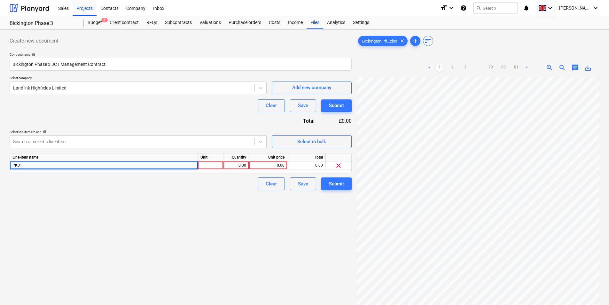
scroll to position [0, 58]
click at [215, 164] on div at bounding box center [211, 165] width 26 height 8
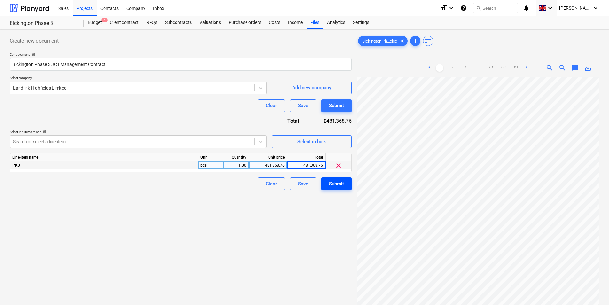
click at [334, 184] on div "Submit" at bounding box center [336, 184] width 15 height 8
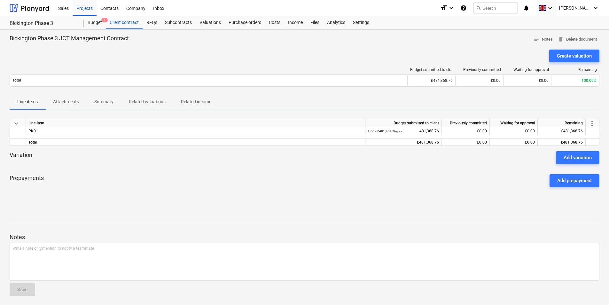
click at [58, 100] on p "Attachments" at bounding box center [66, 101] width 26 height 7
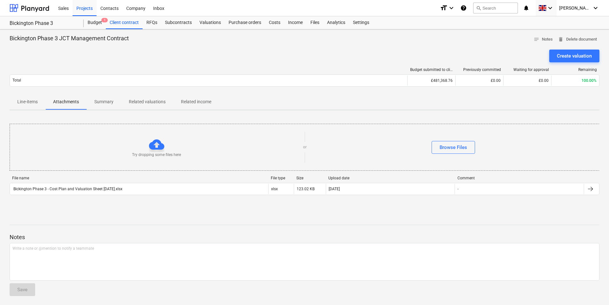
click at [32, 102] on p "Line-items" at bounding box center [27, 101] width 20 height 7
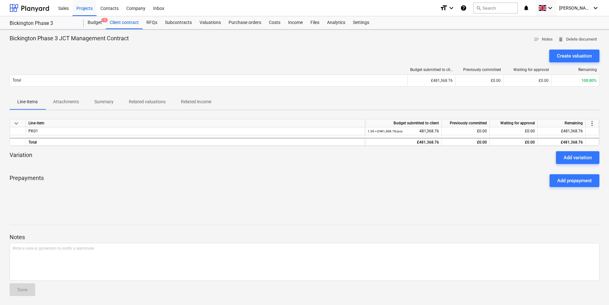
click at [89, 102] on span "Summary" at bounding box center [104, 101] width 35 height 11
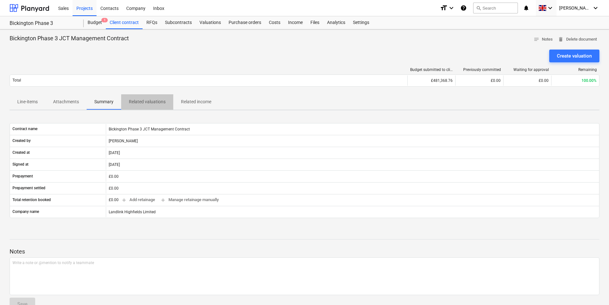
click at [140, 101] on p "Related valuations" at bounding box center [147, 101] width 37 height 7
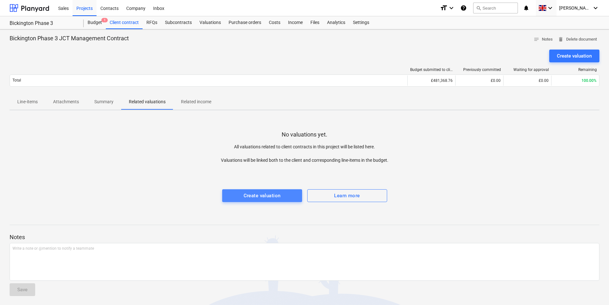
click at [245, 202] on button "Create valuation" at bounding box center [262, 195] width 80 height 13
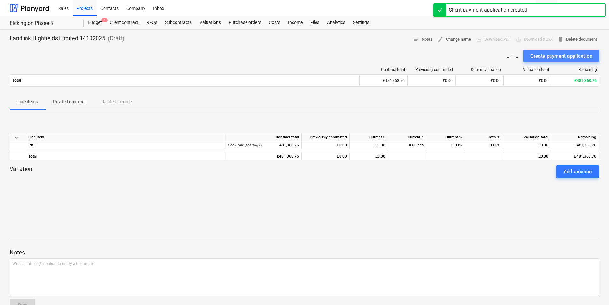
click at [567, 55] on div "Create payment application" at bounding box center [561, 56] width 62 height 8
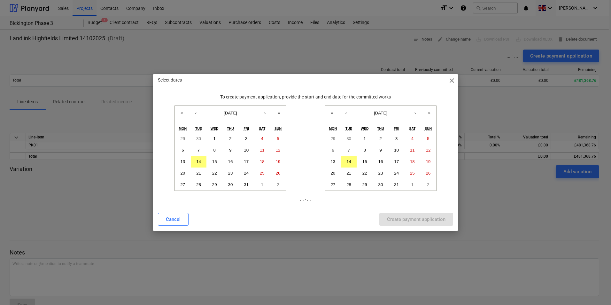
click at [452, 79] on span "close" at bounding box center [452, 81] width 8 height 8
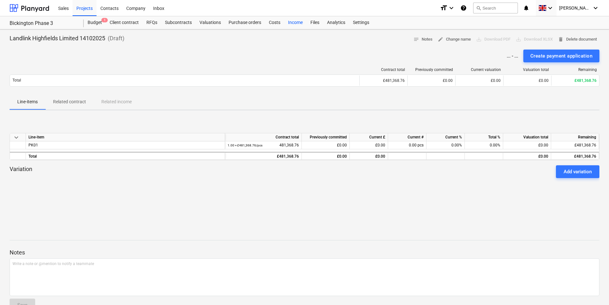
click at [295, 21] on div "Income" at bounding box center [295, 22] width 22 height 13
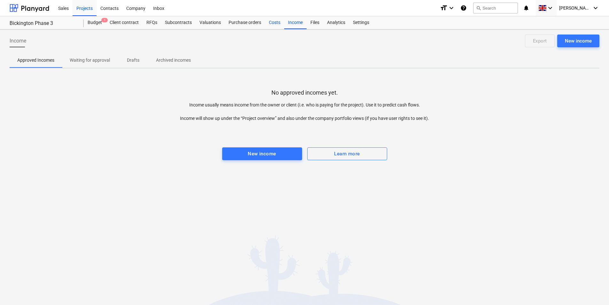
click at [280, 22] on div "Costs" at bounding box center [274, 22] width 19 height 13
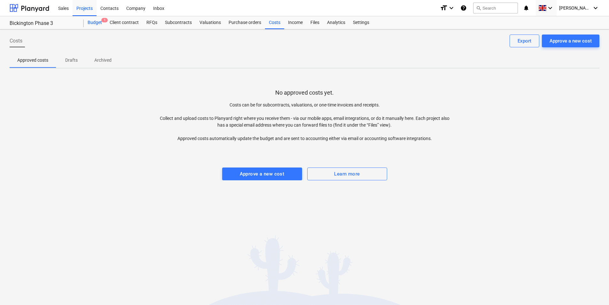
click at [96, 26] on div "Budget 1" at bounding box center [95, 22] width 22 height 13
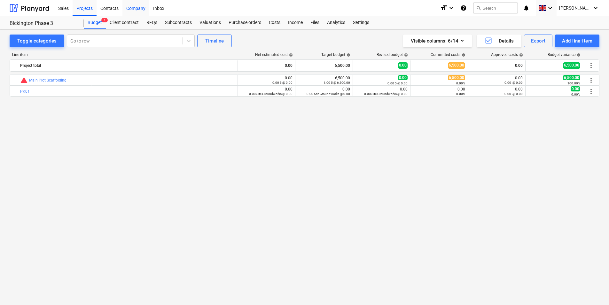
click at [139, 7] on div "Company" at bounding box center [135, 8] width 27 height 16
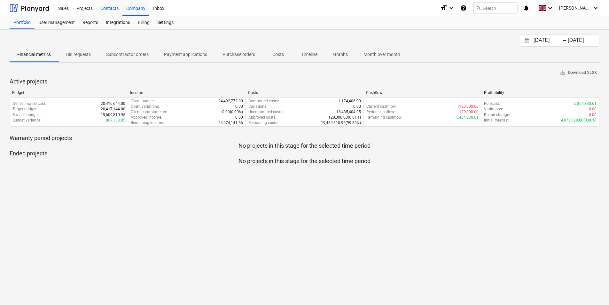
click at [107, 7] on div "Contacts" at bounding box center [109, 8] width 26 height 16
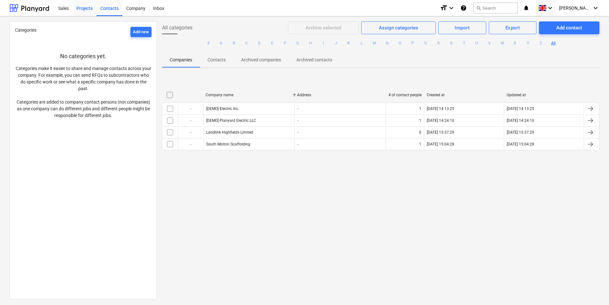
click at [92, 10] on div "Projects" at bounding box center [85, 8] width 24 height 16
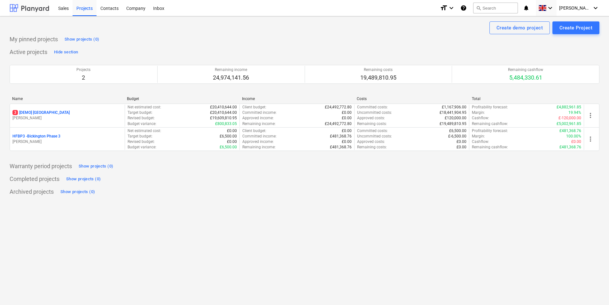
click at [43, 8] on div at bounding box center [30, 8] width 40 height 16
click at [455, 7] on icon "keyboard_arrow_down" at bounding box center [451, 8] width 8 height 8
click at [455, 24] on div "Smaller text" at bounding box center [436, 25] width 38 height 10
click at [208, 193] on div "Archived projects Show projects (0)" at bounding box center [306, 192] width 592 height 10
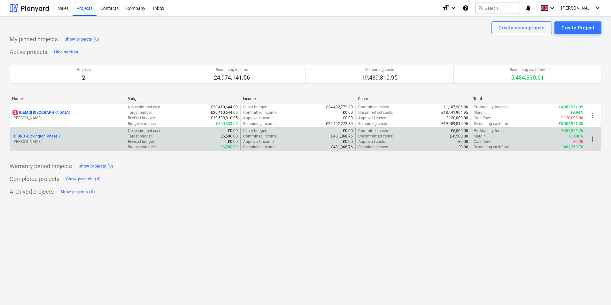
click at [61, 135] on div "HFBP3 - Bickington Phase 3" at bounding box center [67, 136] width 110 height 5
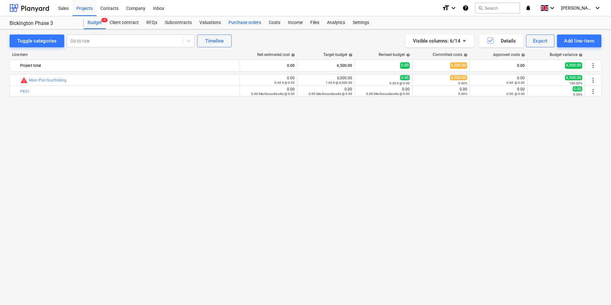
click at [256, 20] on div "Purchase orders" at bounding box center [245, 22] width 40 height 13
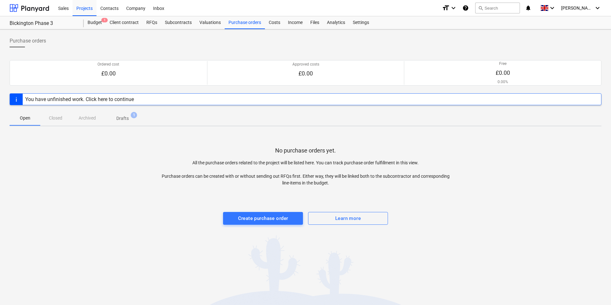
click at [80, 177] on div "No purchase orders yet. All the purchase orders related to the project will be …" at bounding box center [306, 179] width 592 height 96
click at [253, 222] on div "Create purchase order" at bounding box center [263, 218] width 50 height 8
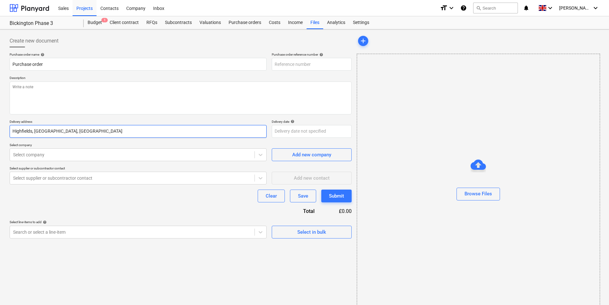
type textarea "x"
type input "HFBP3-PO-002"
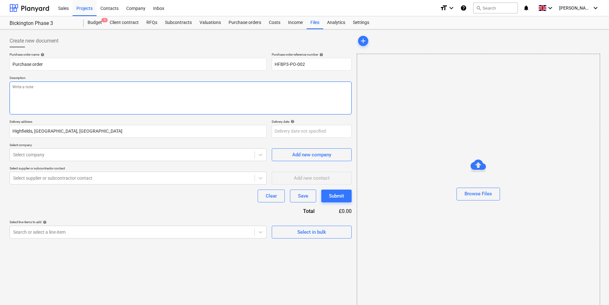
click at [70, 90] on textarea at bounding box center [181, 97] width 342 height 33
type textarea "x"
click at [77, 155] on div at bounding box center [132, 154] width 238 height 6
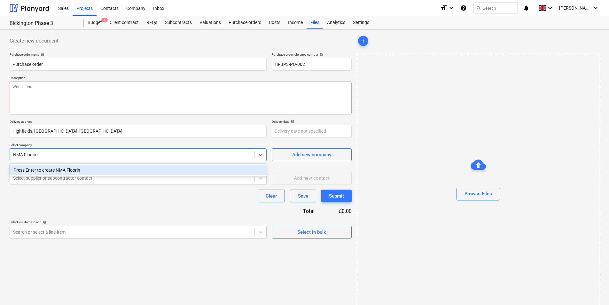
type input "NMA Flooring"
type textarea "x"
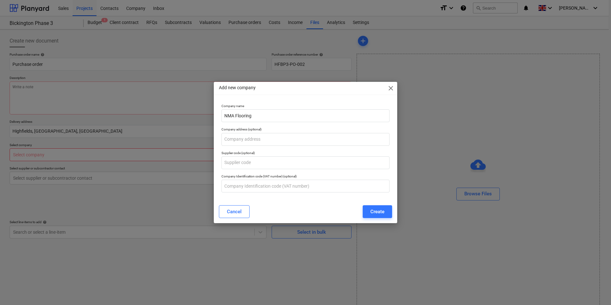
click at [396, 214] on div "Add new company close Company name NMA Flooring Company address (optional) Supp…" at bounding box center [305, 152] width 183 height 141
click at [384, 214] on button "Create" at bounding box center [377, 211] width 29 height 13
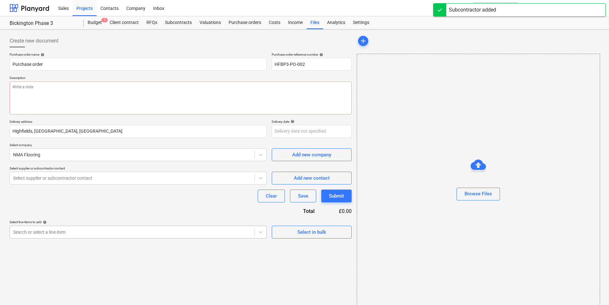
click at [65, 236] on div "Search or select a line-item" at bounding box center [132, 231] width 244 height 9
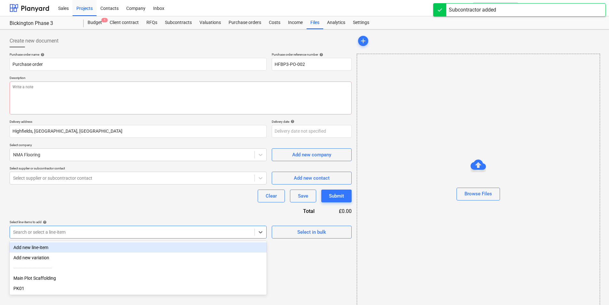
click at [55, 250] on div "Add new line-item" at bounding box center [138, 247] width 257 height 10
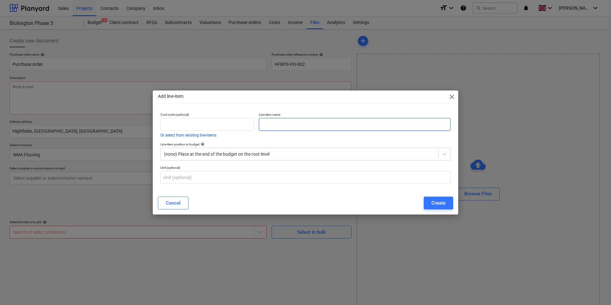
click at [279, 127] on input "text" at bounding box center [355, 124] width 192 height 13
type textarea "x"
type input "S"
type textarea "x"
type input "Screed - Plot 12"
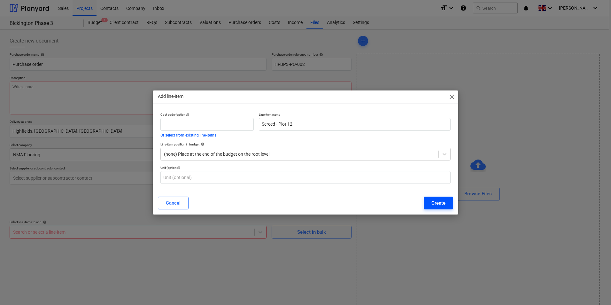
click at [440, 204] on div "Create" at bounding box center [438, 203] width 14 height 8
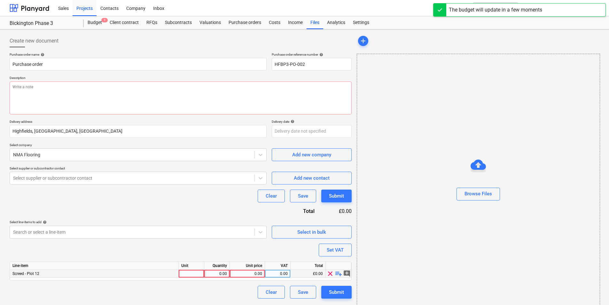
click at [247, 274] on div "0.00" at bounding box center [247, 274] width 30 height 8
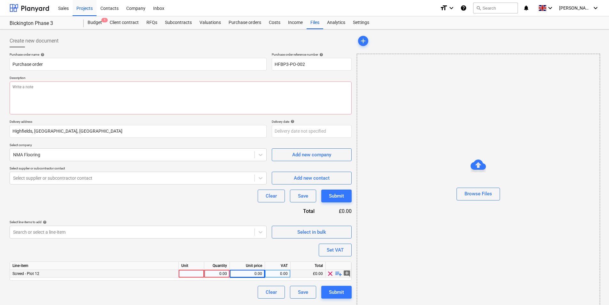
type textarea "x"
type input "3500"
click at [337, 276] on span "playlist_add" at bounding box center [338, 274] width 8 height 8
type textarea "x"
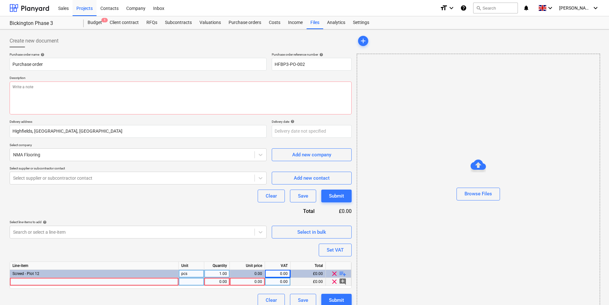
click at [104, 283] on div at bounding box center [94, 282] width 169 height 8
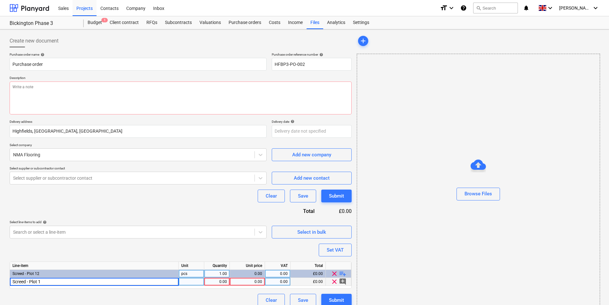
type input "Screed - Plot 13"
type textarea "x"
type input "3500"
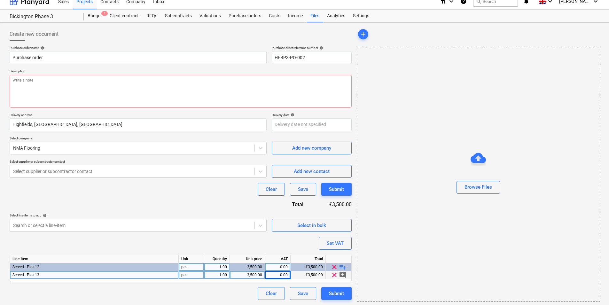
scroll to position [9, 0]
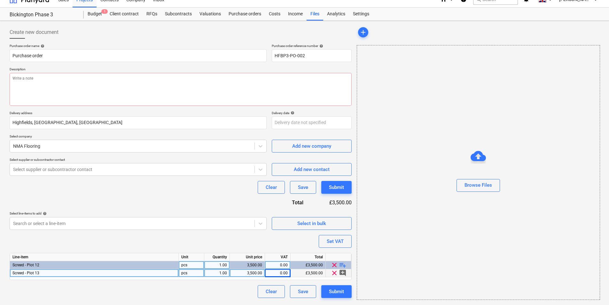
click at [341, 272] on span "add_comment" at bounding box center [343, 273] width 8 height 8
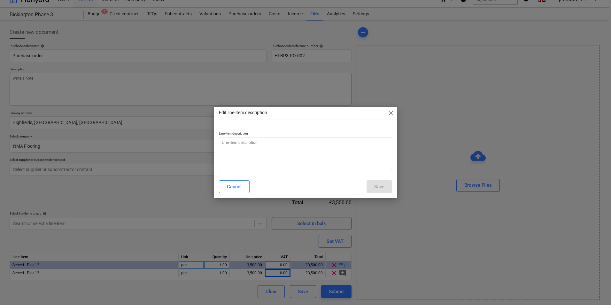
click at [389, 111] on span "close" at bounding box center [391, 113] width 8 height 8
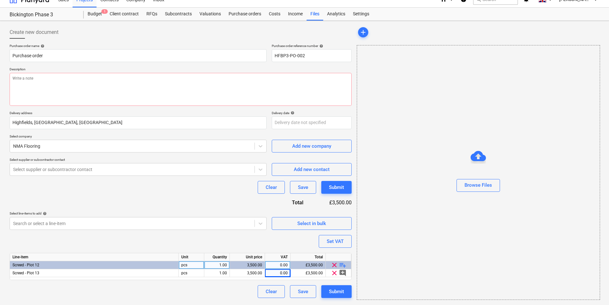
click at [265, 244] on div "Purchase order name help Purchase order Purchase order reference number help HF…" at bounding box center [181, 171] width 342 height 254
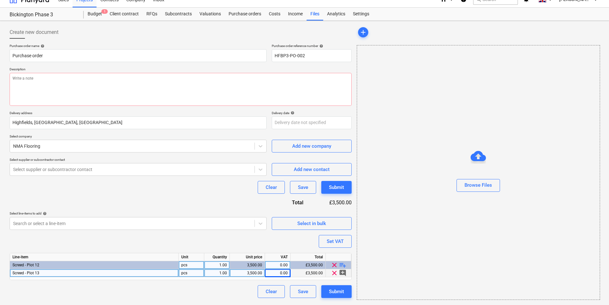
click at [343, 272] on span "add_comment" at bounding box center [343, 273] width 8 height 8
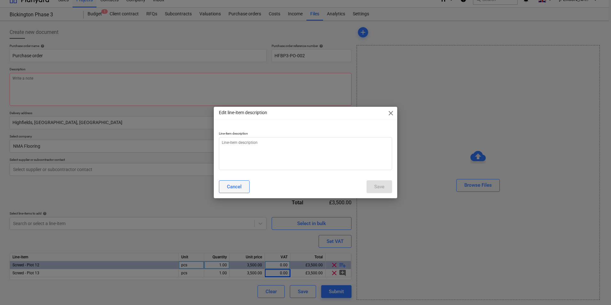
click at [244, 191] on button "Cancel" at bounding box center [234, 186] width 31 height 13
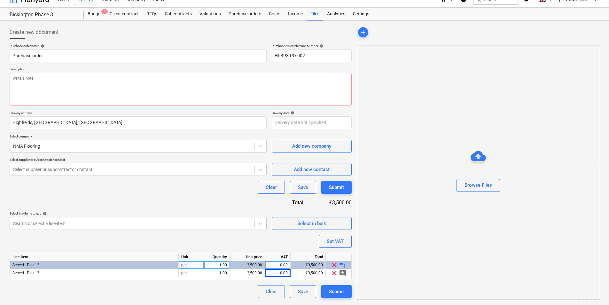
click at [277, 266] on div "0.00" at bounding box center [277, 265] width 20 height 8
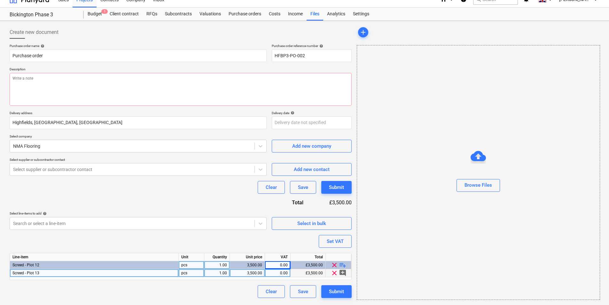
click at [278, 274] on div "0.00" at bounding box center [277, 273] width 20 height 8
click at [311, 273] on div "£3,500.00" at bounding box center [307, 273] width 35 height 8
click at [342, 265] on span "playlist_add" at bounding box center [343, 265] width 8 height 8
type textarea "x"
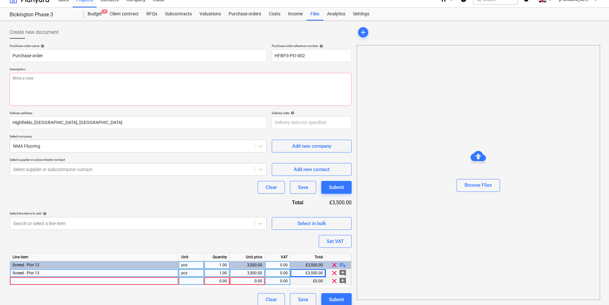
click at [58, 281] on div at bounding box center [94, 281] width 169 height 8
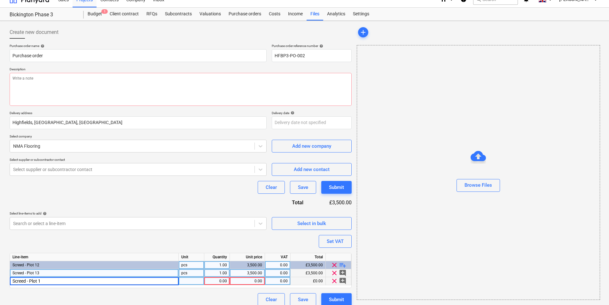
type input "Screed - Plot 14"
type textarea "x"
click at [252, 280] on div "0.00" at bounding box center [247, 281] width 30 height 8
type input "3437.22"
click at [52, 267] on div "Screed - Plot 12" at bounding box center [94, 265] width 169 height 8
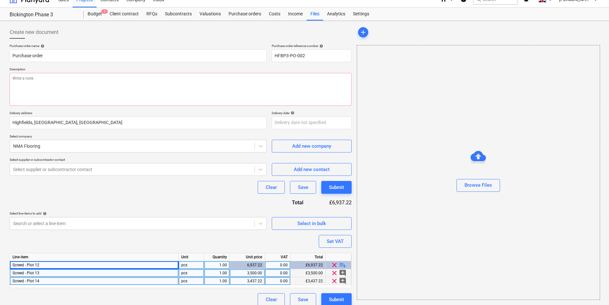
click at [53, 265] on div "Screed - Plot 12" at bounding box center [94, 265] width 169 height 8
click at [45, 264] on div "Screed - Plot 12" at bounding box center [94, 265] width 169 height 8
click at [66, 262] on div "Screed - Plot 12" at bounding box center [94, 265] width 169 height 8
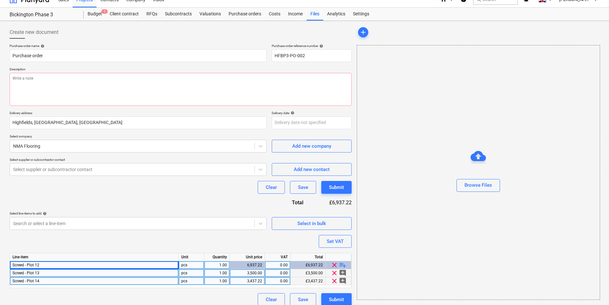
click at [66, 262] on div "Screed - Plot 12" at bounding box center [94, 265] width 169 height 8
click at [49, 263] on div "Screed - Plot 12" at bounding box center [94, 265] width 169 height 8
click at [47, 264] on div "Screed - Plot 12" at bounding box center [94, 265] width 169 height 8
drag, startPoint x: 30, startPoint y: 264, endPoint x: 40, endPoint y: 266, distance: 10.1
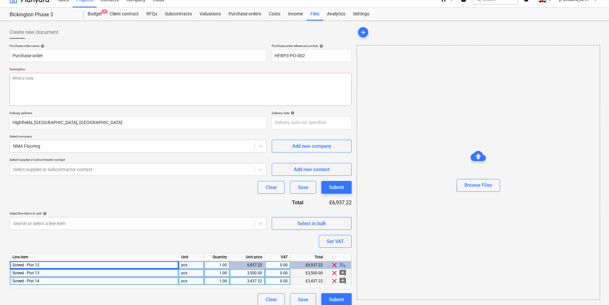
click at [40, 266] on div "Screed - Plot 12" at bounding box center [94, 265] width 169 height 8
click at [219, 229] on div "Search or select a line-item" at bounding box center [138, 223] width 257 height 13
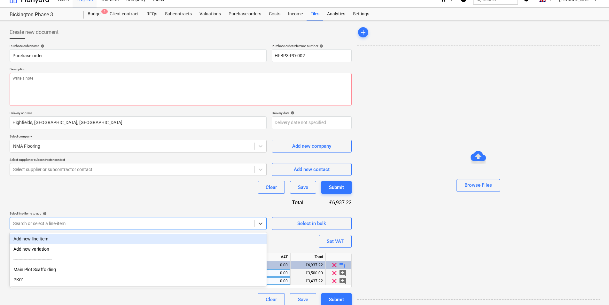
click at [178, 189] on div "Clear Save Submit" at bounding box center [181, 187] width 342 height 13
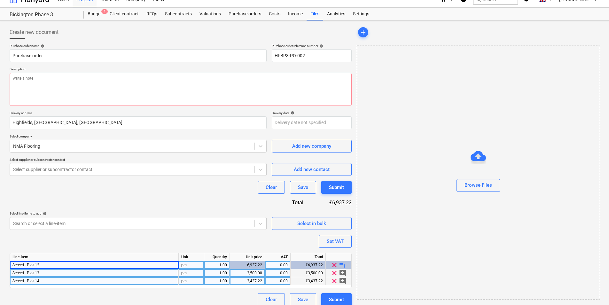
click at [33, 265] on span "Screed - Plot 12" at bounding box center [25, 265] width 27 height 4
click at [309, 268] on div "£6,937.22" at bounding box center [307, 265] width 35 height 8
click at [342, 265] on span "playlist_add" at bounding box center [343, 265] width 8 height 8
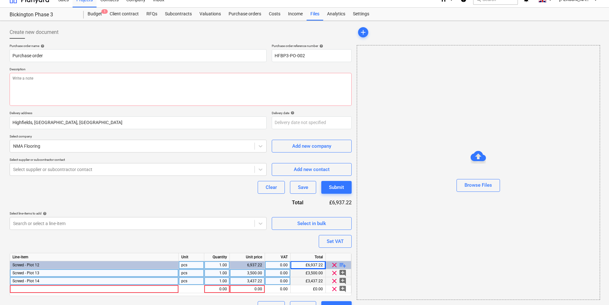
scroll to position [23, 0]
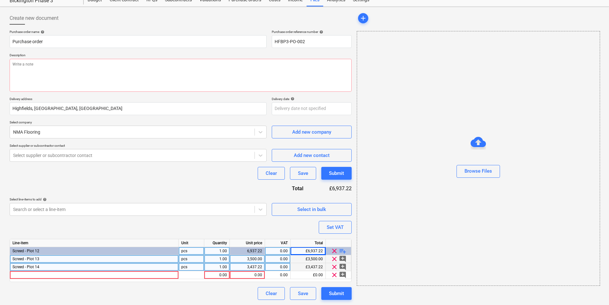
click at [335, 258] on span "clear" at bounding box center [334, 259] width 8 height 8
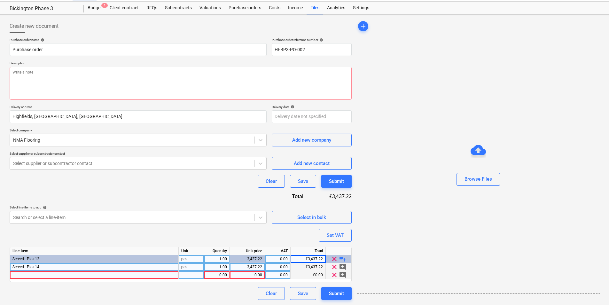
click at [335, 265] on span "clear" at bounding box center [334, 267] width 8 height 8
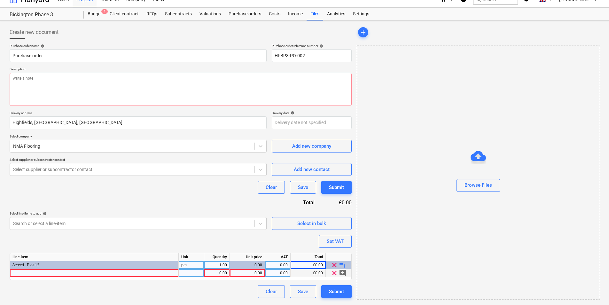
click at [335, 273] on span "clear" at bounding box center [334, 273] width 8 height 8
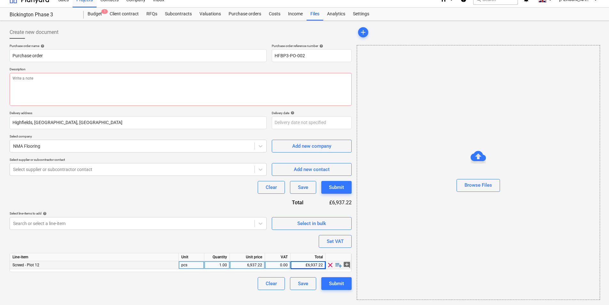
click at [314, 264] on div "£6,937.22" at bounding box center [307, 265] width 35 height 8
click at [244, 267] on div "6,937.22" at bounding box center [247, 265] width 30 height 8
click at [347, 263] on span "add_comment" at bounding box center [347, 265] width 8 height 8
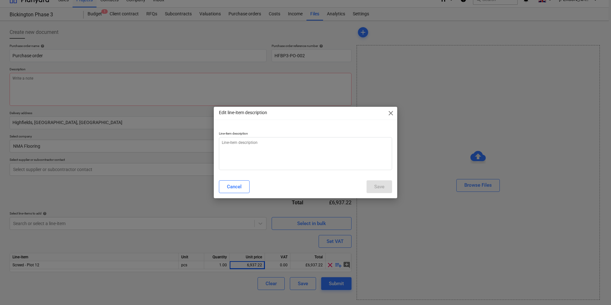
click at [391, 115] on span "close" at bounding box center [391, 113] width 8 height 8
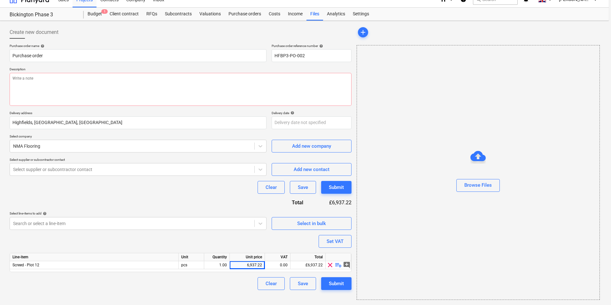
type textarea "x"
click at [254, 267] on div "6,937.22" at bounding box center [247, 265] width 30 height 8
type input "3500"
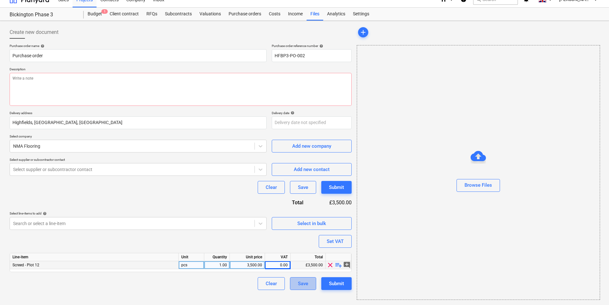
click at [299, 286] on div "Save" at bounding box center [303, 283] width 10 height 8
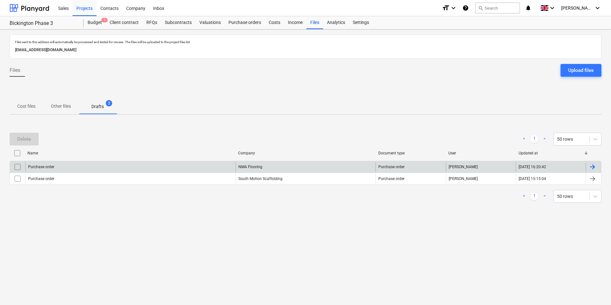
click at [565, 169] on div "[DATE] 16:20:42" at bounding box center [551, 167] width 70 height 10
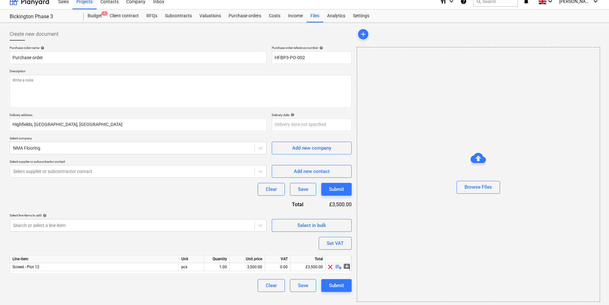
scroll to position [9, 0]
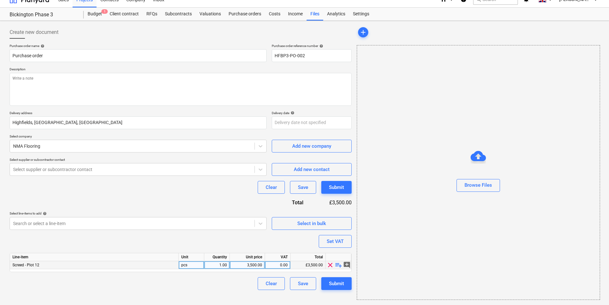
click at [339, 266] on span "playlist_add" at bounding box center [338, 265] width 8 height 8
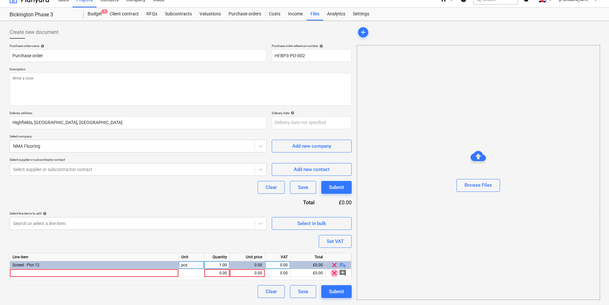
click at [334, 272] on span "clear" at bounding box center [334, 273] width 8 height 8
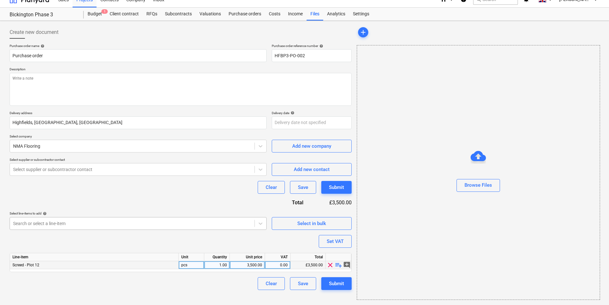
click at [142, 224] on div at bounding box center [132, 223] width 238 height 6
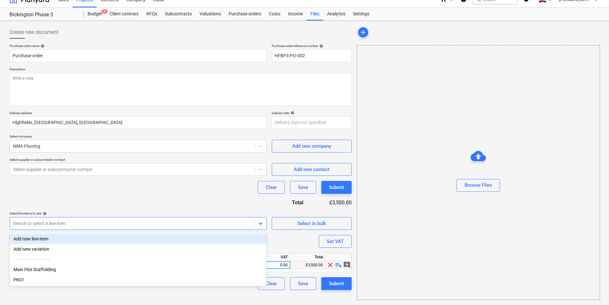
click at [132, 239] on div "Add new line-item" at bounding box center [138, 239] width 257 height 10
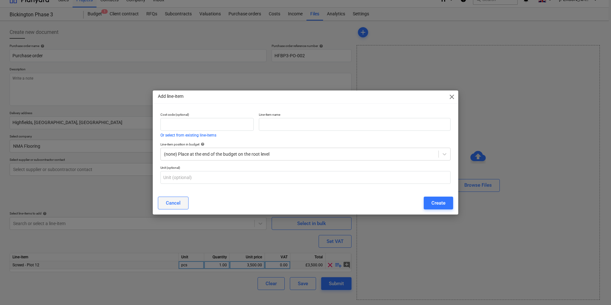
click at [179, 201] on div "Cancel" at bounding box center [173, 203] width 15 height 8
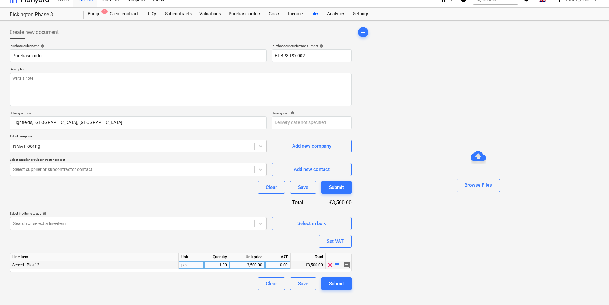
type textarea "x"
click at [250, 265] on div "3,500.00" at bounding box center [247, 265] width 30 height 8
click at [250, 265] on input "3500" at bounding box center [247, 265] width 35 height 8
click at [275, 267] on div "0.00" at bounding box center [277, 265] width 20 height 8
click at [29, 265] on span "Screed - Plot 12" at bounding box center [25, 265] width 27 height 4
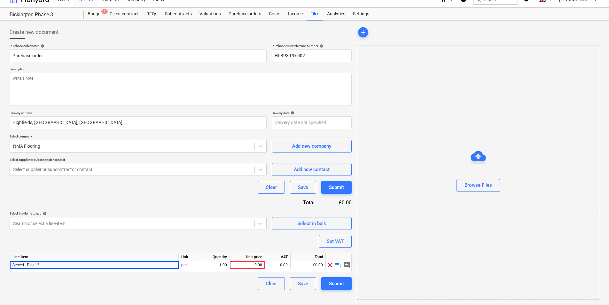
click at [330, 263] on span "clear" at bounding box center [330, 265] width 8 height 8
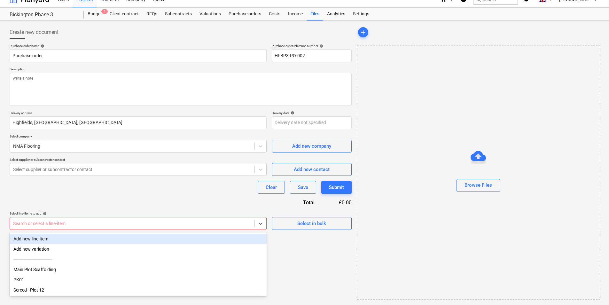
click at [177, 226] on div at bounding box center [132, 223] width 238 height 6
click at [136, 242] on div "Add new line-item" at bounding box center [138, 239] width 257 height 10
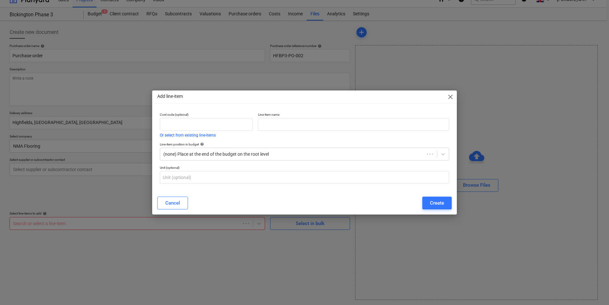
type textarea "x"
click at [279, 130] on input "text" at bounding box center [355, 124] width 192 height 13
type input "Screeding - Phase 3"
click at [448, 201] on button "Create" at bounding box center [438, 202] width 29 height 13
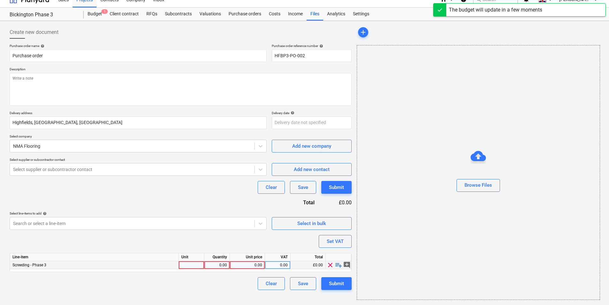
click at [340, 267] on span "playlist_add" at bounding box center [338, 265] width 8 height 8
type textarea "x"
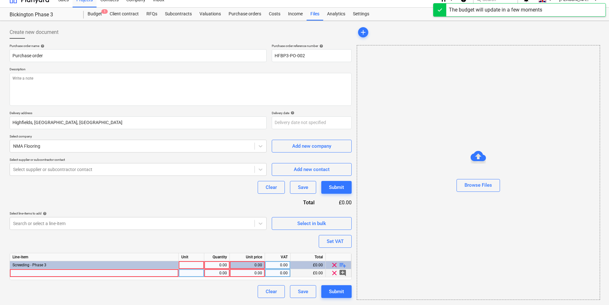
click at [90, 274] on div at bounding box center [94, 273] width 169 height 8
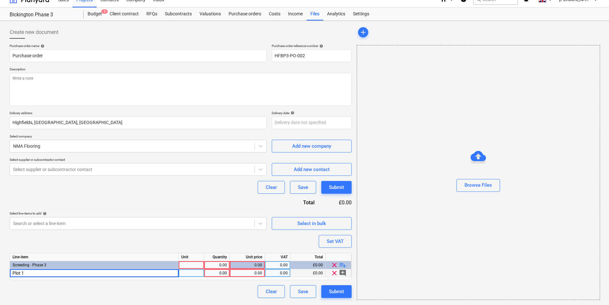
type input "Plot 12"
type textarea "x"
type input "3500"
click at [345, 265] on span "playlist_add" at bounding box center [343, 265] width 8 height 8
type textarea "x"
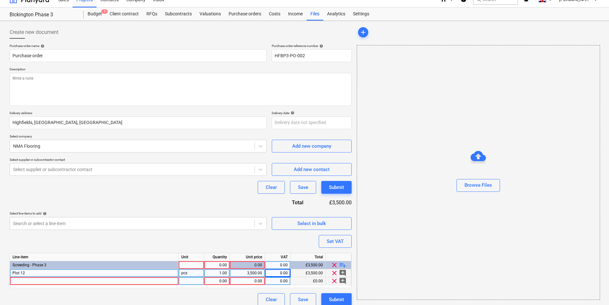
click at [49, 282] on div at bounding box center [94, 281] width 169 height 8
type input "Plot 13"
type textarea "x"
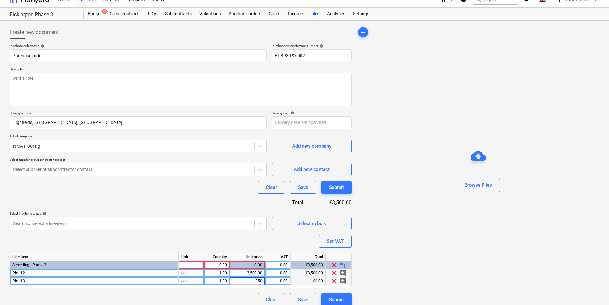
type input "3500"
click at [345, 266] on span "playlist_add" at bounding box center [343, 265] width 8 height 8
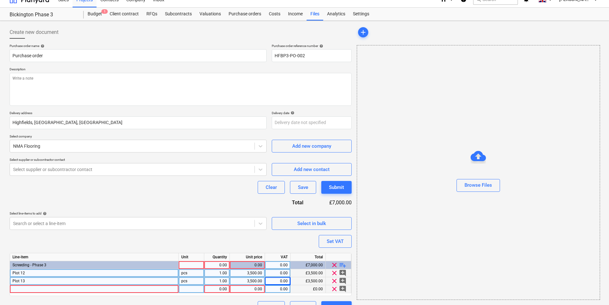
click at [84, 288] on div at bounding box center [94, 289] width 169 height 8
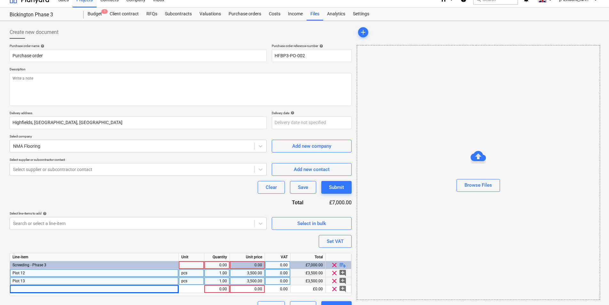
type textarea "x"
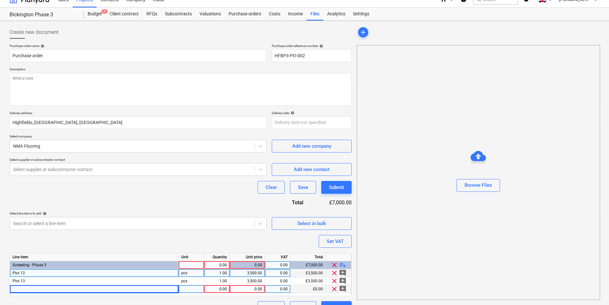
click at [68, 292] on div at bounding box center [94, 289] width 169 height 8
type input "Plot 34"
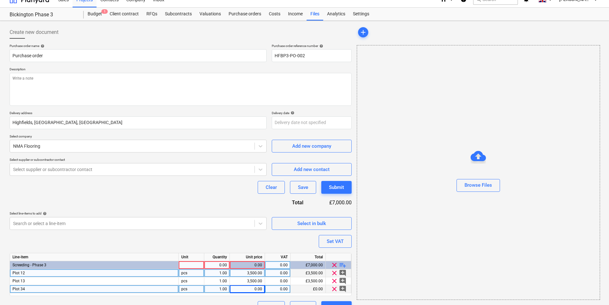
type textarea "x"
click at [257, 288] on div "0.00" at bounding box center [247, 289] width 30 height 8
type input "3437.22"
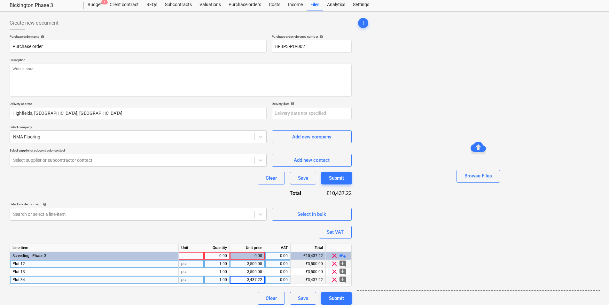
scroll to position [23, 0]
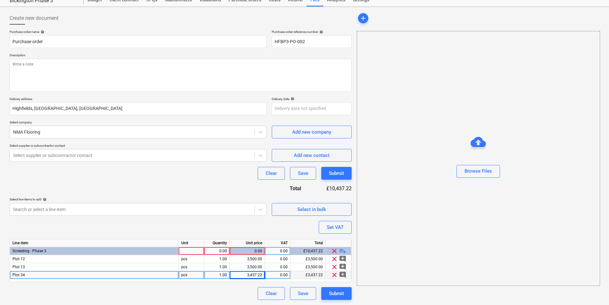
click at [344, 251] on span "playlist_add" at bounding box center [343, 251] width 8 height 8
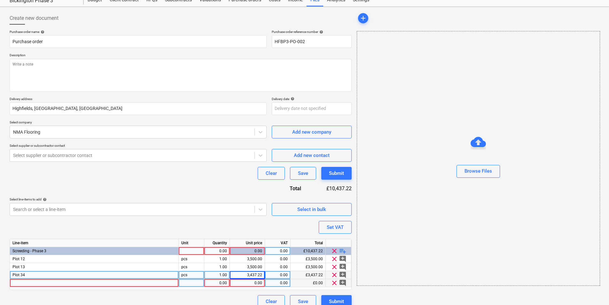
click at [56, 284] on div at bounding box center [94, 283] width 169 height 8
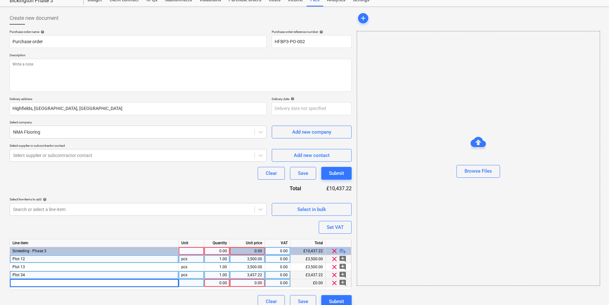
click at [252, 257] on div "3,500.00" at bounding box center [247, 259] width 30 height 8
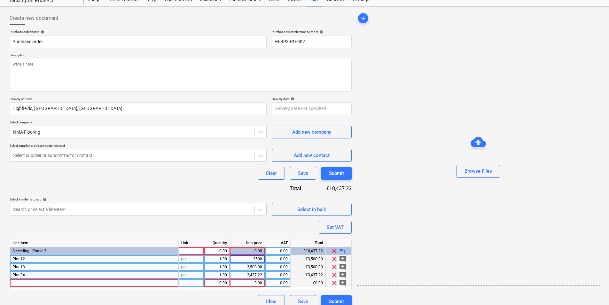
click at [251, 267] on div "3,500.00" at bounding box center [247, 267] width 30 height 8
click at [249, 278] on div "3,437.22" at bounding box center [247, 275] width 30 height 8
click at [214, 231] on div "Purchase order name help Purchase order Purchase order reference number help HF…" at bounding box center [181, 169] width 342 height 278
click at [77, 285] on div at bounding box center [94, 283] width 169 height 8
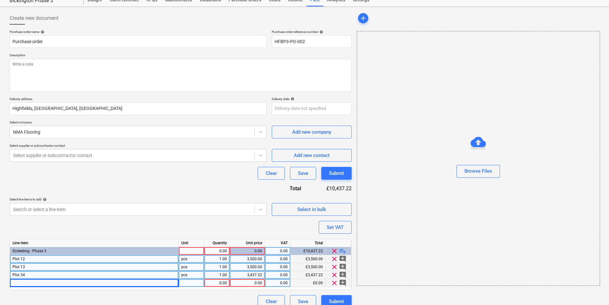
type textarea "x"
type input "Plot 35"
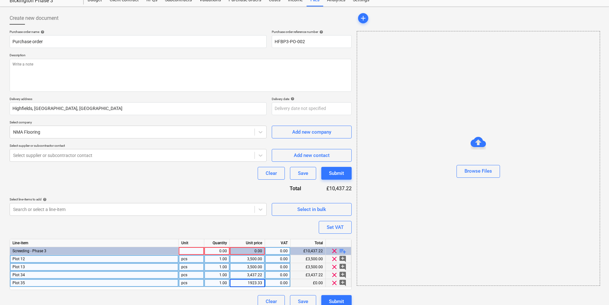
click at [239, 252] on div "0.00" at bounding box center [247, 251] width 30 height 8
click at [239, 225] on div "Purchase order name help Purchase order Purchase order reference number help HF…" at bounding box center [181, 169] width 342 height 278
click at [193, 251] on div at bounding box center [192, 251] width 26 height 8
click at [345, 250] on span "playlist_add" at bounding box center [343, 251] width 8 height 8
type textarea "x"
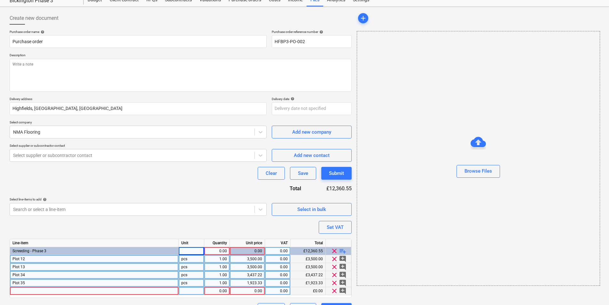
click at [61, 291] on div at bounding box center [94, 291] width 169 height 8
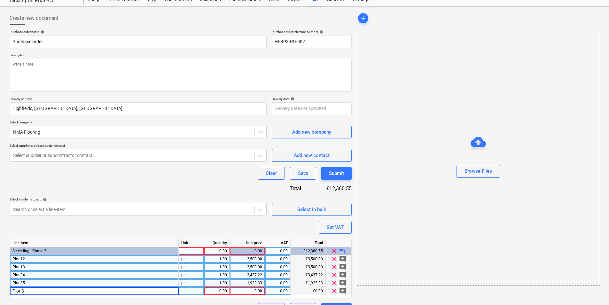
type input "Plot 36"
click at [345, 251] on span "playlist_add" at bounding box center [343, 251] width 8 height 8
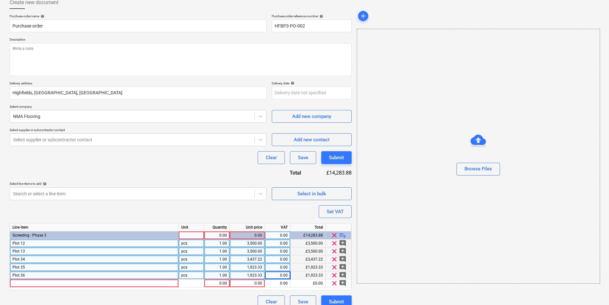
scroll to position [47, 0]
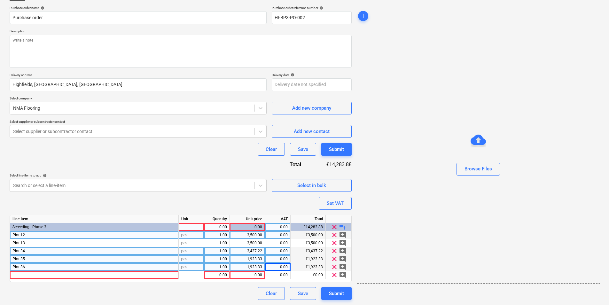
type textarea "x"
click at [58, 275] on div at bounding box center [94, 275] width 169 height 8
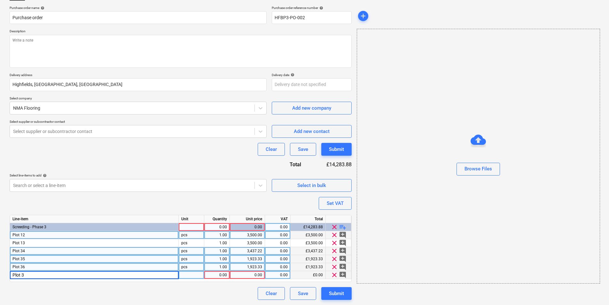
type input "Plot 37"
click at [346, 228] on span "playlist_add" at bounding box center [343, 227] width 8 height 8
type textarea "x"
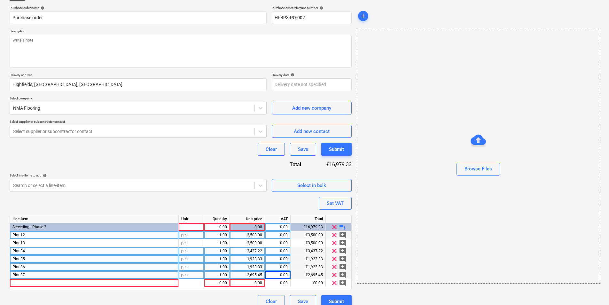
click at [56, 277] on div "Plot 37" at bounding box center [94, 275] width 169 height 8
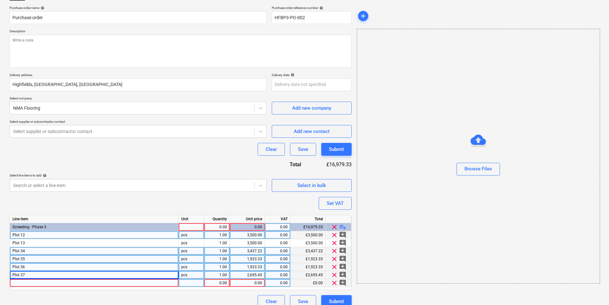
click at [62, 284] on div at bounding box center [94, 283] width 169 height 8
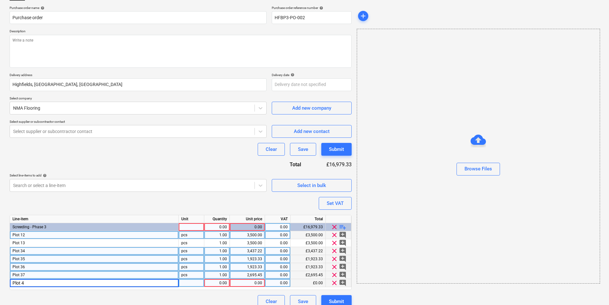
type input "Plot 42"
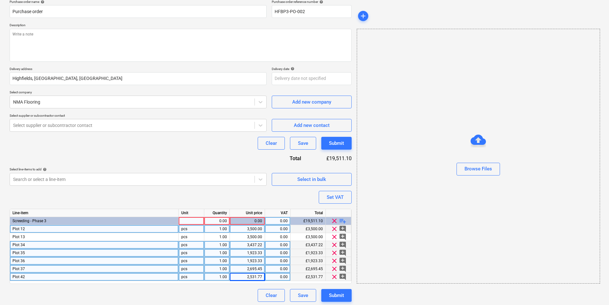
scroll to position [55, 0]
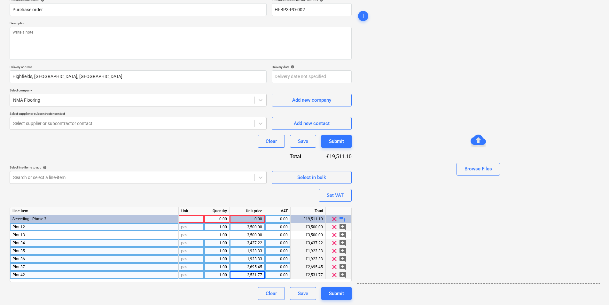
click at [224, 275] on div "1.00" at bounding box center [217, 275] width 20 height 8
click at [344, 218] on span "playlist_add" at bounding box center [343, 219] width 8 height 8
type textarea "x"
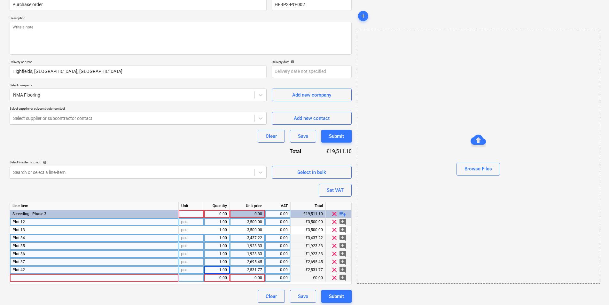
scroll to position [63, 0]
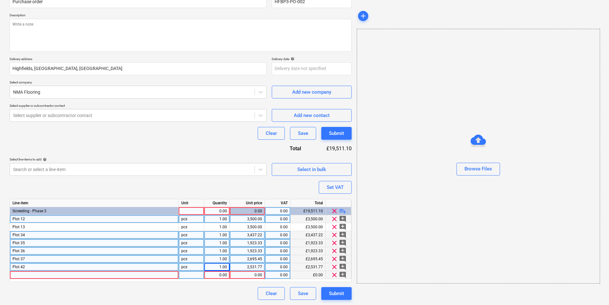
click at [47, 276] on div at bounding box center [94, 275] width 169 height 8
type input "Plot 43"
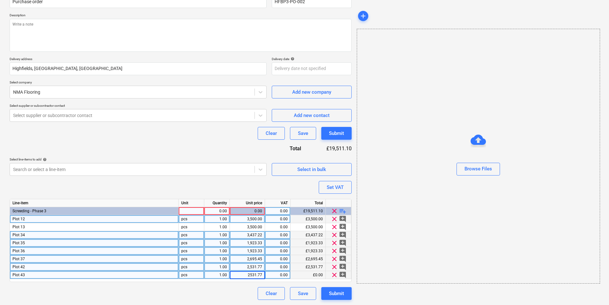
click at [257, 182] on div "Purchase order name help Purchase order Purchase order reference number help HF…" at bounding box center [181, 145] width 342 height 310
click at [345, 209] on span "playlist_add" at bounding box center [343, 211] width 8 height 8
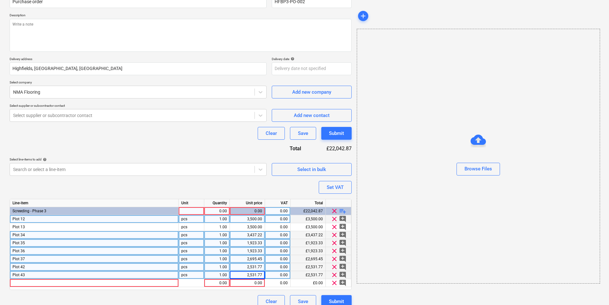
type textarea "x"
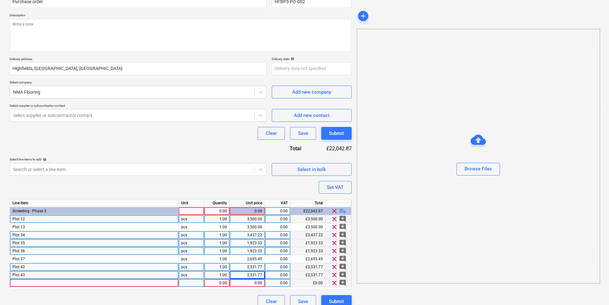
click at [36, 281] on div at bounding box center [94, 283] width 169 height 8
type input "Plot 44"
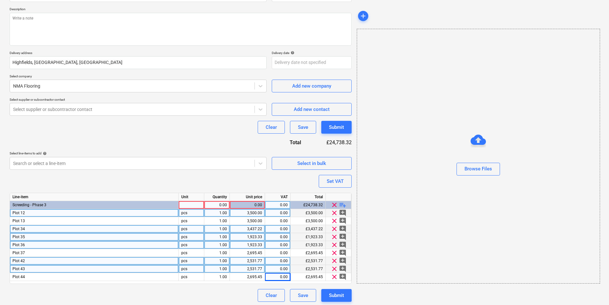
scroll to position [71, 0]
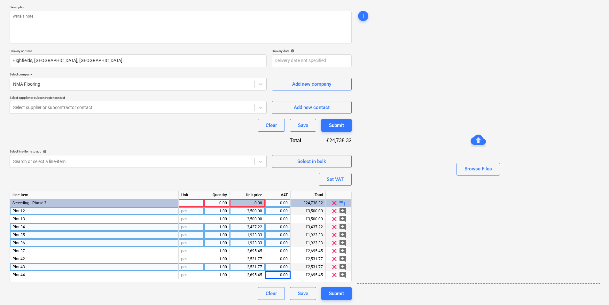
click at [344, 202] on span "playlist_add" at bounding box center [343, 203] width 8 height 8
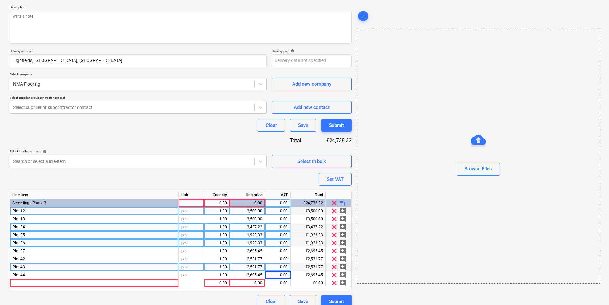
type textarea "x"
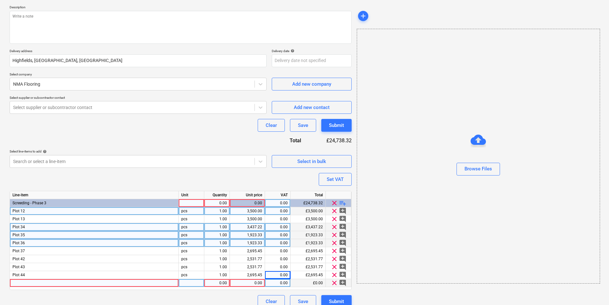
click at [62, 284] on div at bounding box center [94, 283] width 169 height 8
type input "Plot 45"
type textarea "x"
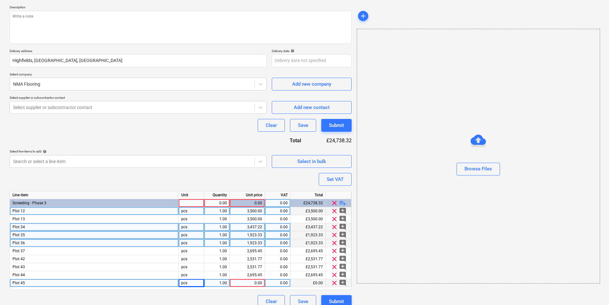
click at [306, 284] on div "£0.00" at bounding box center [307, 283] width 35 height 8
type input "2431.77"
type textarea "x"
click at [257, 282] on div "0.00" at bounding box center [247, 283] width 30 height 8
type input "2431.77"
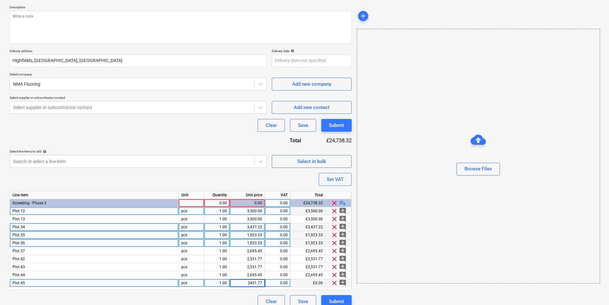
click at [287, 177] on div "Purchase order name help Purchase order Purchase order reference number help HF…" at bounding box center [181, 145] width 342 height 326
click at [345, 203] on span "playlist_add" at bounding box center [343, 203] width 8 height 8
type textarea "x"
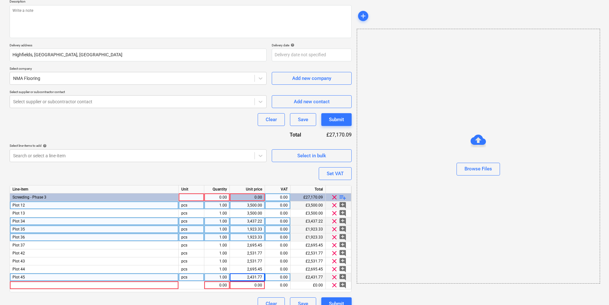
scroll to position [87, 0]
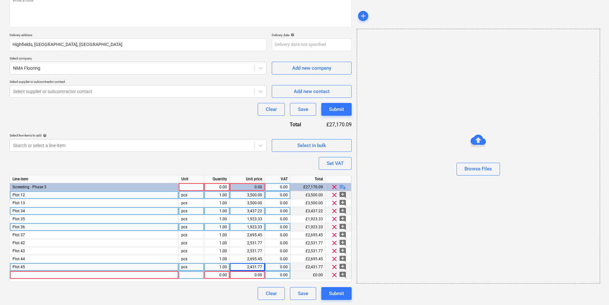
click at [36, 273] on div at bounding box center [94, 275] width 169 height 8
type input "Plot 46"
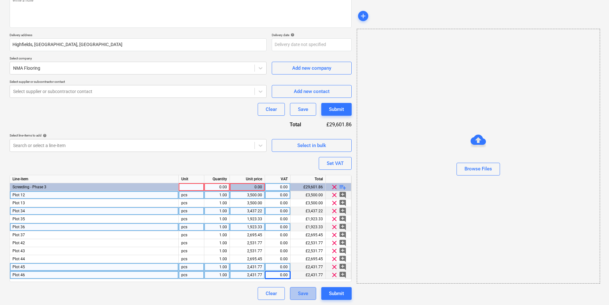
click at [305, 297] on button "Save" at bounding box center [303, 293] width 26 height 13
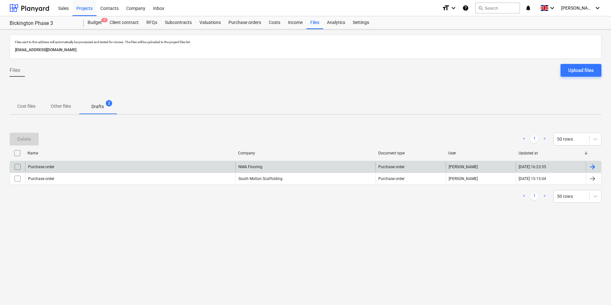
click at [594, 166] on div at bounding box center [592, 167] width 8 height 8
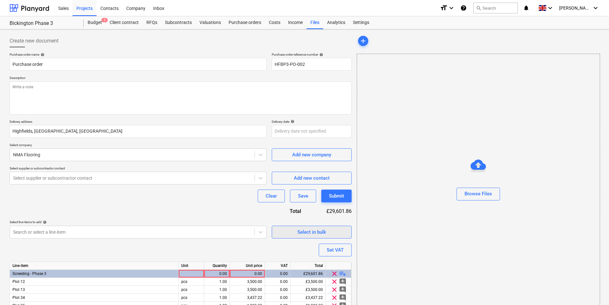
scroll to position [87, 0]
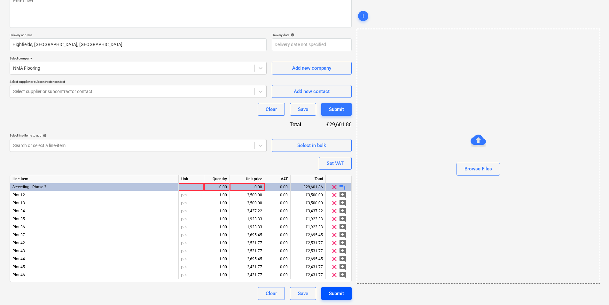
click at [335, 295] on div "Submit" at bounding box center [336, 293] width 15 height 8
click at [152, 92] on div at bounding box center [132, 91] width 238 height 6
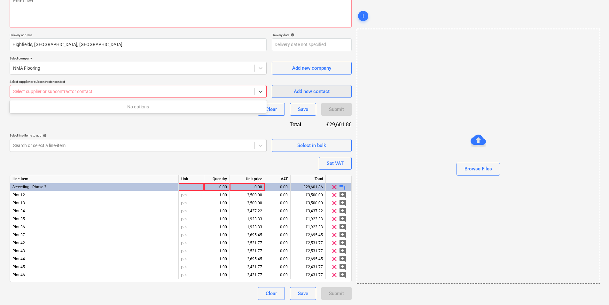
click at [278, 92] on button "Add new contact" at bounding box center [312, 91] width 80 height 13
type textarea "x"
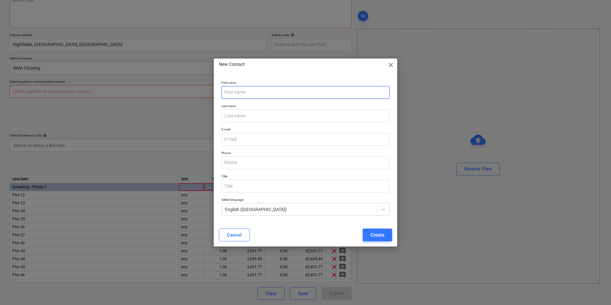
click at [253, 92] on input "text" at bounding box center [305, 92] width 168 height 13
type input "[PERSON_NAME]"
type input "NMA"
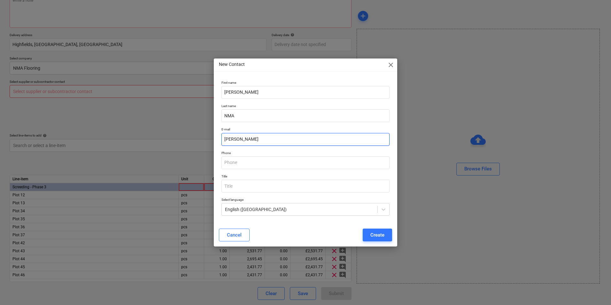
type input "[PERSON_NAME][EMAIL_ADDRESS][DOMAIN_NAME]"
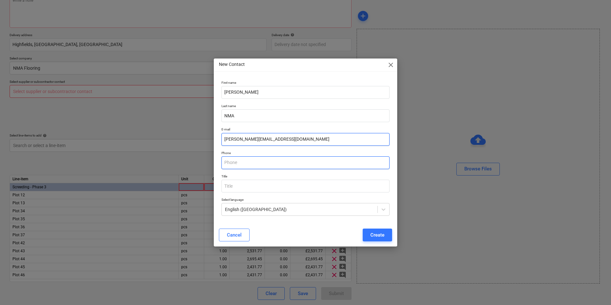
type input "07392783991"
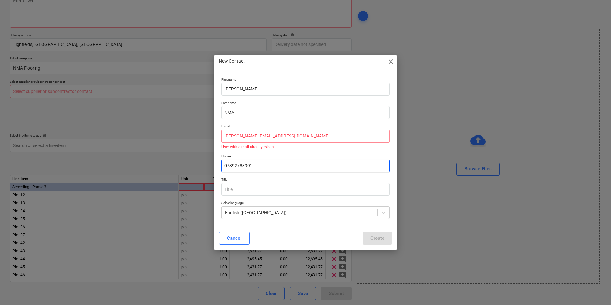
click at [262, 163] on input "07392783991" at bounding box center [305, 165] width 168 height 13
click at [297, 134] on input "[PERSON_NAME][EMAIL_ADDRESS][DOMAIN_NAME]" at bounding box center [305, 136] width 168 height 13
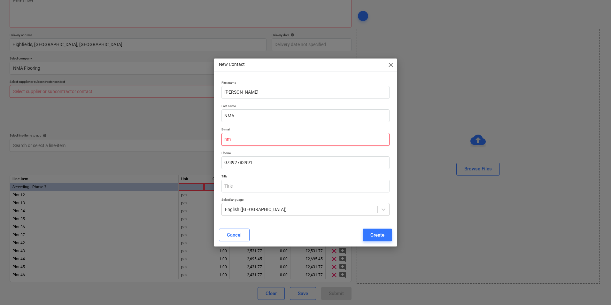
type input "n"
type input "[PERSON_NAME][EMAIL_ADDRESS][DOMAIN_NAME]"
click at [378, 234] on div "Create" at bounding box center [377, 235] width 14 height 8
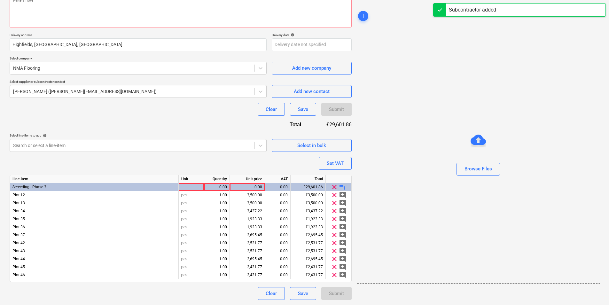
click at [222, 287] on div "Clear Save Submit" at bounding box center [181, 293] width 342 height 13
click at [311, 296] on button "Save" at bounding box center [303, 293] width 26 height 13
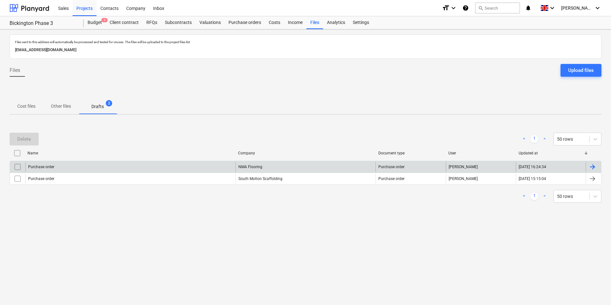
click at [259, 172] on div "NMA Flooring" at bounding box center [305, 167] width 140 height 10
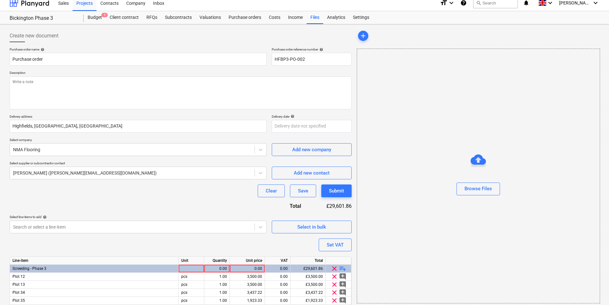
scroll to position [87, 0]
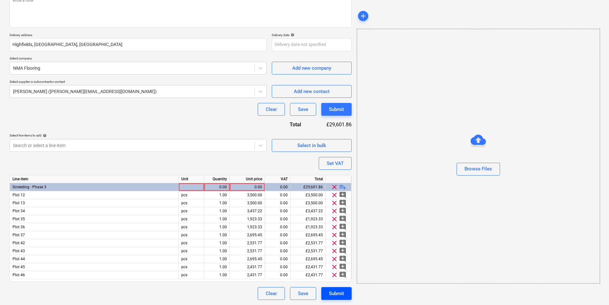
click at [340, 292] on div "Submit" at bounding box center [336, 293] width 15 height 8
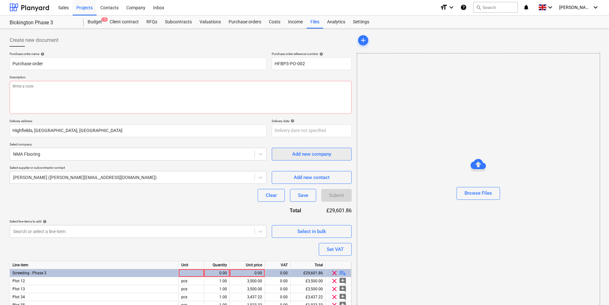
scroll to position [0, 0]
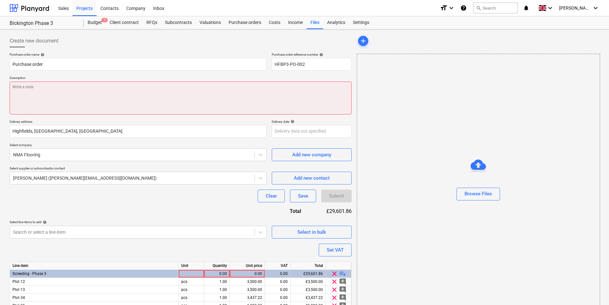
click at [84, 106] on textarea at bounding box center [181, 97] width 342 height 33
type textarea "x"
type textarea "S"
type textarea "x"
type textarea "Sr"
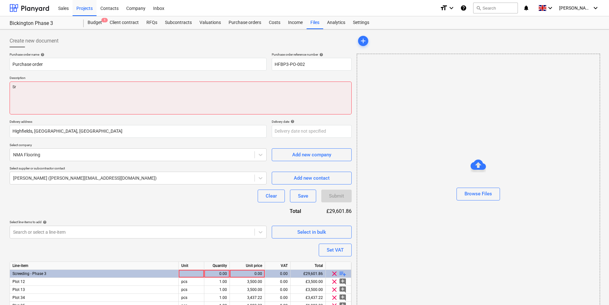
type textarea "x"
type textarea "Sre"
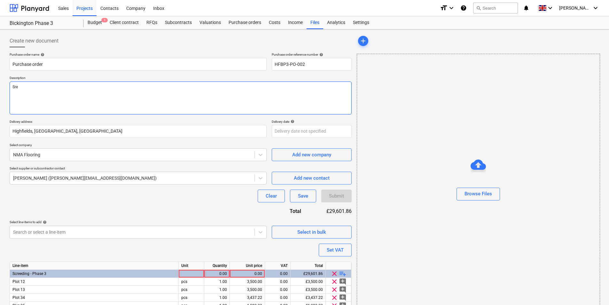
type textarea "x"
type textarea "Sree"
type textarea "x"
type textarea "Sre"
type textarea "x"
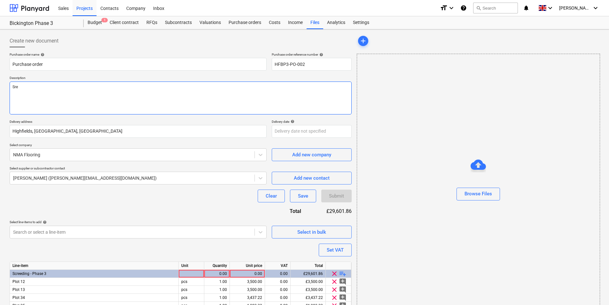
type textarea "Sr"
type textarea "x"
type textarea "S"
type textarea "x"
type textarea "Sc"
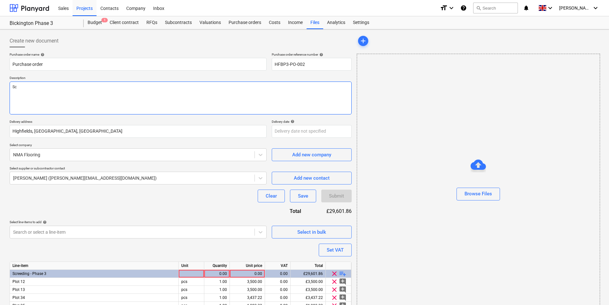
type textarea "x"
type textarea "Scr"
type textarea "x"
type textarea "Scre"
type textarea "x"
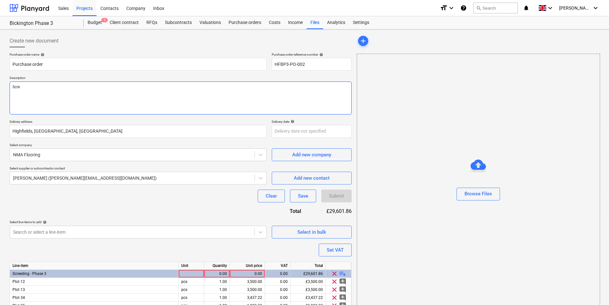
type textarea "Scree"
type textarea "x"
type textarea "Screed"
type textarea "x"
type textarea "Screedi"
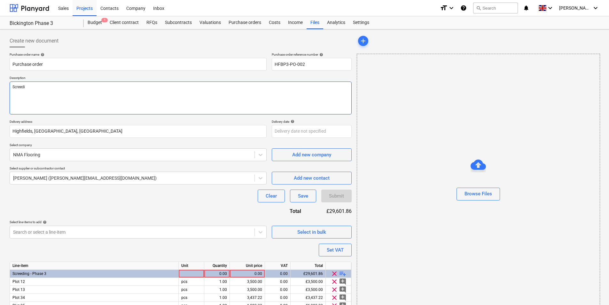
type textarea "x"
type textarea "Screedin"
type textarea "x"
type textarea "Screeding"
type textarea "x"
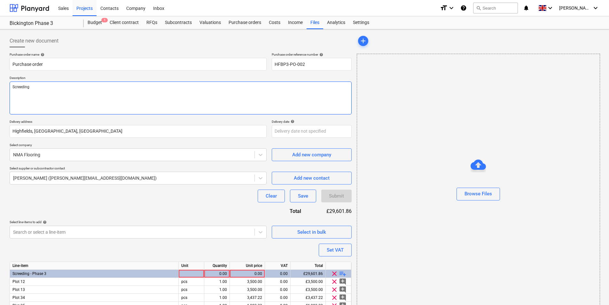
type textarea "Screeding"
type textarea "x"
type textarea "Screeding Q"
type textarea "x"
type textarea "Screeding"
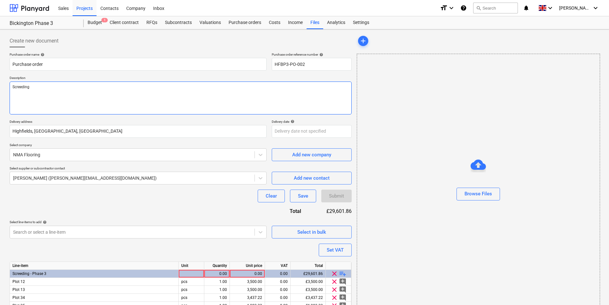
type textarea "x"
type textarea "Screeding O"
type textarea "x"
type textarea "Screeding Or"
type textarea "x"
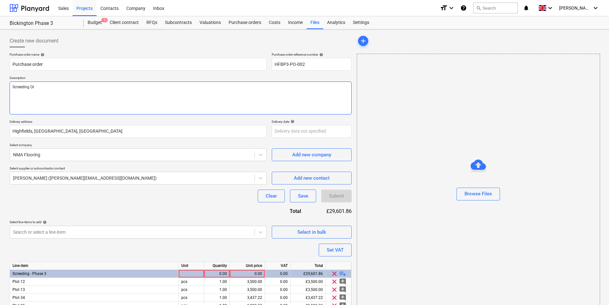
type textarea "Screeding Ord"
type textarea "x"
type textarea "Screeding Orde"
type textarea "x"
type textarea "Screeding Order"
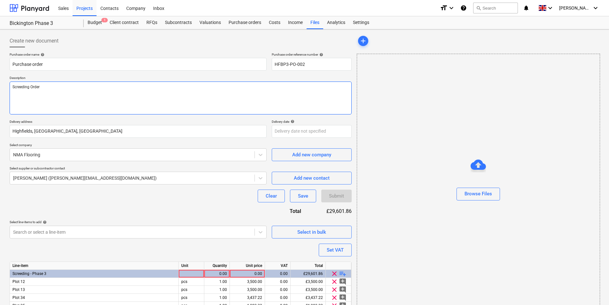
type textarea "x"
type textarea "Screeding Order"
type textarea "x"
type textarea "Screeding Order f"
type textarea "x"
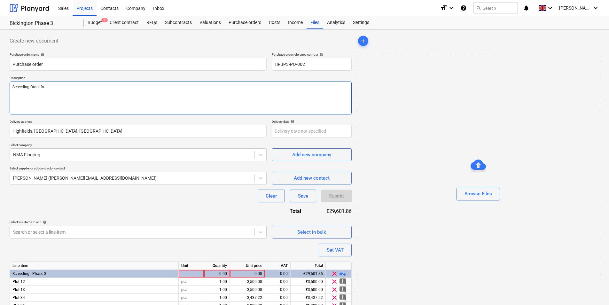
type textarea "Screeding Order for"
type textarea "x"
type textarea "Screeding Order for"
type textarea "x"
type textarea "Screeding Order for P"
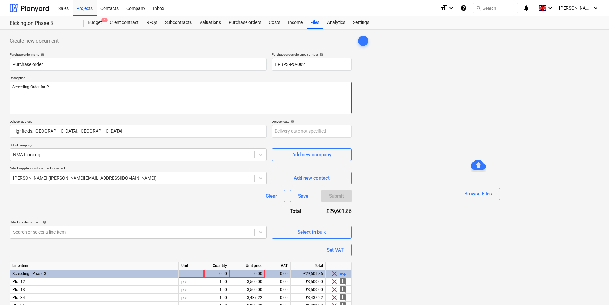
type textarea "x"
type textarea "Screeding Order for Ph"
type textarea "x"
type textarea "Screeding Order for Pha"
type textarea "x"
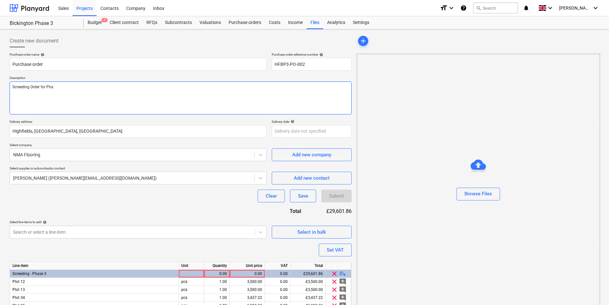
type textarea "Screeding Order for Phas"
type textarea "x"
type textarea "Screeding Order for Phase"
type textarea "x"
type textarea "Screeding Order for Phase"
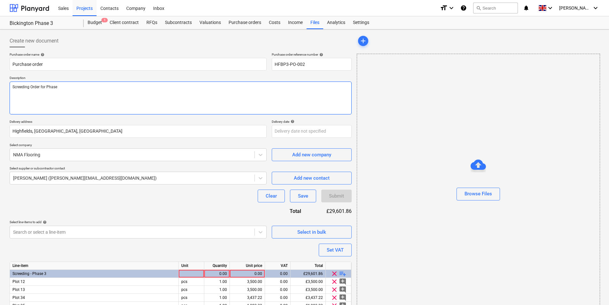
type textarea "x"
type textarea "Screeding Order for Phase 3"
type textarea "x"
type textarea "Screeding Order for Phase 3"
type textarea "x"
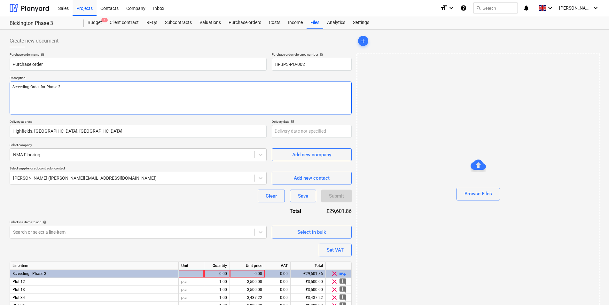
type textarea "Screeding Order for Phase 3 B"
type textarea "x"
type textarea "Screeding Order for Phase 3 Bic"
type textarea "x"
type textarea "Screeding Order for Phase 3 [PERSON_NAME]"
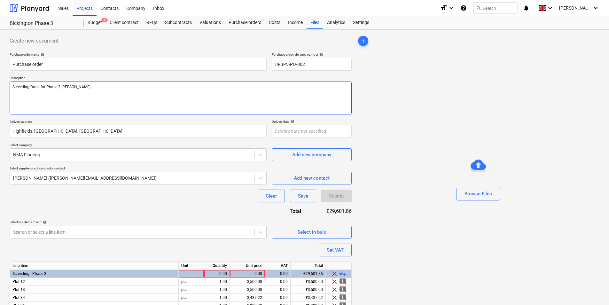
type textarea "x"
type textarea "Screeding Order for Phase 3 Bickin"
type textarea "x"
type textarea "Screeding Order for Phase 3 Bickinn"
type textarea "x"
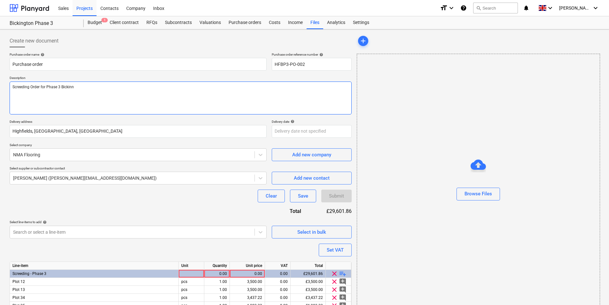
type textarea "Screeding Order for Phase 3 Bickinng"
type textarea "x"
type textarea "Screeding Order for Phase 3 Bickinngt"
type textarea "x"
type textarea "Screeding Order for Phase 3 Bickinngto"
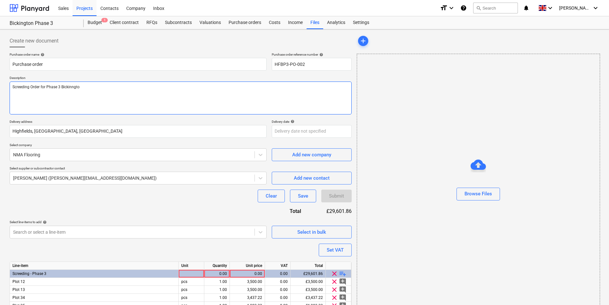
type textarea "x"
type textarea "Screeding Order for Phase 3 Bickinngton"
type textarea "x"
type textarea "Screeding Order for Phase 3 Bickinngto"
type textarea "x"
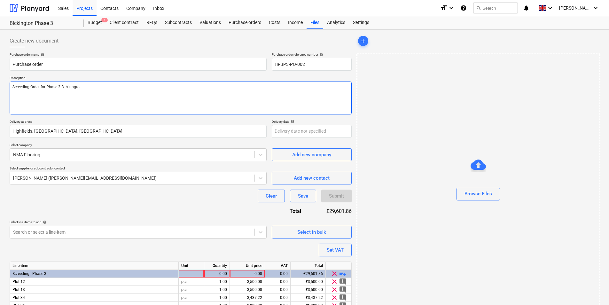
type textarea "Screeding Order for Phase 3 Bickinngt"
type textarea "x"
type textarea "Screeding Order for Phase 3 Bickinng"
type textarea "x"
type textarea "Screeding Order for Phase 3 Bickinn"
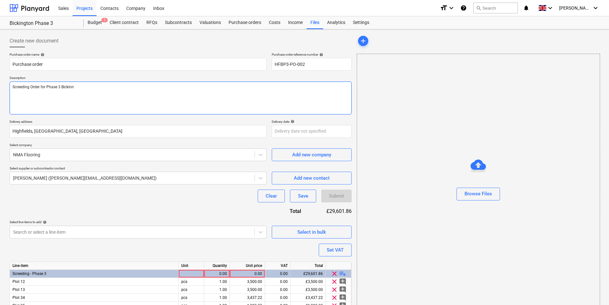
type textarea "x"
type textarea "Screeding Order for Phase 3 Bickin"
type textarea "x"
type textarea "Screeding Order for Phase 3 [PERSON_NAME]"
type textarea "x"
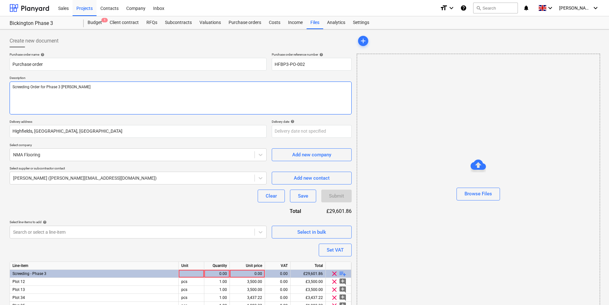
type textarea "Screeding Order for Phase 3 Bickingt"
type textarea "x"
type textarea "Screeding Order for Phase 3 Bickingto"
type textarea "x"
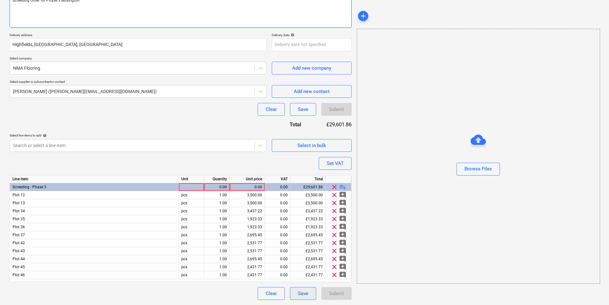
type textarea "Screeding Order for Phase 3 Bickington"
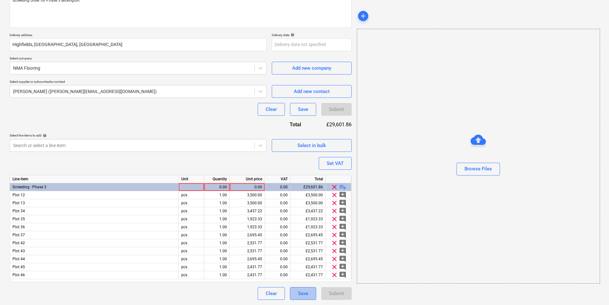
click at [301, 299] on button "Save" at bounding box center [303, 293] width 26 height 13
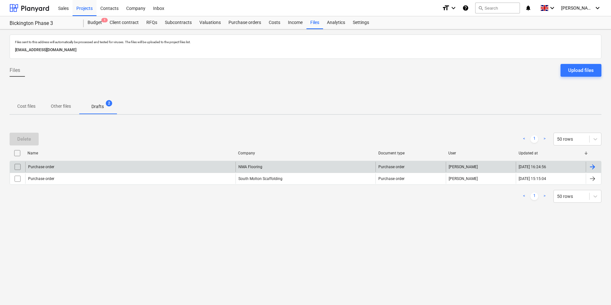
click at [273, 163] on div "NMA Flooring" at bounding box center [305, 167] width 140 height 10
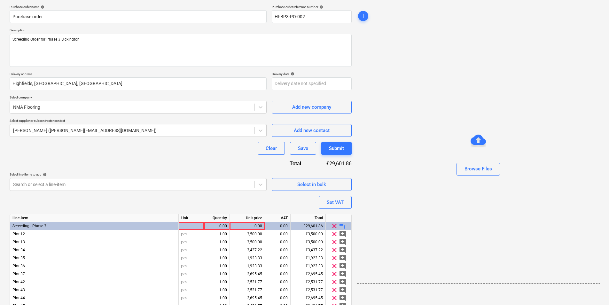
scroll to position [87, 0]
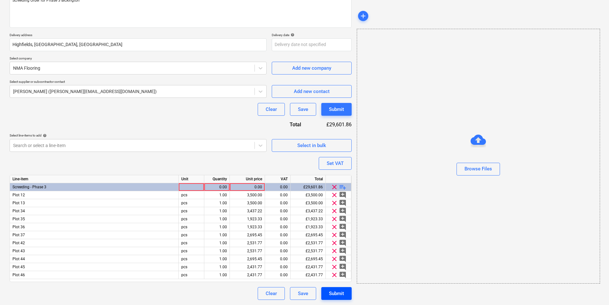
click at [337, 295] on div "Submit" at bounding box center [336, 293] width 15 height 8
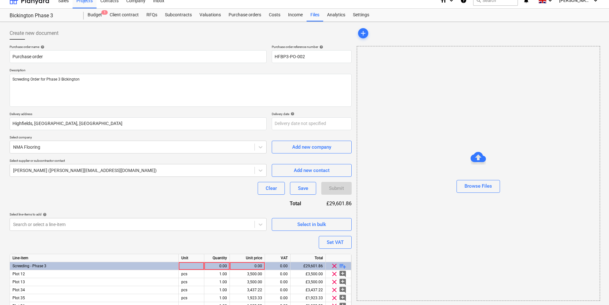
scroll to position [0, 0]
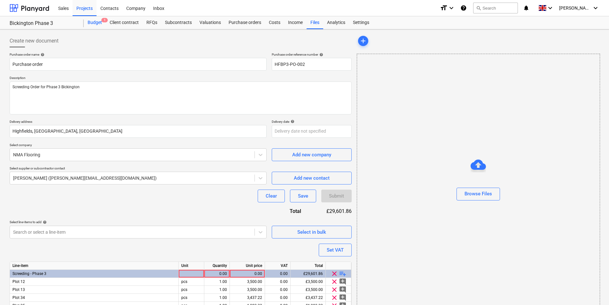
click at [94, 23] on div "Budget 1" at bounding box center [95, 22] width 22 height 13
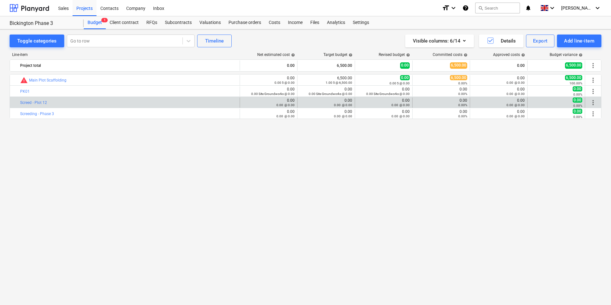
click at [595, 101] on span "more_vert" at bounding box center [593, 103] width 8 height 8
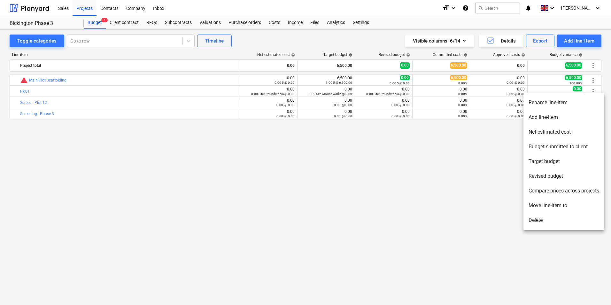
click at [558, 220] on li "Delete" at bounding box center [563, 220] width 81 height 15
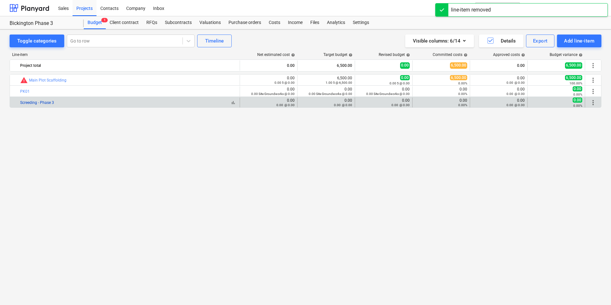
click at [43, 102] on link "Screeding - Phase 3" at bounding box center [37, 102] width 34 height 4
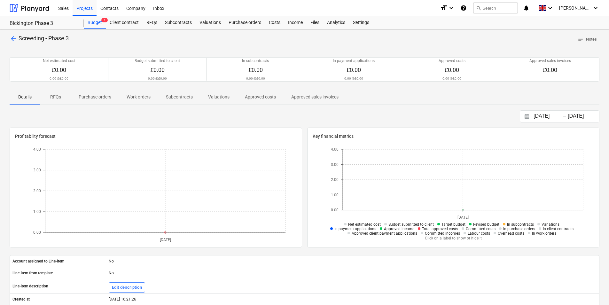
click at [11, 38] on span "arrow_back" at bounding box center [14, 39] width 8 height 8
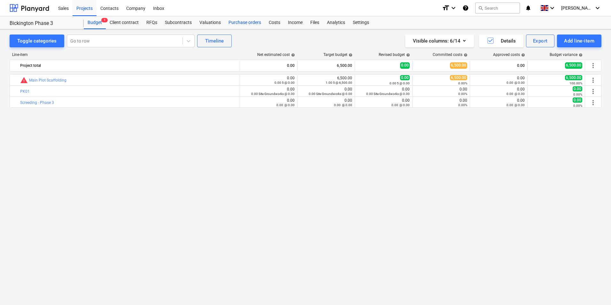
click at [256, 23] on div "Purchase orders" at bounding box center [245, 22] width 40 height 13
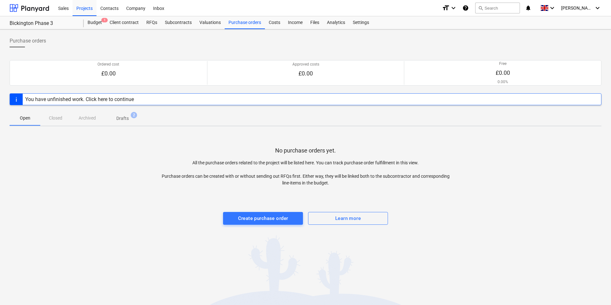
click at [89, 99] on div "You have unfinished work. Click here to continue" at bounding box center [79, 99] width 109 height 6
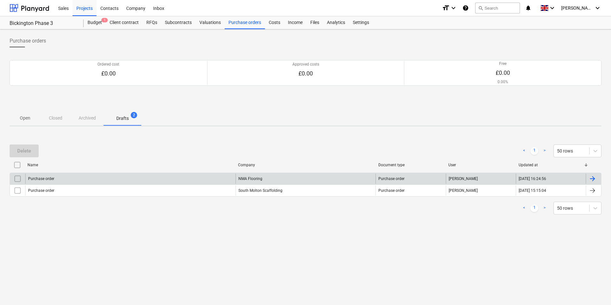
click at [259, 178] on div "NMA Flooring" at bounding box center [305, 178] width 140 height 10
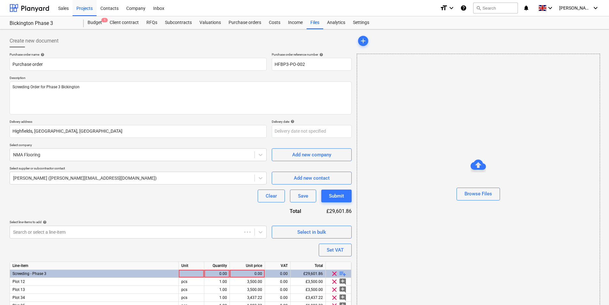
type textarea "x"
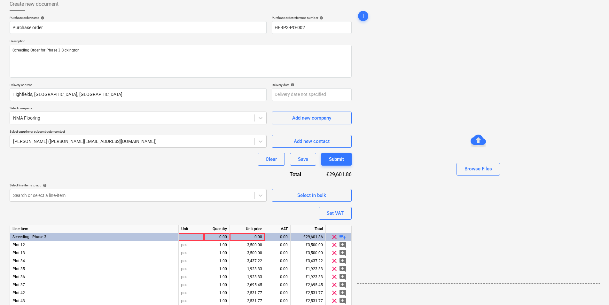
scroll to position [87, 0]
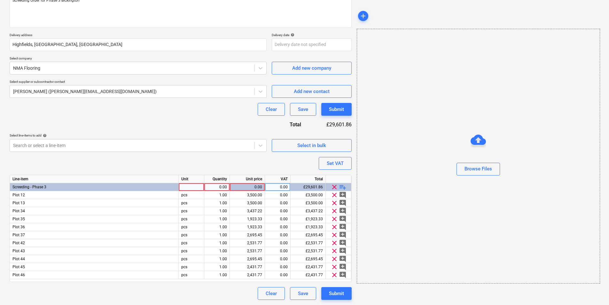
click at [54, 186] on div "Screeding - Phase 3" at bounding box center [94, 187] width 169 height 8
click at [52, 187] on div "Screeding - Phase 3" at bounding box center [94, 187] width 169 height 8
click at [52, 186] on div "Screeding - Phase 3" at bounding box center [94, 187] width 169 height 8
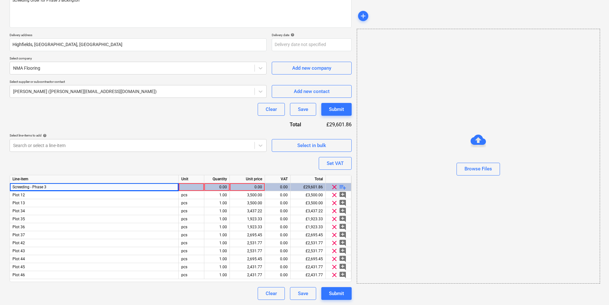
drag, startPoint x: 52, startPoint y: 186, endPoint x: 129, endPoint y: 161, distance: 81.3
click at [129, 161] on div "Purchase order name help Purchase order Purchase order reference number help HF…" at bounding box center [181, 133] width 342 height 334
click at [188, 189] on div at bounding box center [192, 187] width 26 height 8
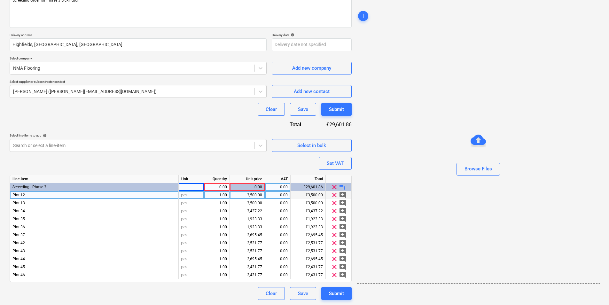
click at [196, 198] on div "pcs" at bounding box center [192, 195] width 26 height 8
click at [192, 183] on div at bounding box center [192, 187] width 26 height 8
type input "pca"
type textarea "x"
click at [224, 187] on div "0.00" at bounding box center [217, 187] width 20 height 8
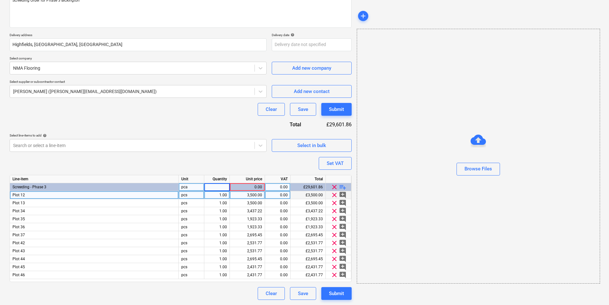
type input "1"
type textarea "x"
click at [220, 166] on div "Purchase order name help Purchase order Purchase order reference number help HF…" at bounding box center [181, 133] width 342 height 334
click at [192, 185] on div "pca" at bounding box center [192, 187] width 26 height 8
type input "pcs"
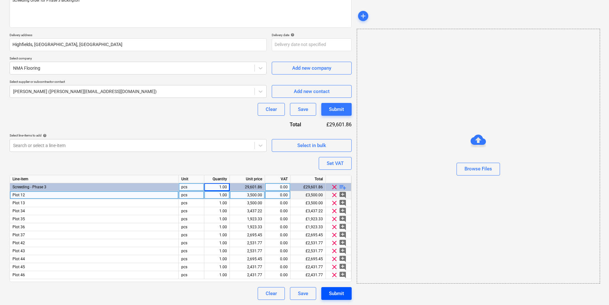
click at [342, 293] on div "Submit" at bounding box center [336, 293] width 15 height 8
type textarea "x"
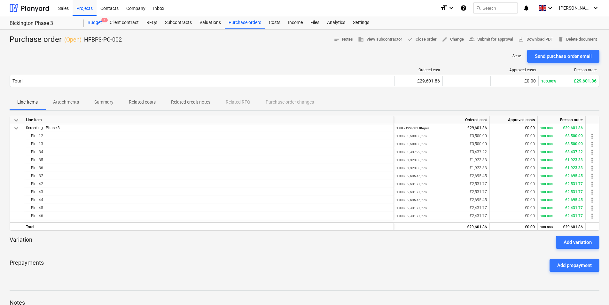
click at [99, 23] on div "Budget 1" at bounding box center [95, 22] width 22 height 13
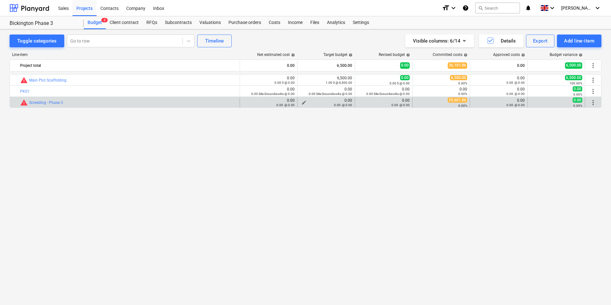
click at [324, 104] on div "0.00 @ 0.00" at bounding box center [326, 105] width 52 height 4
click at [304, 103] on div "0.00 @ 0.00" at bounding box center [326, 105] width 52 height 4
click at [349, 102] on div "0.00 0.00 @ 0.00" at bounding box center [326, 102] width 52 height 9
click at [302, 102] on span "edit" at bounding box center [303, 102] width 5 height 5
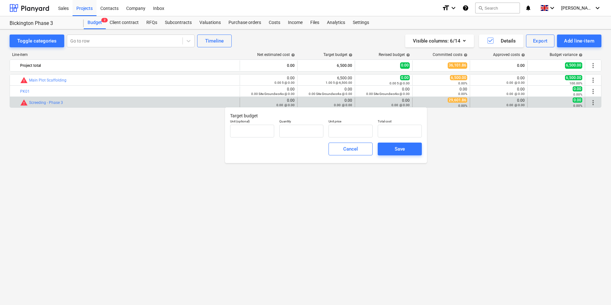
type input "0.00"
click at [342, 129] on input "text" at bounding box center [350, 131] width 44 height 13
type input "pcs"
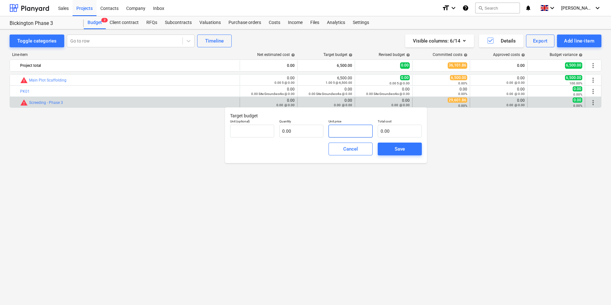
type input "2"
type input "1.00"
type input "2.00"
type input "29"
type input "29.00"
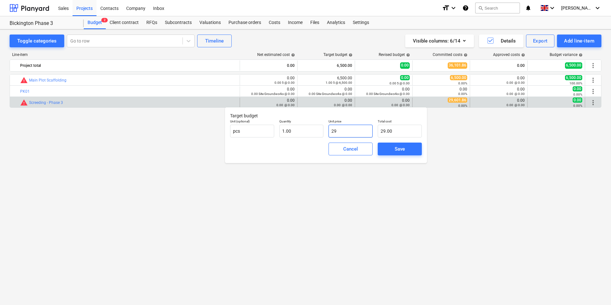
type input "296"
type input "296.00"
type input "2960"
type input "2,960.00"
type input "29601"
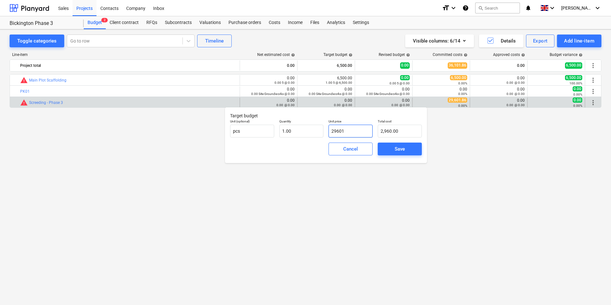
type input "29,601.00"
type input "29601.8"
type input "29,601.80"
type input "29601.86"
type input "29,601.86"
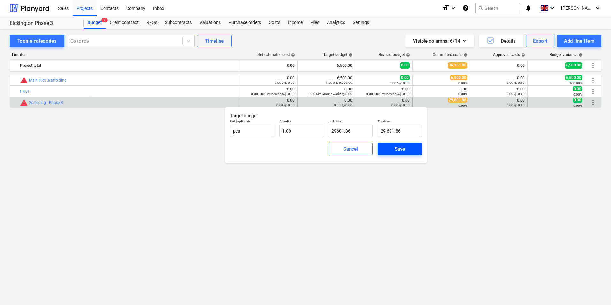
type input "29,601.86"
click at [387, 150] on span "Save" at bounding box center [399, 149] width 29 height 8
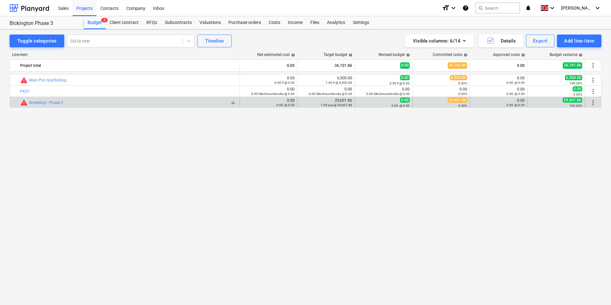
click at [23, 106] on span "warning" at bounding box center [24, 103] width 8 height 8
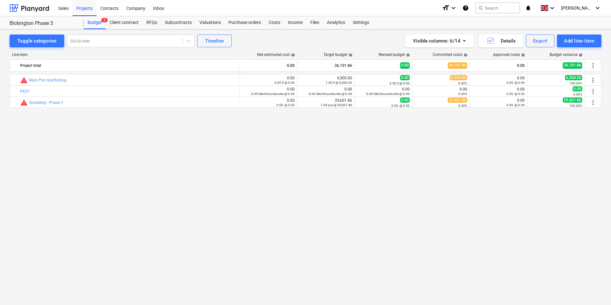
click at [214, 159] on div "bar_chart warning Main Plot Scaffolding edit 0.00 0.00 5 @ 0.00 edit 6,500.00 1…" at bounding box center [306, 176] width 592 height 204
click at [437, 38] on div "Visible columns : 6/14" at bounding box center [439, 41] width 53 height 8
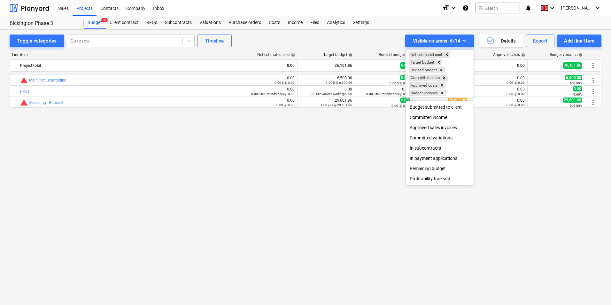
click at [437, 39] on div at bounding box center [305, 152] width 611 height 305
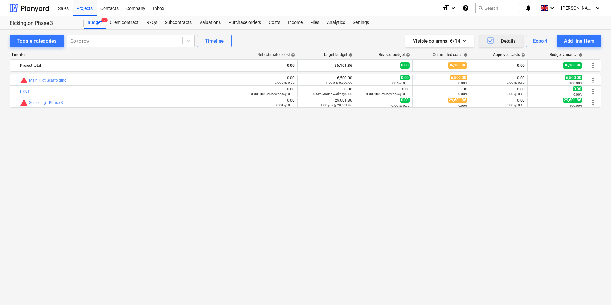
click at [488, 41] on icon "button" at bounding box center [491, 41] width 8 height 8
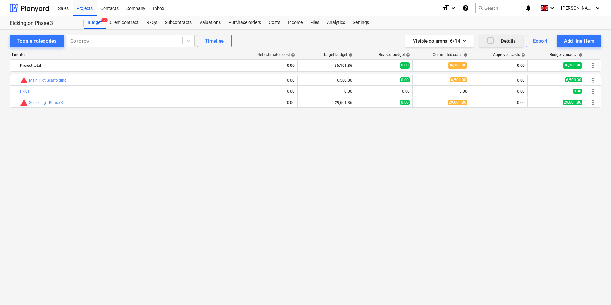
click at [489, 40] on icon "button" at bounding box center [491, 41] width 8 height 8
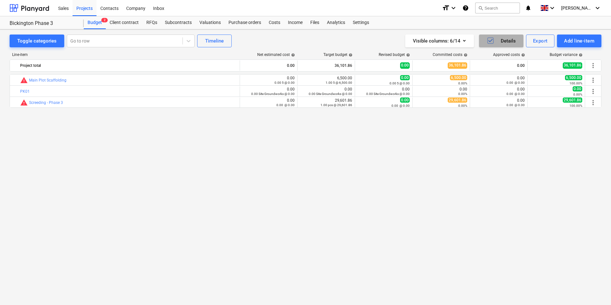
click at [489, 40] on icon "button" at bounding box center [491, 41] width 8 height 8
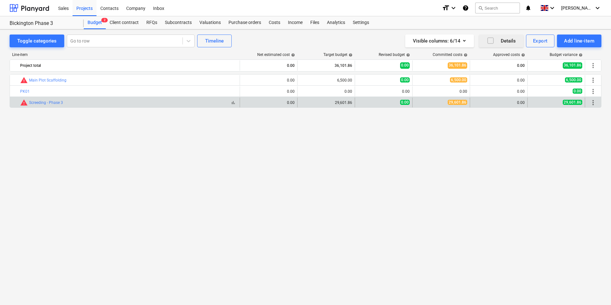
click at [24, 104] on span "warning" at bounding box center [24, 103] width 8 height 8
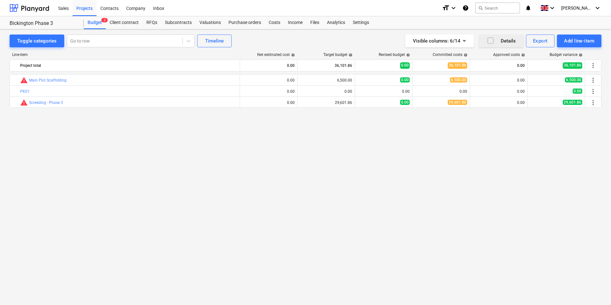
click at [47, 147] on div "bar_chart warning Main Plot Scaffolding edit 0.00 edit 6,500.00 edit 0.00 6,500…" at bounding box center [306, 176] width 592 height 204
click at [133, 42] on div at bounding box center [124, 41] width 109 height 6
click at [128, 77] on div "Screeding - Phase 3" at bounding box center [130, 77] width 128 height 10
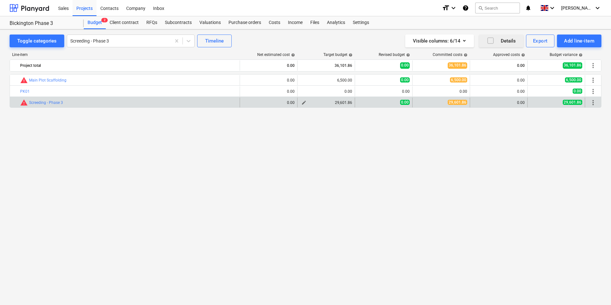
click at [325, 103] on div "29,601.86" at bounding box center [326, 102] width 52 height 4
click at [111, 143] on div "bar_chart warning Main Plot Scaffolding edit 0.00 edit 6,500.00 edit 0.00 6,500…" at bounding box center [306, 176] width 592 height 204
click at [118, 20] on div "Client contract" at bounding box center [124, 22] width 37 height 13
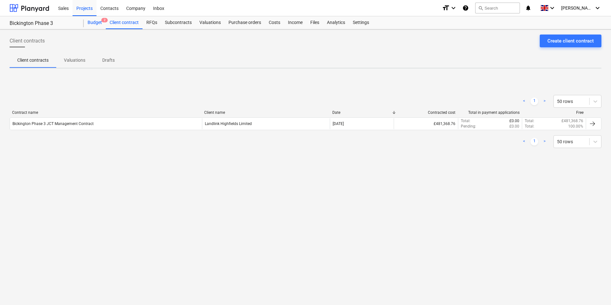
click at [99, 23] on div "Budget 2" at bounding box center [95, 22] width 22 height 13
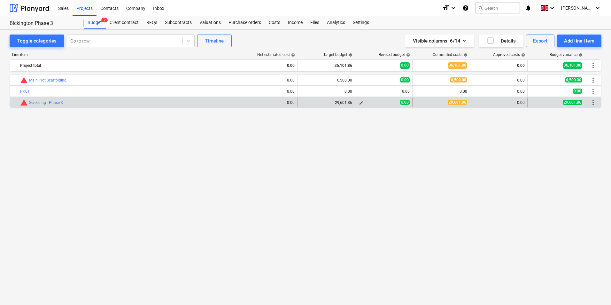
click at [360, 102] on span "edit" at bounding box center [361, 102] width 5 height 5
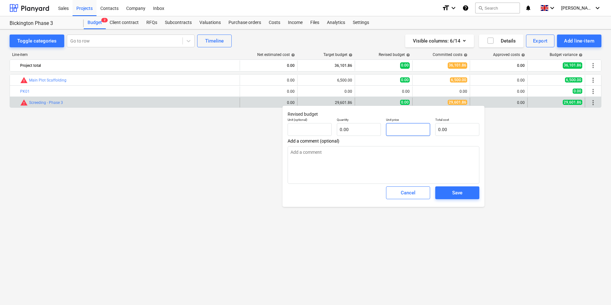
click at [400, 129] on input "text" at bounding box center [408, 129] width 44 height 13
click at [461, 195] on div "Save" at bounding box center [457, 192] width 10 height 8
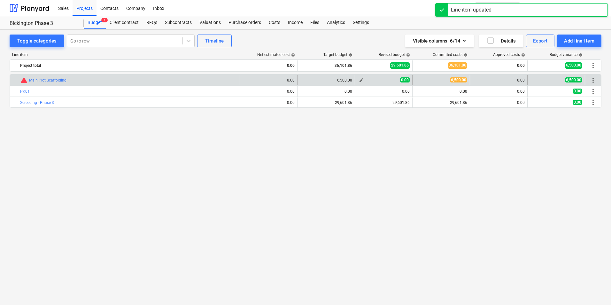
click at [403, 78] on span "0.00" at bounding box center [405, 79] width 10 height 5
click at [593, 78] on span "more_vert" at bounding box center [593, 80] width 8 height 8
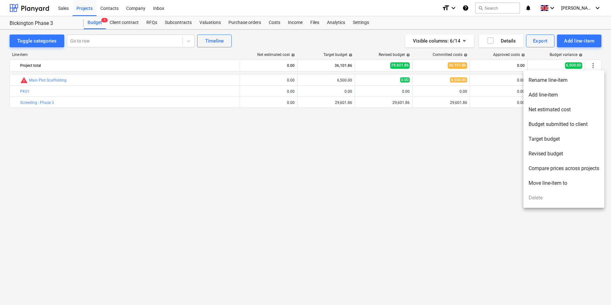
click at [349, 179] on div at bounding box center [305, 152] width 611 height 305
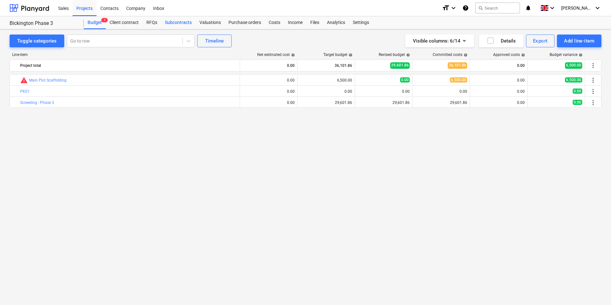
click at [178, 24] on div "Subcontracts" at bounding box center [178, 22] width 35 height 13
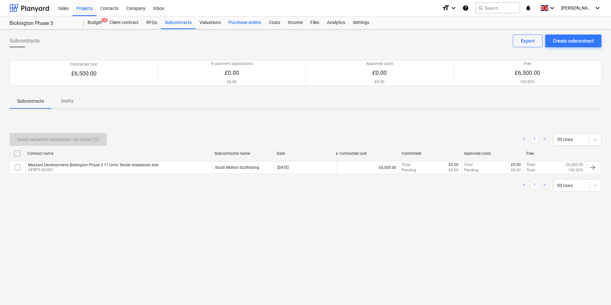
click at [258, 23] on div "Purchase orders" at bounding box center [245, 22] width 40 height 13
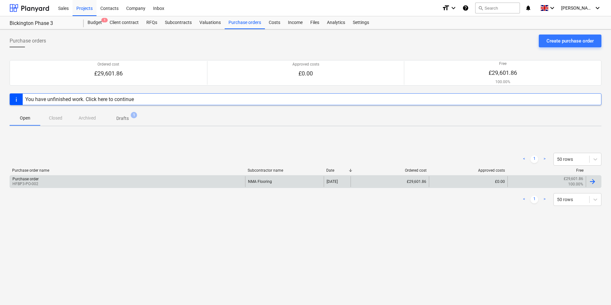
click at [39, 183] on div "Purchase order HFBP3-PO-002" at bounding box center [127, 181] width 235 height 11
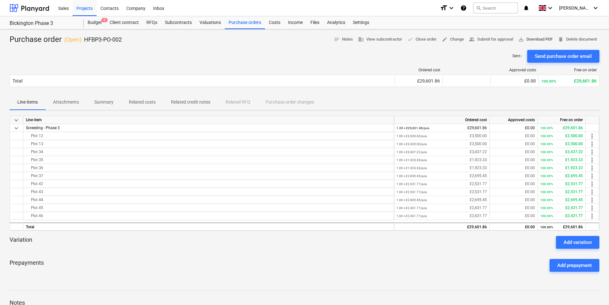
click at [536, 38] on span "save_alt Download PDF" at bounding box center [535, 39] width 35 height 7
click at [445, 36] on span "edit Change" at bounding box center [453, 39] width 22 height 7
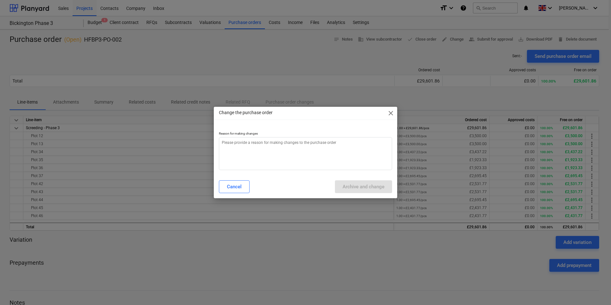
click at [391, 113] on span "close" at bounding box center [391, 113] width 8 height 8
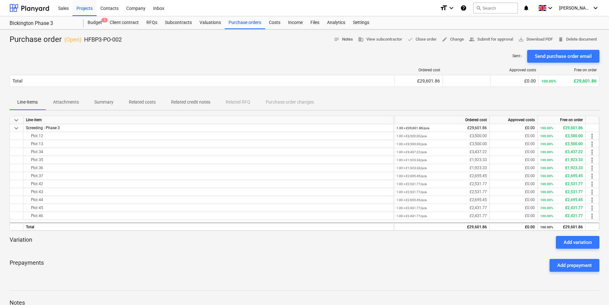
click at [342, 39] on span "notes Notes" at bounding box center [343, 39] width 19 height 7
click at [179, 23] on div "Subcontracts" at bounding box center [178, 22] width 35 height 13
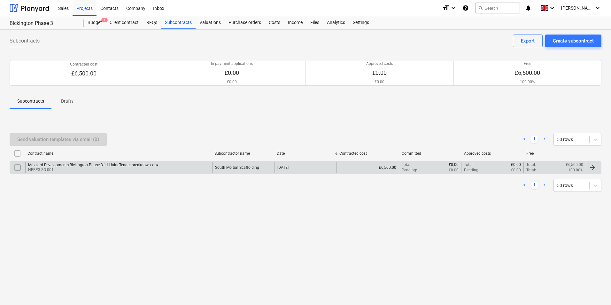
click at [19, 168] on input "checkbox" at bounding box center [17, 167] width 10 height 10
click at [592, 165] on div at bounding box center [592, 168] width 8 height 8
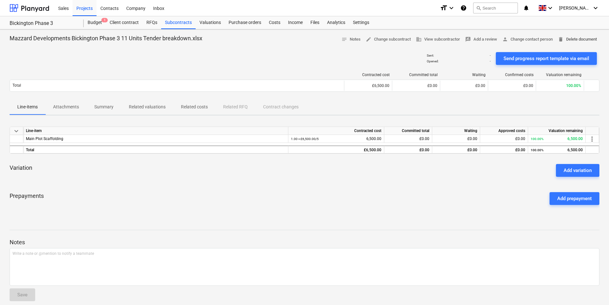
click at [574, 40] on span "delete Delete document" at bounding box center [576, 39] width 39 height 7
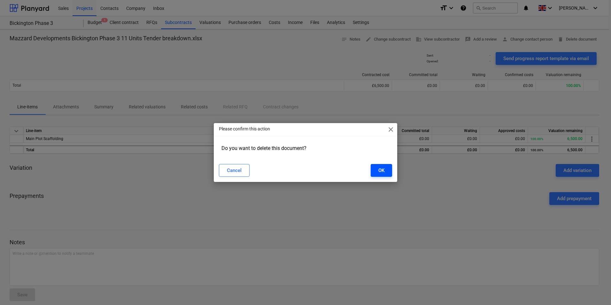
click at [381, 172] on div "OK" at bounding box center [381, 170] width 6 height 8
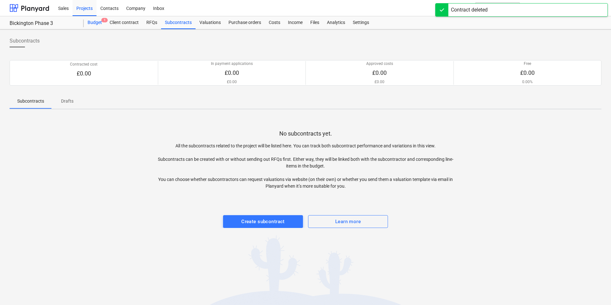
click at [98, 21] on div "Budget 1" at bounding box center [95, 22] width 22 height 13
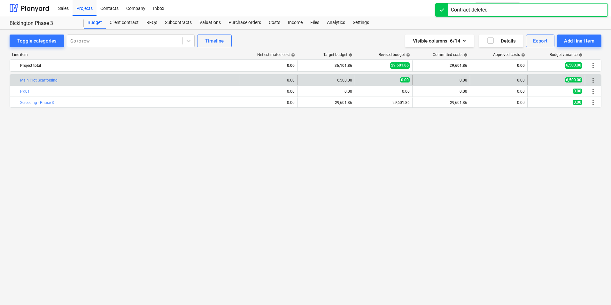
click at [15, 81] on div at bounding box center [16, 80] width 8 height 10
click at [593, 80] on span "more_vert" at bounding box center [593, 80] width 8 height 8
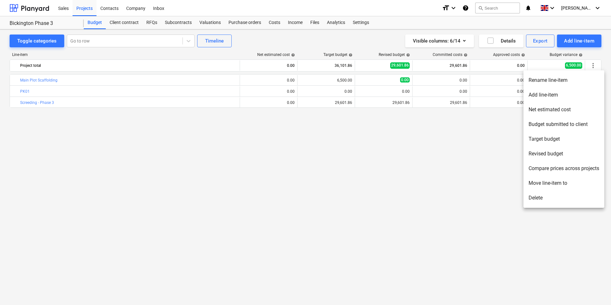
click at [556, 196] on li "Delete" at bounding box center [563, 197] width 81 height 15
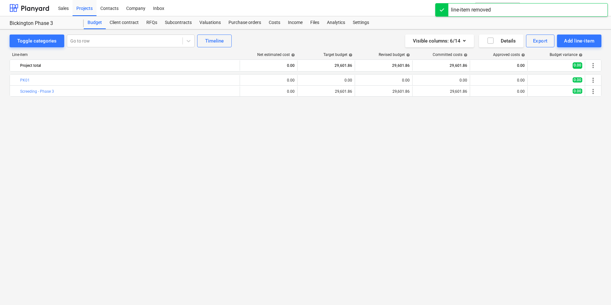
click at [103, 137] on div "bar_chart PK01 edit 0.00 edit 0.00 edit 0.00 0.00 0.00 0.00 more_vert bar_chart…" at bounding box center [306, 176] width 592 height 204
click at [231, 22] on div "Purchase orders" at bounding box center [245, 22] width 40 height 13
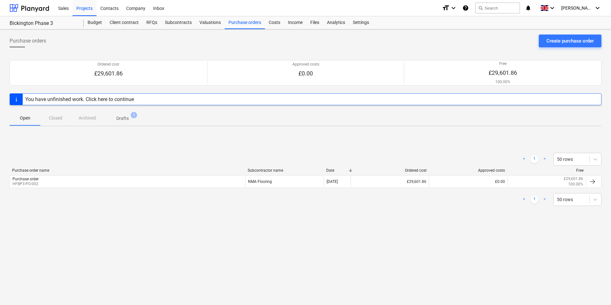
click at [51, 94] on div "You have unfinished work. Click here to continue" at bounding box center [80, 99] width 114 height 11
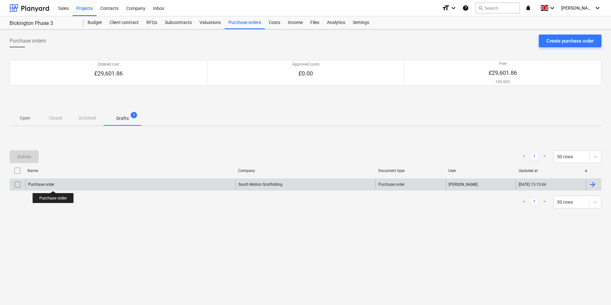
click at [53, 185] on div "Purchase order" at bounding box center [41, 184] width 26 height 4
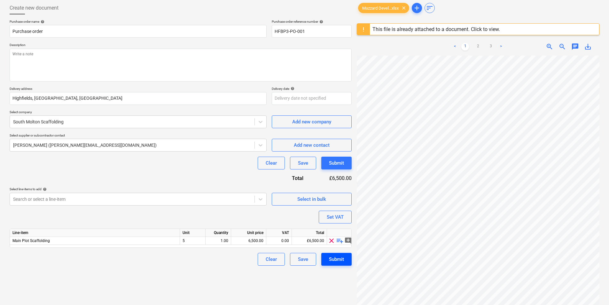
scroll to position [64, 0]
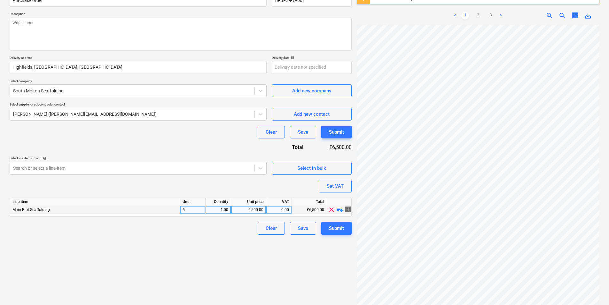
click at [330, 210] on span "clear" at bounding box center [331, 210] width 8 height 8
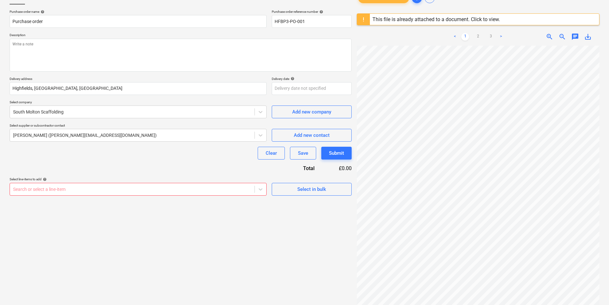
scroll to position [0, 0]
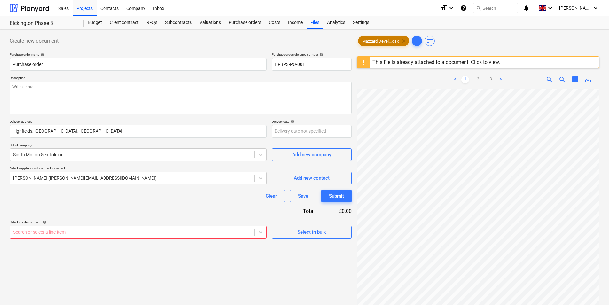
click at [404, 41] on span "clear" at bounding box center [404, 41] width 8 height 8
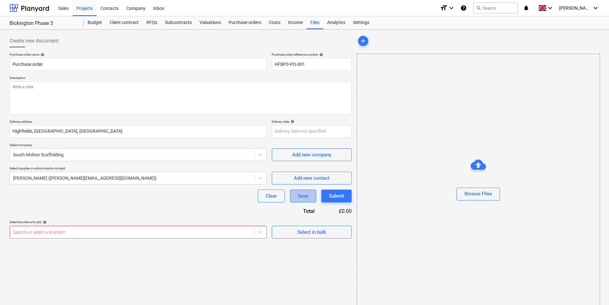
click at [304, 199] on div "Save" at bounding box center [303, 196] width 10 height 8
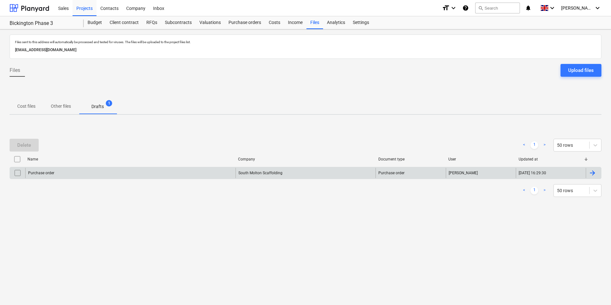
drag, startPoint x: 23, startPoint y: 172, endPoint x: 17, endPoint y: 172, distance: 5.8
click at [17, 172] on input "checkbox" at bounding box center [17, 173] width 10 height 10
click at [24, 147] on div "Delete" at bounding box center [24, 145] width 14 height 8
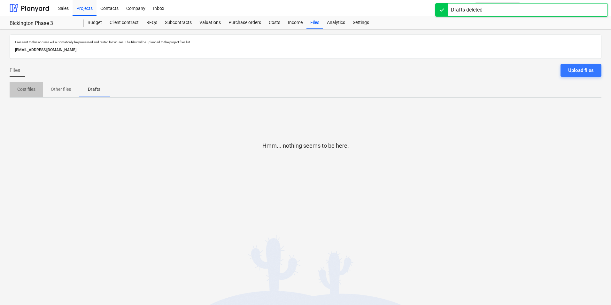
click at [35, 90] on p "Cost files" at bounding box center [26, 89] width 18 height 7
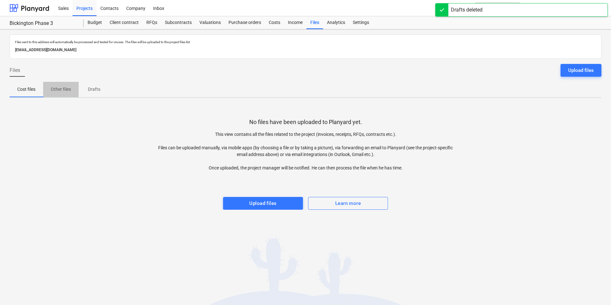
click at [57, 90] on p "Other files" at bounding box center [61, 89] width 20 height 7
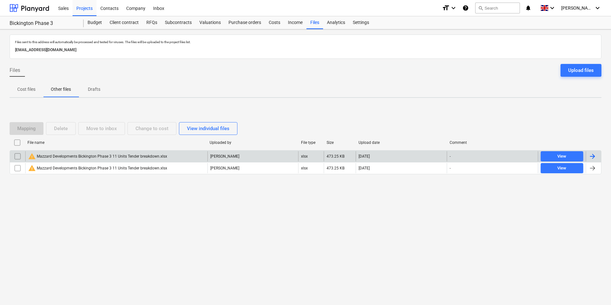
click at [16, 155] on input "checkbox" at bounding box center [17, 156] width 10 height 10
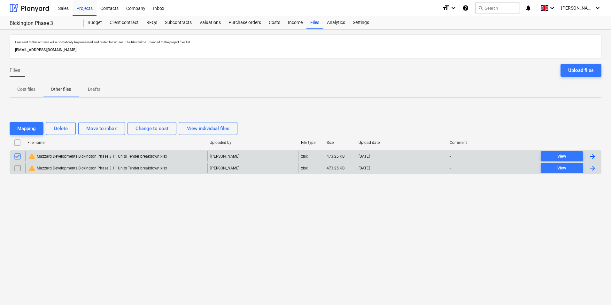
click at [19, 165] on input "checkbox" at bounding box center [17, 168] width 10 height 10
click at [71, 122] on button "Delete" at bounding box center [61, 128] width 30 height 13
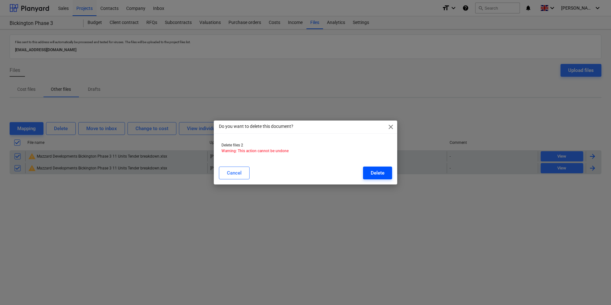
click at [375, 174] on div "Delete" at bounding box center [378, 173] width 14 height 8
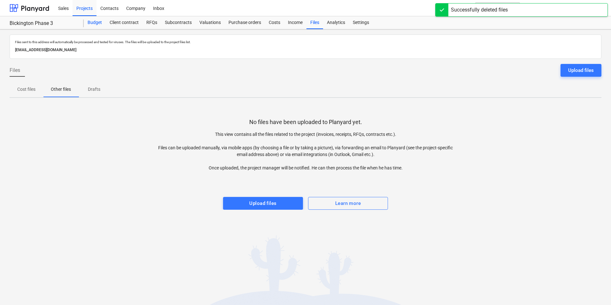
click at [99, 23] on div "Budget" at bounding box center [95, 22] width 22 height 13
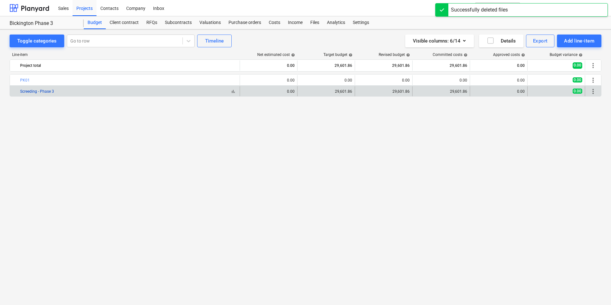
click at [41, 92] on link "Screeding - Phase 3" at bounding box center [37, 91] width 34 height 4
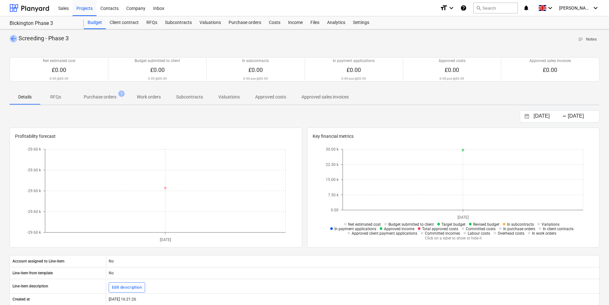
click at [10, 40] on span "arrow_back" at bounding box center [14, 39] width 8 height 8
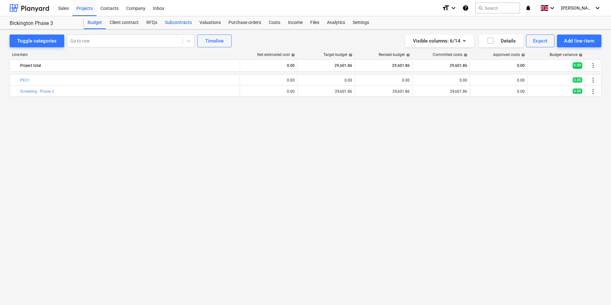
click at [185, 21] on div "Subcontracts" at bounding box center [178, 22] width 35 height 13
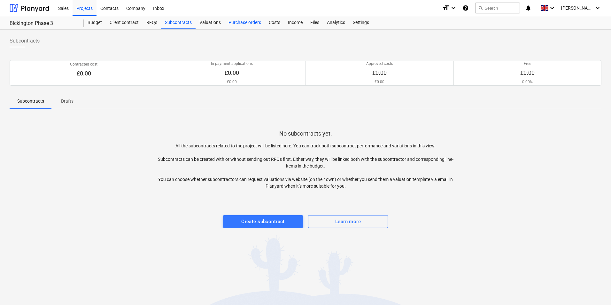
click at [251, 22] on div "Purchase orders" at bounding box center [245, 22] width 40 height 13
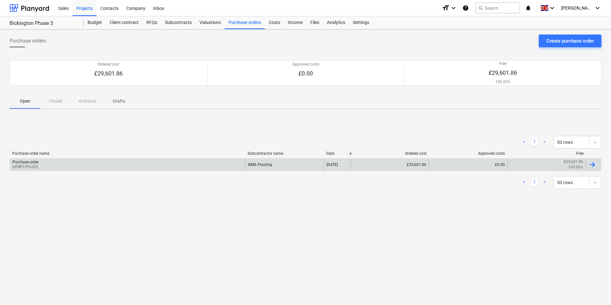
click at [33, 165] on p "HFBP3-PO-002" at bounding box center [25, 166] width 26 height 5
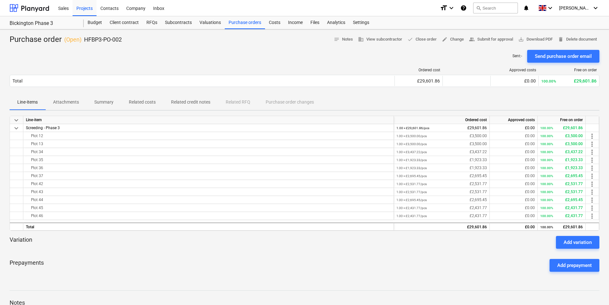
click at [65, 99] on p "Attachments" at bounding box center [66, 102] width 26 height 7
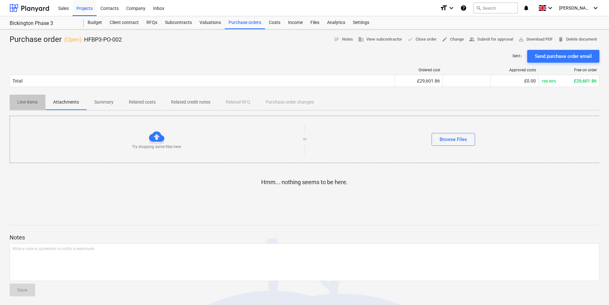
click at [24, 101] on p "Line-items" at bounding box center [27, 102] width 20 height 7
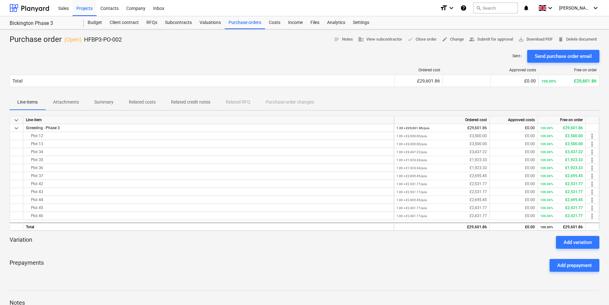
click at [568, 239] on div "Add variation" at bounding box center [577, 242] width 28 height 8
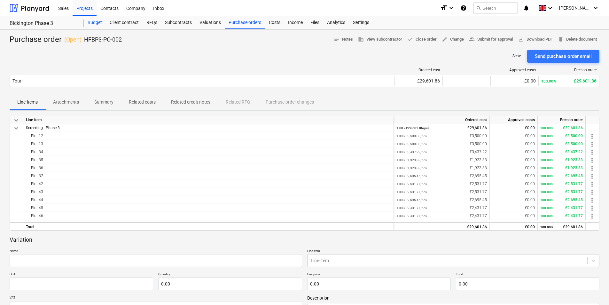
click at [95, 23] on div "Budget" at bounding box center [95, 22] width 22 height 13
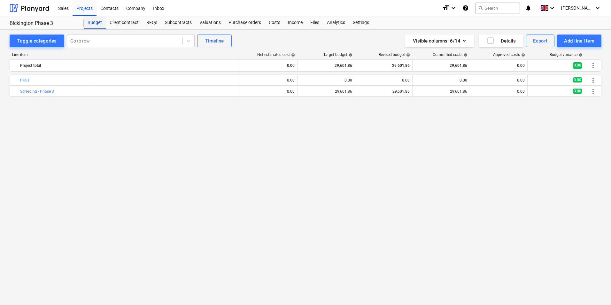
click at [102, 20] on div "Budget" at bounding box center [95, 22] width 22 height 13
click at [119, 23] on div "Client contract" at bounding box center [124, 22] width 37 height 13
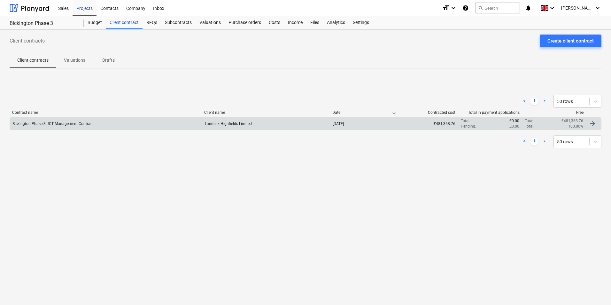
click at [72, 127] on div "Bickington Phase 3 JCT Management Contract" at bounding box center [106, 123] width 192 height 11
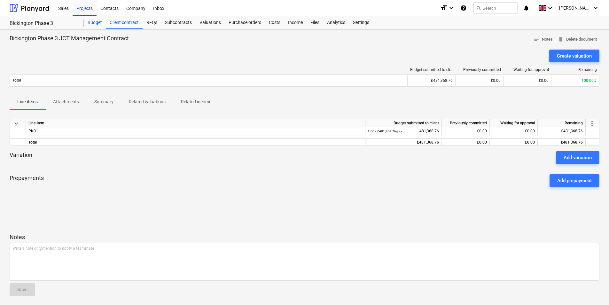
click at [90, 24] on div "Budget" at bounding box center [95, 22] width 22 height 13
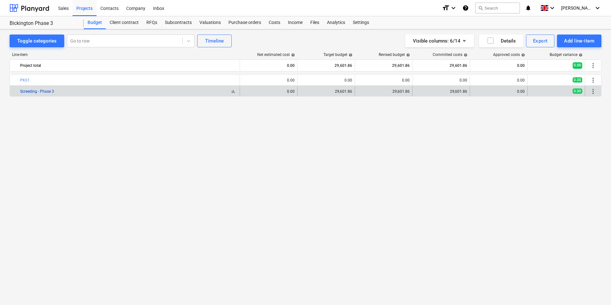
click at [39, 93] on link "Screeding - Phase 3" at bounding box center [37, 91] width 34 height 4
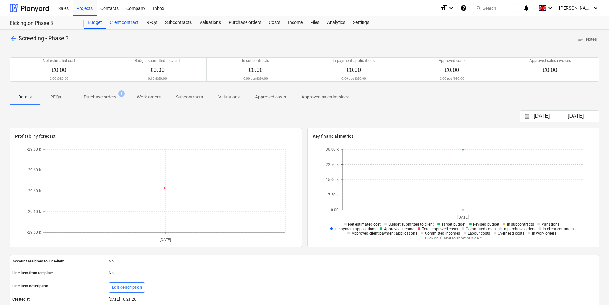
click at [117, 23] on div "Client contract" at bounding box center [124, 22] width 37 height 13
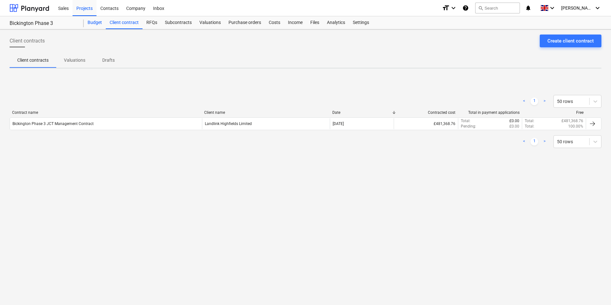
click at [94, 21] on div "Budget" at bounding box center [95, 22] width 22 height 13
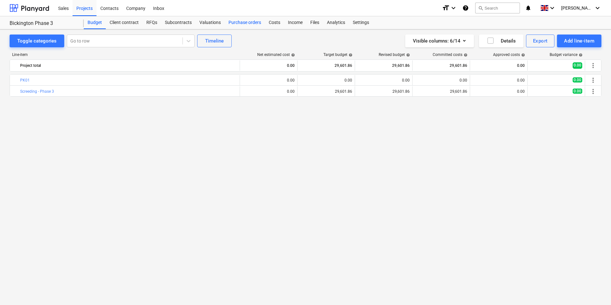
click at [244, 22] on div "Purchase orders" at bounding box center [245, 22] width 40 height 13
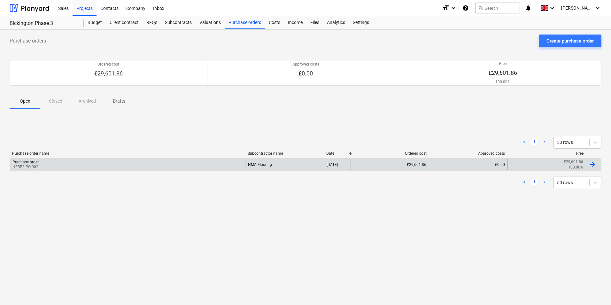
click at [23, 161] on div "Purchase order" at bounding box center [25, 162] width 26 height 4
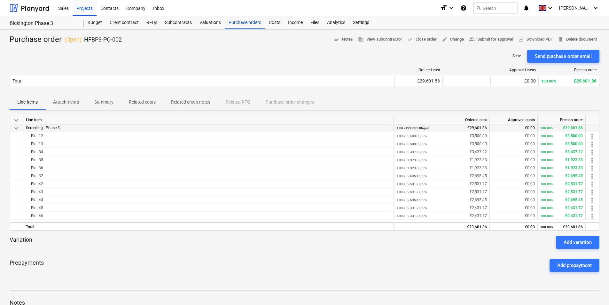
click at [63, 127] on div "Screeding - Phase 3" at bounding box center [208, 128] width 370 height 8
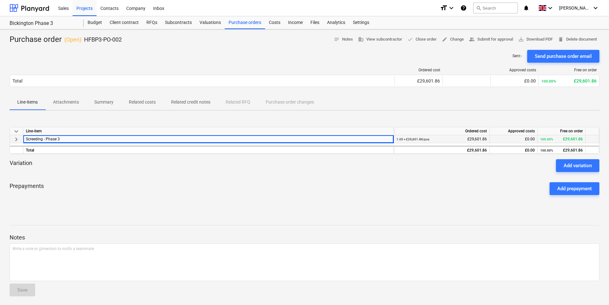
click at [60, 138] on div "Screeding - Phase 3" at bounding box center [208, 139] width 370 height 8
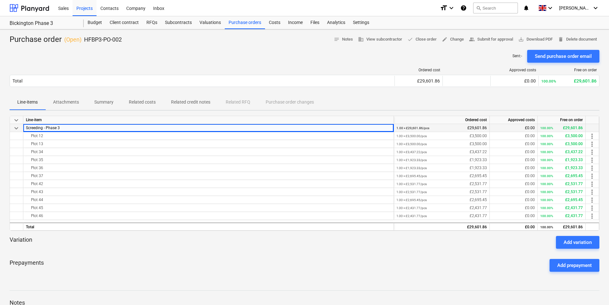
click at [62, 129] on div "Screeding - Phase 3" at bounding box center [208, 128] width 370 height 8
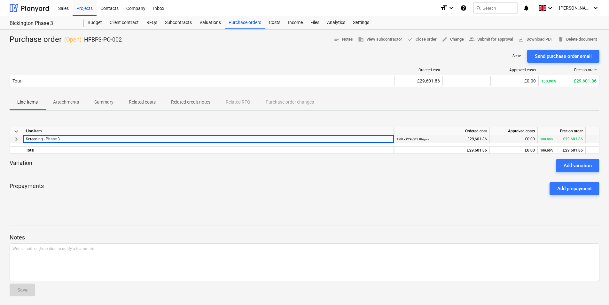
click at [62, 129] on div "Line-item" at bounding box center [208, 131] width 370 height 8
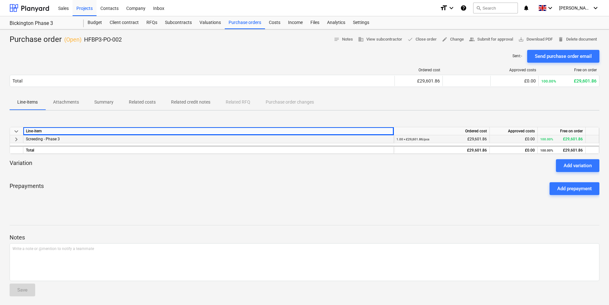
click at [61, 140] on div "Screeding - Phase 3" at bounding box center [208, 139] width 370 height 8
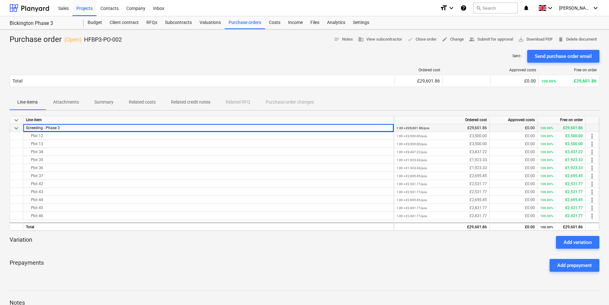
click at [35, 131] on div "Screeding - Phase 3" at bounding box center [208, 128] width 370 height 8
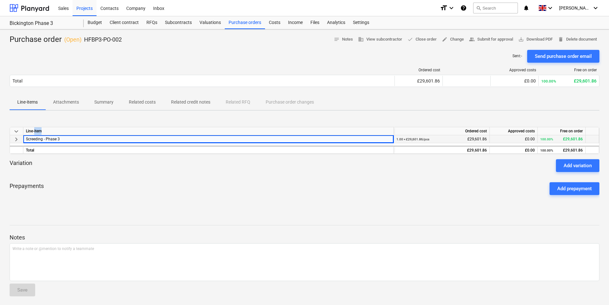
click at [35, 131] on div "Line-item" at bounding box center [208, 131] width 370 height 8
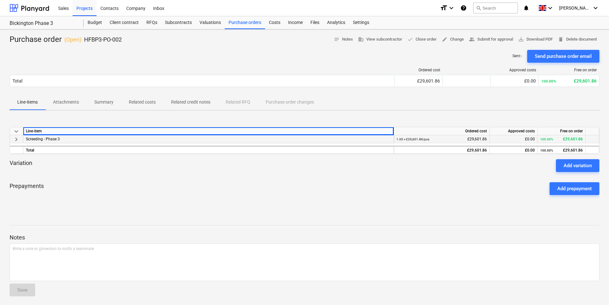
drag, startPoint x: 35, startPoint y: 131, endPoint x: 41, endPoint y: 138, distance: 10.0
click at [41, 138] on span "Screeding - Phase 3" at bounding box center [43, 139] width 34 height 4
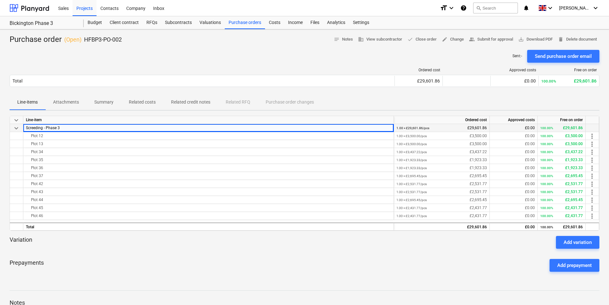
click at [19, 130] on span "keyboard_arrow_down" at bounding box center [16, 128] width 8 height 8
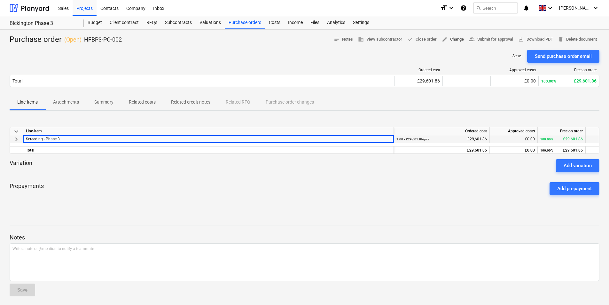
click at [445, 40] on span "edit Change" at bounding box center [453, 39] width 22 height 7
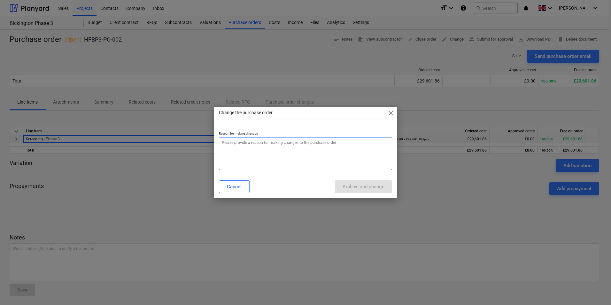
click at [292, 147] on textarea at bounding box center [305, 153] width 173 height 33
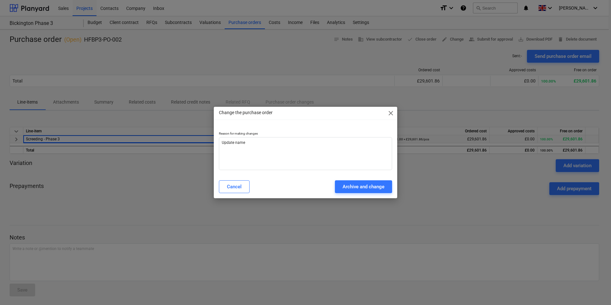
click at [391, 113] on span "close" at bounding box center [391, 113] width 8 height 8
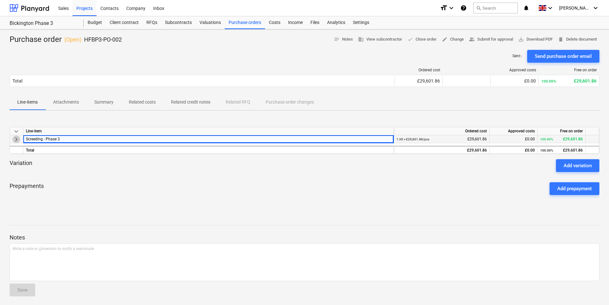
click at [14, 140] on span "keyboard_arrow_right" at bounding box center [16, 139] width 8 height 8
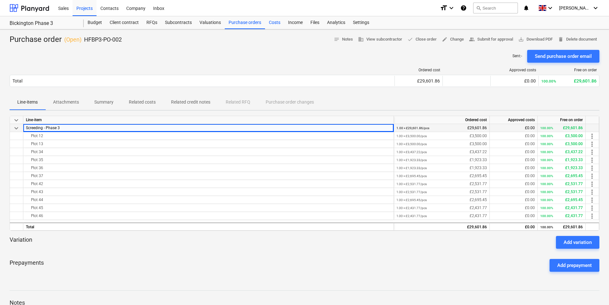
click at [275, 21] on div "Costs" at bounding box center [274, 22] width 19 height 13
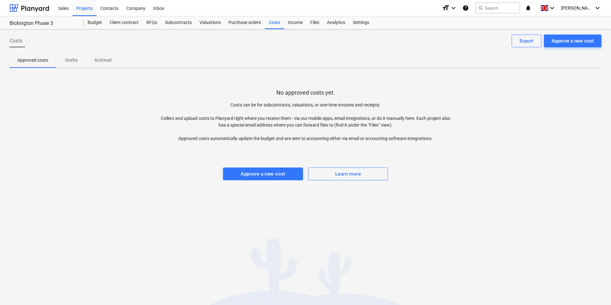
click at [254, 106] on p "Costs can be for subcontracts, valuations, or one-time invoices and receipts. C…" at bounding box center [306, 122] width 296 height 40
drag, startPoint x: 254, startPoint y: 106, endPoint x: 248, endPoint y: 121, distance: 16.2
click at [248, 121] on p "Costs can be for subcontracts, valuations, or one-time invoices and receipts. C…" at bounding box center [306, 122] width 296 height 40
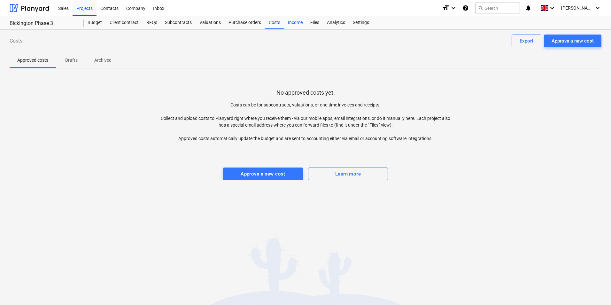
click at [290, 26] on div "Income" at bounding box center [295, 22] width 22 height 13
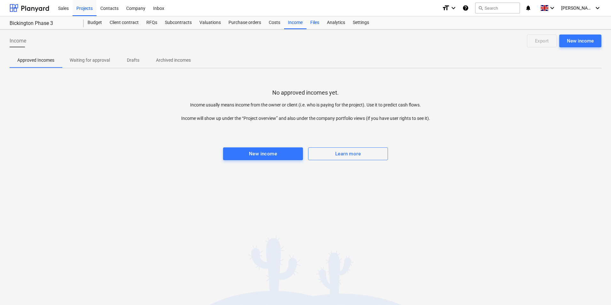
click at [315, 22] on div "Files" at bounding box center [314, 22] width 17 height 13
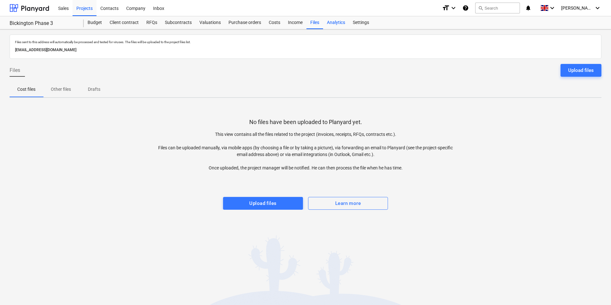
click at [332, 23] on div "Analytics" at bounding box center [336, 22] width 26 height 13
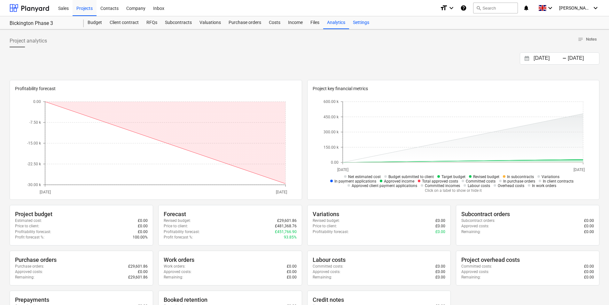
click at [365, 21] on div "Settings" at bounding box center [361, 22] width 24 height 13
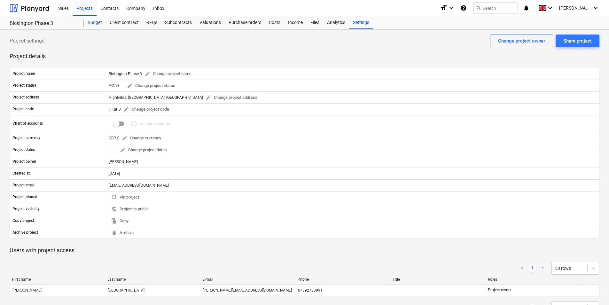
click at [93, 21] on div "Budget" at bounding box center [95, 22] width 22 height 13
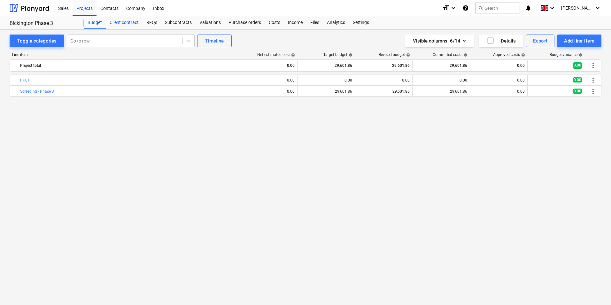
click at [128, 26] on div "Client contract" at bounding box center [124, 22] width 37 height 13
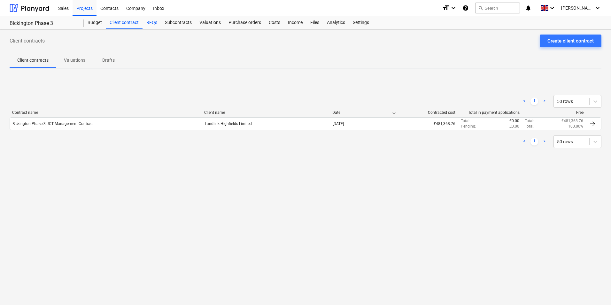
click at [149, 22] on div "RFQs" at bounding box center [151, 22] width 19 height 13
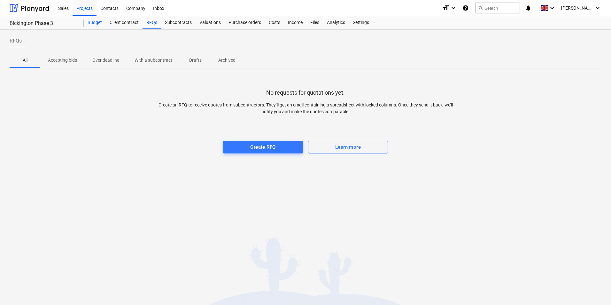
click at [95, 21] on div "Budget" at bounding box center [95, 22] width 22 height 13
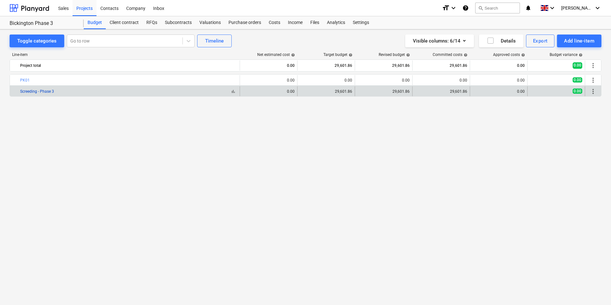
click at [45, 92] on link "Screeding - Phase 3" at bounding box center [37, 91] width 34 height 4
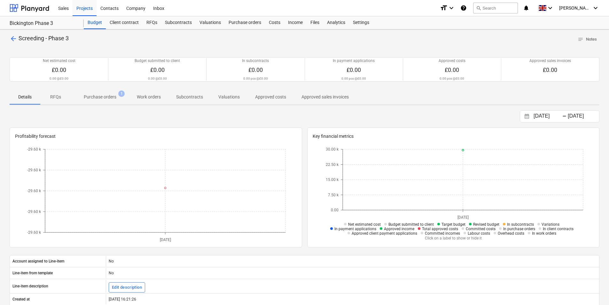
click at [99, 94] on p "Purchase orders" at bounding box center [100, 97] width 33 height 7
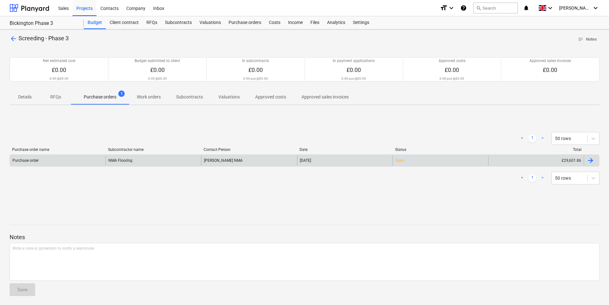
click at [60, 160] on div "Purchase order" at bounding box center [58, 160] width 96 height 10
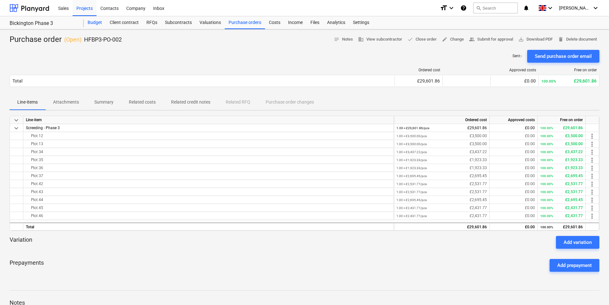
click at [97, 21] on div "Budget" at bounding box center [95, 22] width 22 height 13
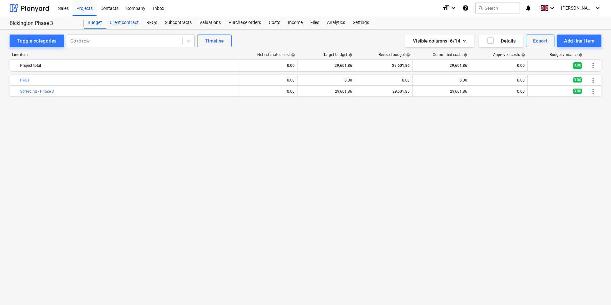
click at [114, 25] on div "Client contract" at bounding box center [124, 22] width 37 height 13
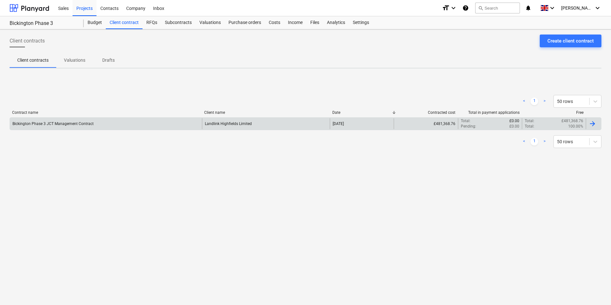
click at [595, 124] on div at bounding box center [592, 124] width 8 height 8
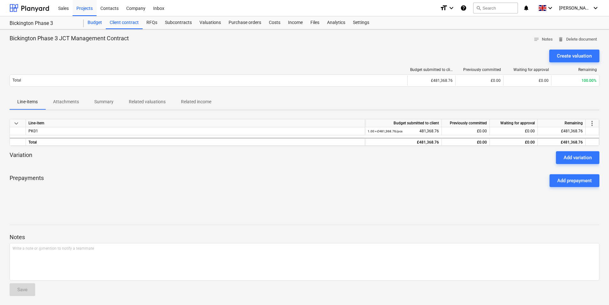
click at [90, 24] on div "Budget" at bounding box center [95, 22] width 22 height 13
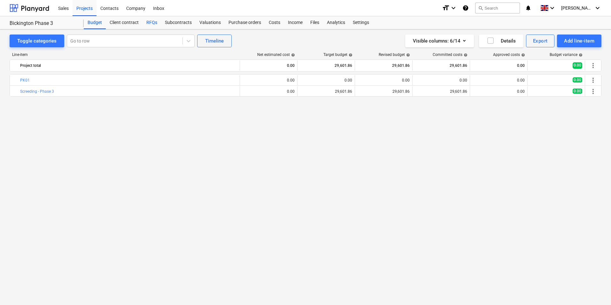
click at [148, 22] on div "RFQs" at bounding box center [151, 22] width 19 height 13
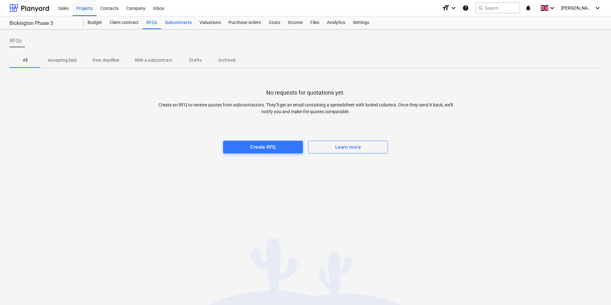
click at [169, 22] on div "Subcontracts" at bounding box center [178, 22] width 35 height 13
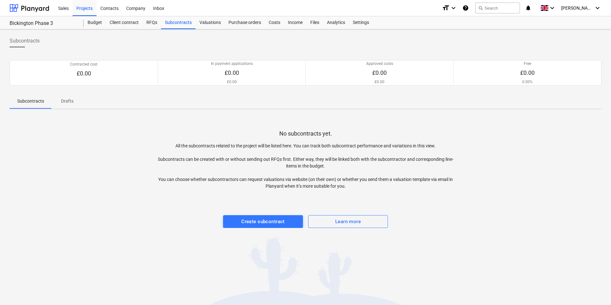
click at [212, 147] on p "All the subcontracts related to the project will be listed here. You can track …" at bounding box center [306, 165] width 296 height 47
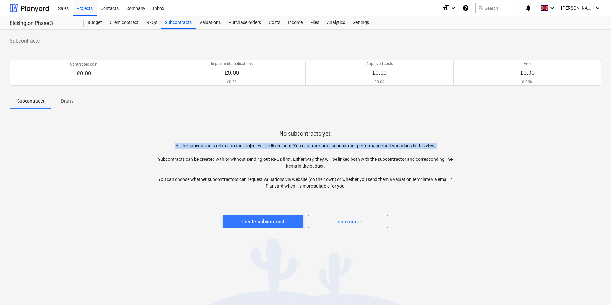
click at [212, 147] on p "All the subcontracts related to the project will be listed here. You can track …" at bounding box center [306, 165] width 296 height 47
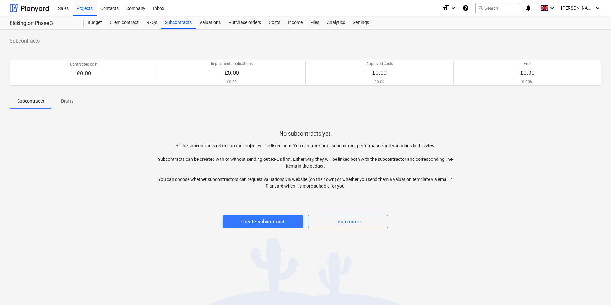
drag, startPoint x: 212, startPoint y: 147, endPoint x: 216, endPoint y: 159, distance: 12.6
click at [216, 159] on p "All the subcontracts related to the project will be listed here. You can track …" at bounding box center [306, 165] width 296 height 47
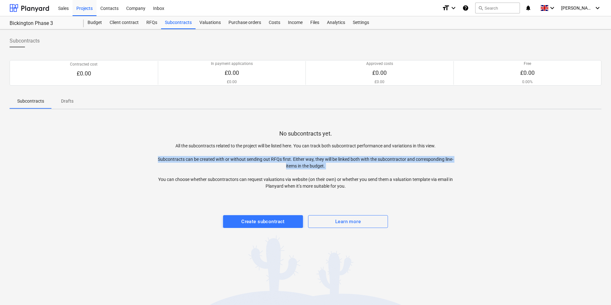
click at [216, 159] on p "All the subcontracts related to the project will be listed here. You can track …" at bounding box center [306, 165] width 296 height 47
drag, startPoint x: 216, startPoint y: 159, endPoint x: 214, endPoint y: 180, distance: 21.1
click at [214, 180] on p "All the subcontracts related to the project will be listed here. You can track …" at bounding box center [306, 165] width 296 height 47
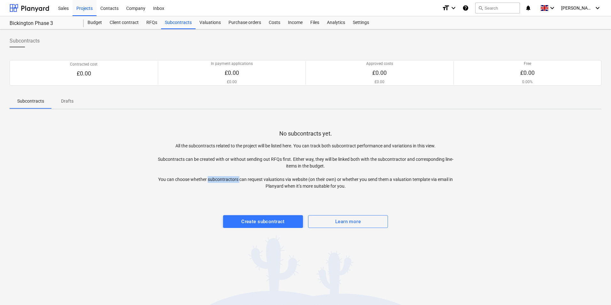
click at [214, 180] on p "All the subcontracts related to the project will be listed here. You can track …" at bounding box center [306, 165] width 296 height 47
drag, startPoint x: 214, startPoint y: 180, endPoint x: 209, endPoint y: 159, distance: 21.6
click at [209, 159] on p "All the subcontracts related to the project will be listed here. You can track …" at bounding box center [306, 165] width 296 height 47
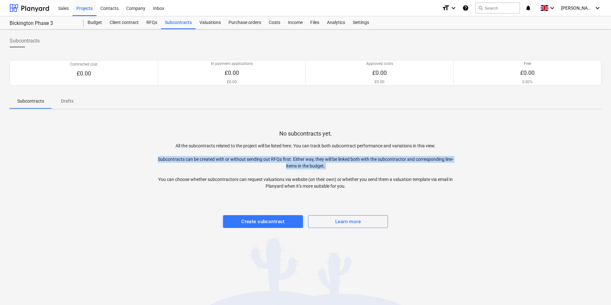
click at [209, 159] on p "All the subcontracts related to the project will be listed here. You can track …" at bounding box center [306, 165] width 296 height 47
drag, startPoint x: 209, startPoint y: 159, endPoint x: 277, endPoint y: 171, distance: 69.1
click at [277, 171] on p "All the subcontracts related to the project will be listed here. You can track …" at bounding box center [306, 165] width 296 height 47
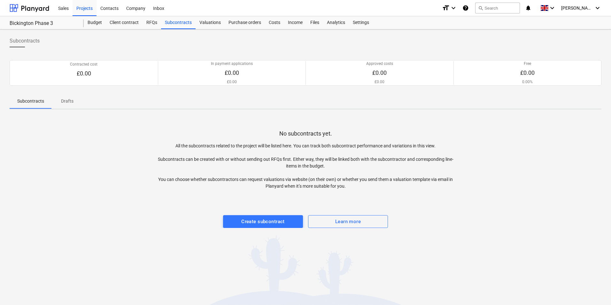
click at [277, 171] on p "All the subcontracts related to the project will be listed here. You can track …" at bounding box center [306, 165] width 296 height 47
click at [278, 179] on p "All the subcontracts related to the project will be listed here. You can track …" at bounding box center [306, 165] width 296 height 47
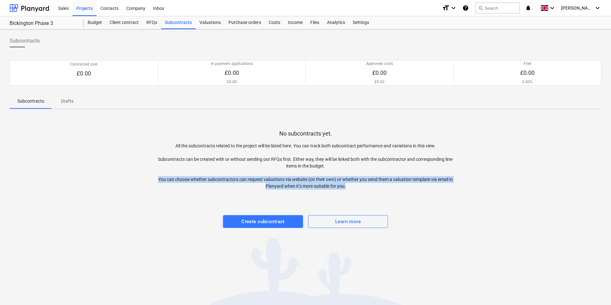
drag, startPoint x: 278, startPoint y: 179, endPoint x: 274, endPoint y: 188, distance: 10.7
click at [274, 188] on p "All the subcontracts related to the project will be listed here. You can track …" at bounding box center [306, 165] width 296 height 47
drag, startPoint x: 245, startPoint y: 179, endPoint x: 351, endPoint y: 194, distance: 106.9
click at [351, 194] on div "No subcontracts yet. All the subcontracts related to the project will be listed…" at bounding box center [306, 170] width 592 height 113
drag, startPoint x: 351, startPoint y: 194, endPoint x: 349, endPoint y: 192, distance: 3.4
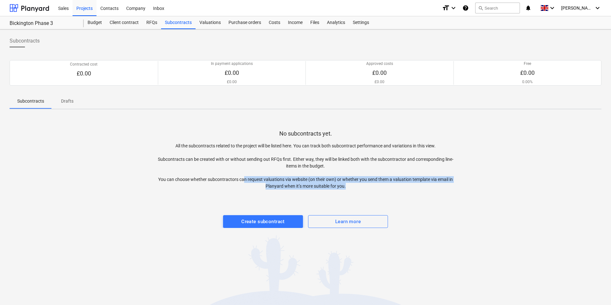
click at [349, 192] on div at bounding box center [306, 195] width 592 height 13
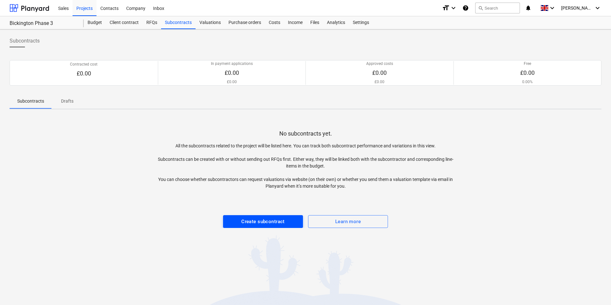
click at [281, 219] on div "Create subcontract" at bounding box center [262, 221] width 43 height 8
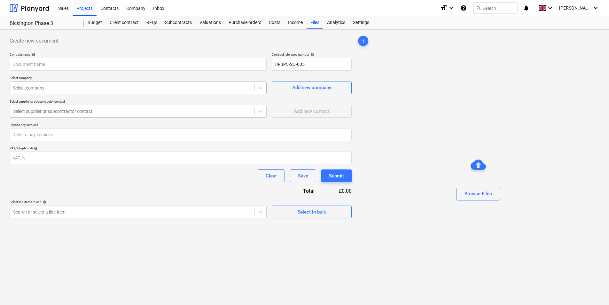
click at [109, 85] on div at bounding box center [132, 88] width 238 height 6
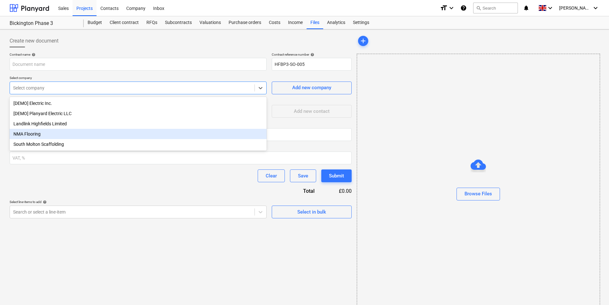
click at [85, 133] on div "NMA Flooring" at bounding box center [138, 134] width 257 height 10
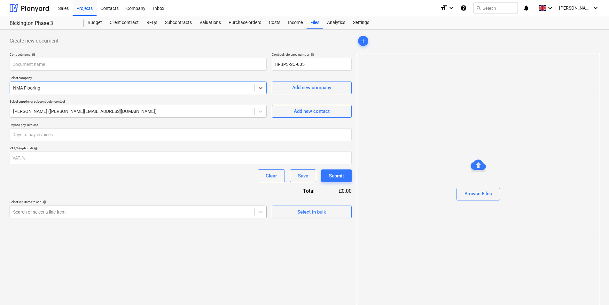
click at [67, 209] on div at bounding box center [132, 212] width 238 height 6
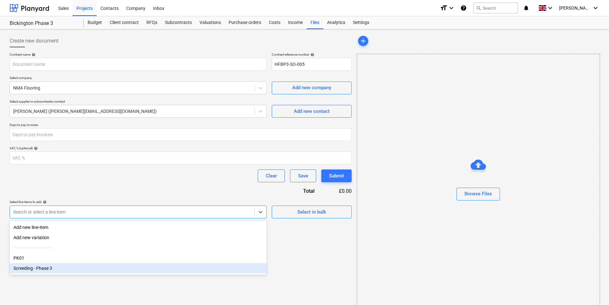
click at [58, 270] on div "Screeding - Phase 3" at bounding box center [138, 268] width 257 height 10
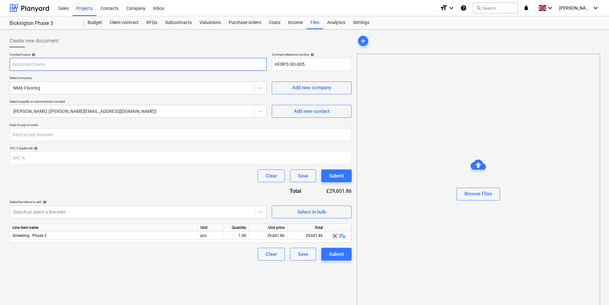
click at [54, 58] on input "text" at bounding box center [138, 64] width 257 height 13
click at [85, 182] on div "Clear Save Submit" at bounding box center [181, 175] width 342 height 13
click at [80, 135] on input "number" at bounding box center [181, 134] width 342 height 13
click at [58, 191] on div "Contract name help Subcontract order Contract reference number help HFBP3-SO-00…" at bounding box center [181, 156] width 342 height 208
click at [337, 257] on div "Submit" at bounding box center [336, 254] width 15 height 8
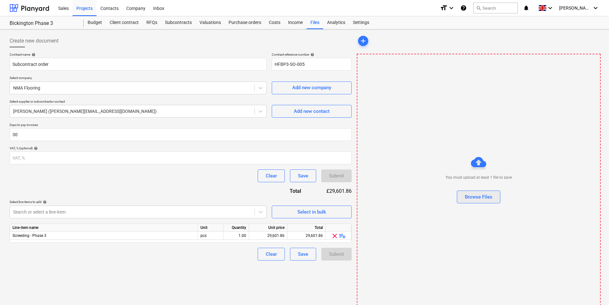
click at [466, 199] on div "Browse Files" at bounding box center [478, 197] width 27 height 8
click at [427, 151] on div "You must upload at least 1 file to save Browse Files" at bounding box center [479, 181] width 244 height 255
click at [424, 92] on div "You must upload at least 1 file to save Browse Files" at bounding box center [479, 181] width 244 height 255
click at [378, 128] on div "You must upload at least 1 file to save Browse Files" at bounding box center [479, 181] width 244 height 255
click at [405, 101] on div "You must upload at least 1 file to save Browse Files" at bounding box center [479, 181] width 244 height 255
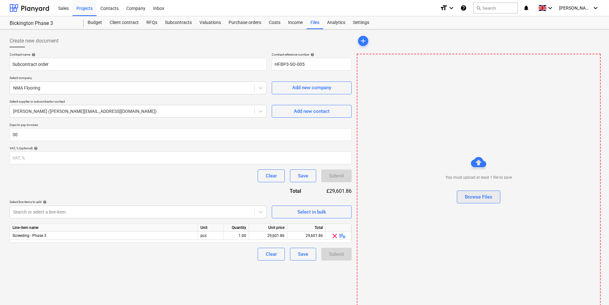
click at [481, 198] on div "Browse Files" at bounding box center [478, 197] width 27 height 8
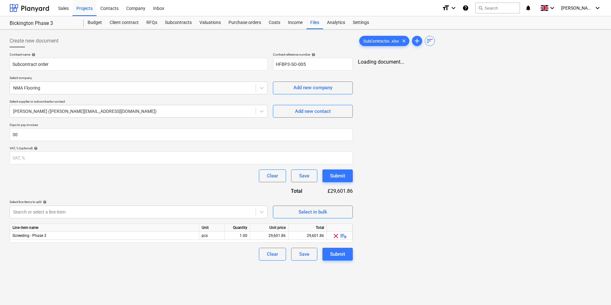
click at [452, 141] on div "SubContractor...xlsx clear add sort Loading document..." at bounding box center [479, 147] width 249 height 231
click at [333, 262] on div "Create new document Contract name help Subcontract order Contract reference num…" at bounding box center [181, 147] width 348 height 231
click at [334, 259] on button "Submit" at bounding box center [337, 254] width 30 height 13
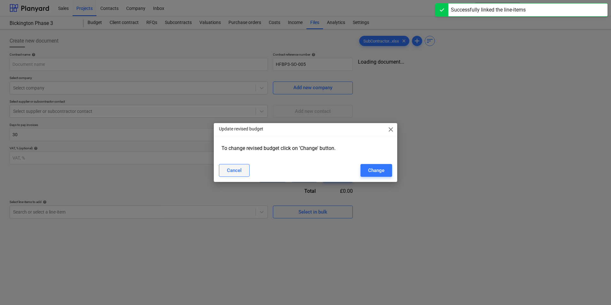
click at [243, 168] on button "Cancel" at bounding box center [234, 170] width 31 height 13
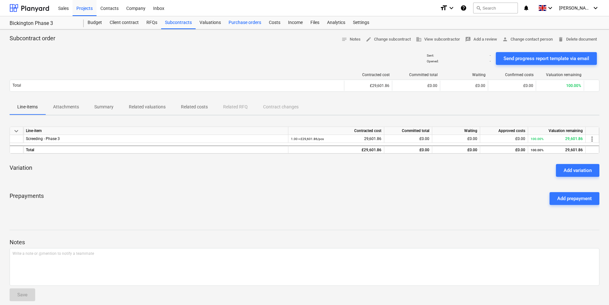
click at [230, 23] on div "Purchase orders" at bounding box center [245, 22] width 40 height 13
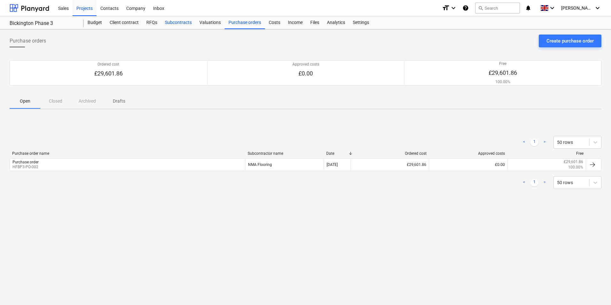
click at [167, 27] on div "Subcontracts" at bounding box center [178, 22] width 35 height 13
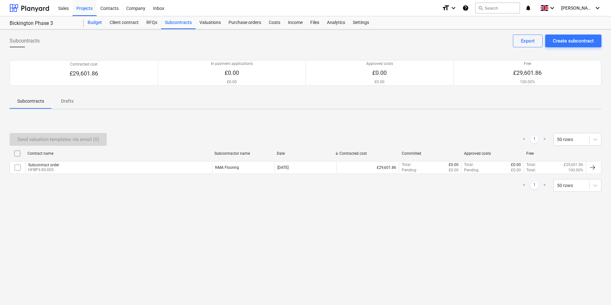
click at [96, 23] on div "Budget" at bounding box center [95, 22] width 22 height 13
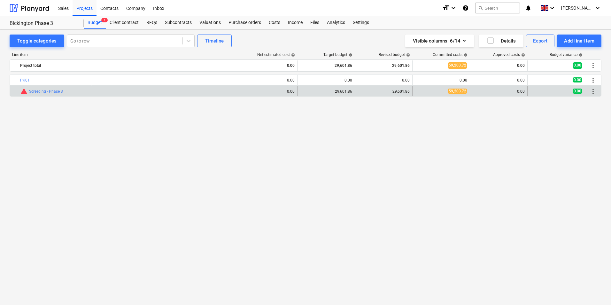
click at [458, 92] on span "59,203.72" at bounding box center [457, 90] width 19 height 5
drag, startPoint x: 458, startPoint y: 92, endPoint x: 450, endPoint y: 95, distance: 8.3
click at [450, 95] on div "59,203.72" at bounding box center [441, 91] width 52 height 10
click at [49, 90] on link "Screeding - Phase 3" at bounding box center [46, 91] width 34 height 4
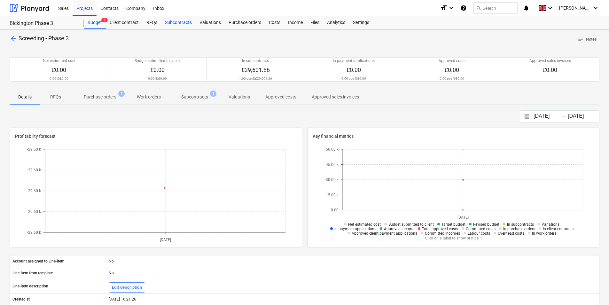
click at [185, 22] on div "Subcontracts" at bounding box center [178, 22] width 35 height 13
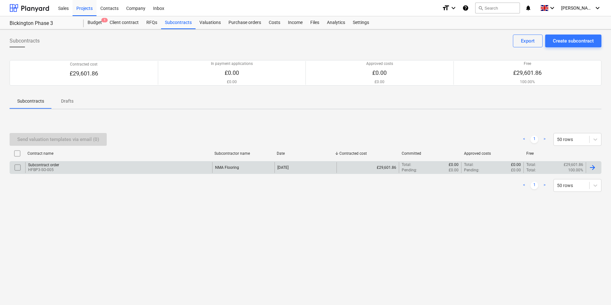
click at [17, 168] on input "checkbox" at bounding box center [17, 167] width 10 height 10
click at [46, 167] on p "HFBP3-SO-005" at bounding box center [43, 169] width 31 height 5
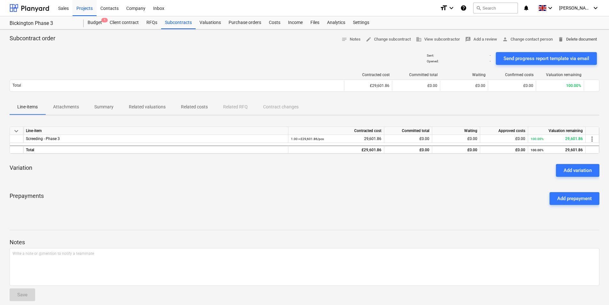
click at [566, 39] on span "delete Delete document" at bounding box center [576, 39] width 39 height 7
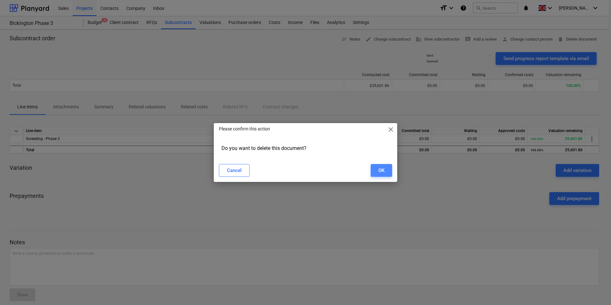
click at [376, 173] on button "OK" at bounding box center [381, 170] width 21 height 13
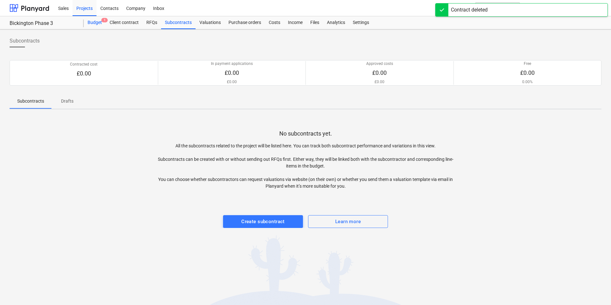
click at [99, 26] on div "Budget 1" at bounding box center [95, 22] width 22 height 13
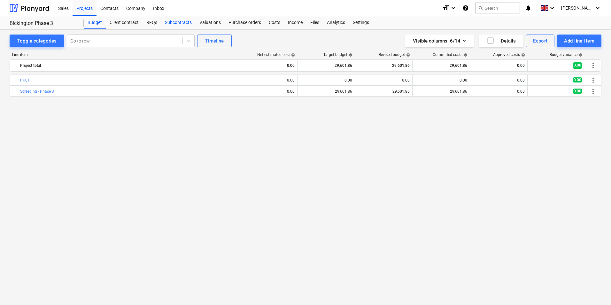
click at [177, 21] on div "Subcontracts" at bounding box center [178, 22] width 35 height 13
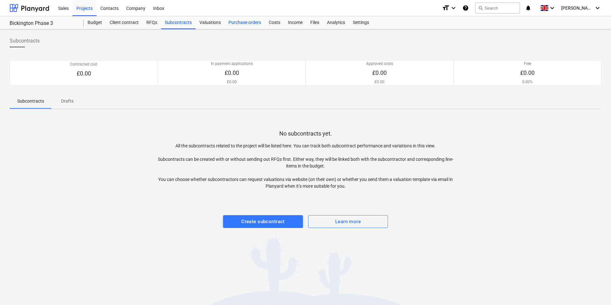
click at [249, 22] on div "Purchase orders" at bounding box center [245, 22] width 40 height 13
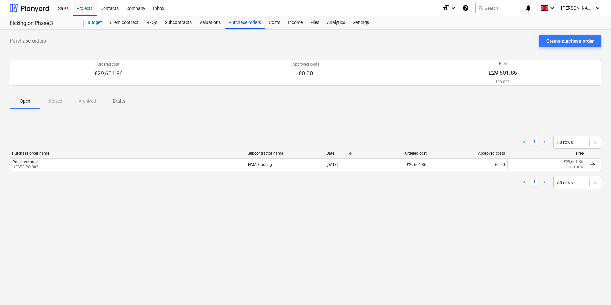
click at [97, 25] on div "Budget" at bounding box center [95, 22] width 22 height 13
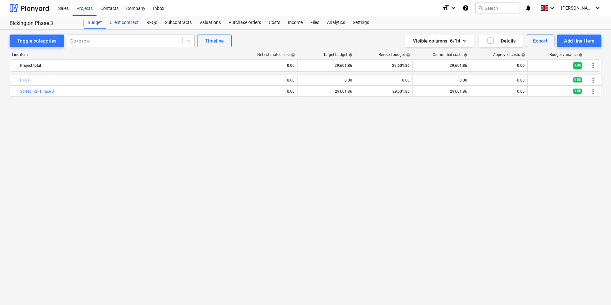
click at [133, 20] on div "Client contract" at bounding box center [124, 22] width 37 height 13
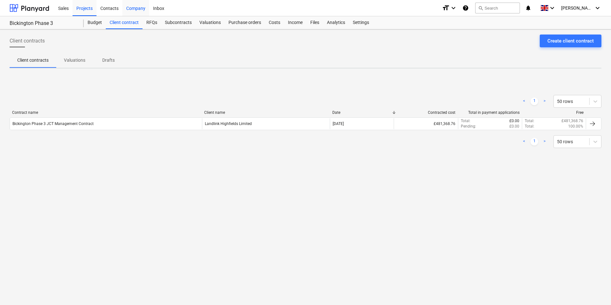
click at [135, 9] on div "Company" at bounding box center [135, 8] width 27 height 16
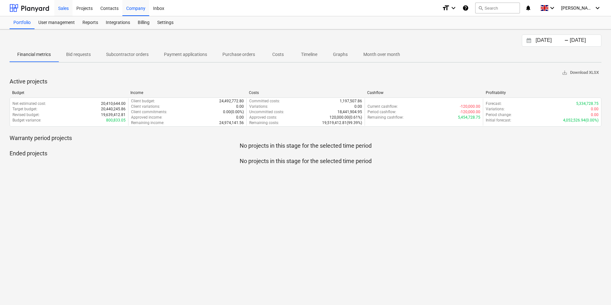
click at [69, 10] on div "Sales" at bounding box center [63, 8] width 18 height 16
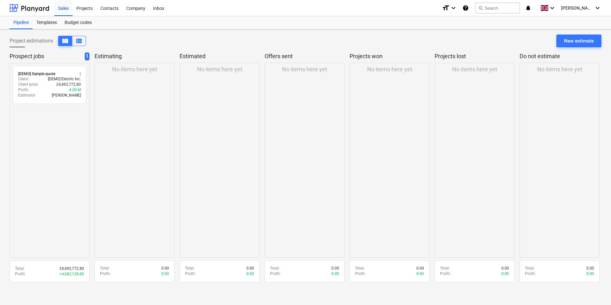
click at [573, 50] on div "Project estimations view_column view_list New estimate" at bounding box center [306, 44] width 592 height 18
click at [575, 42] on div "New estimate" at bounding box center [579, 41] width 30 height 8
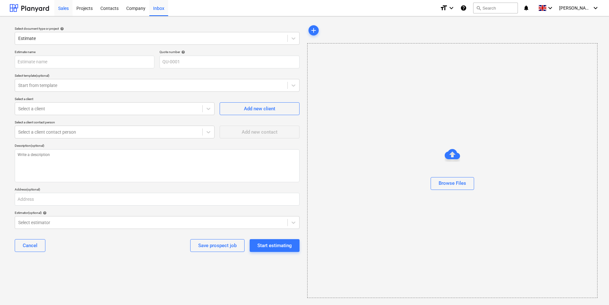
click at [68, 6] on div "Sales" at bounding box center [63, 8] width 18 height 16
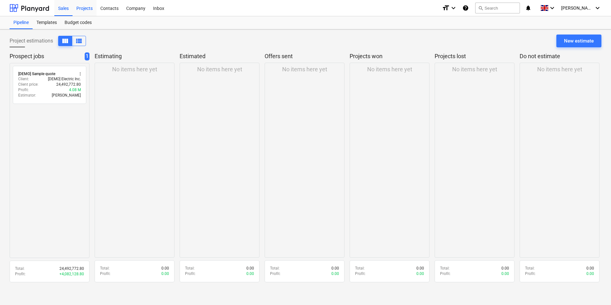
click at [81, 8] on div "Projects" at bounding box center [85, 8] width 24 height 16
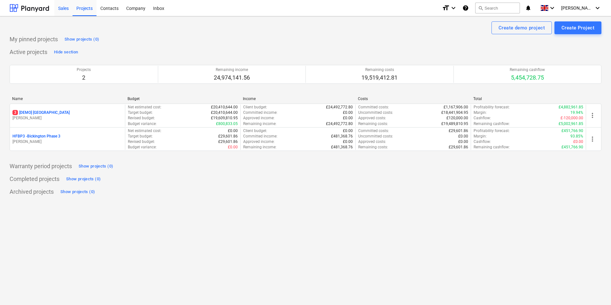
click at [68, 6] on div "Sales" at bounding box center [63, 8] width 18 height 16
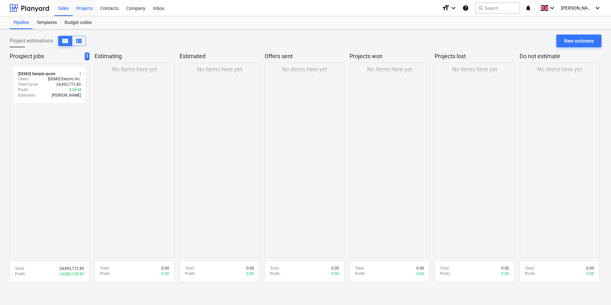
click at [88, 8] on div "Projects" at bounding box center [85, 8] width 24 height 16
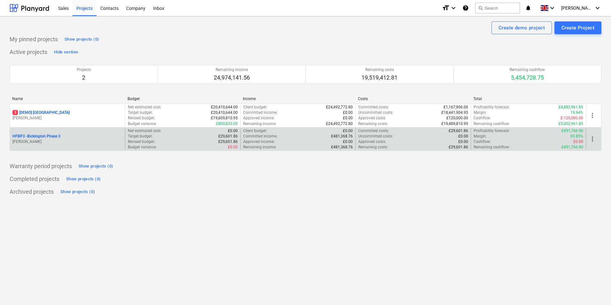
click at [49, 136] on p "HFBP3 - Bickington Phase 3" at bounding box center [36, 136] width 48 height 5
